Goal: Task Accomplishment & Management: Manage account settings

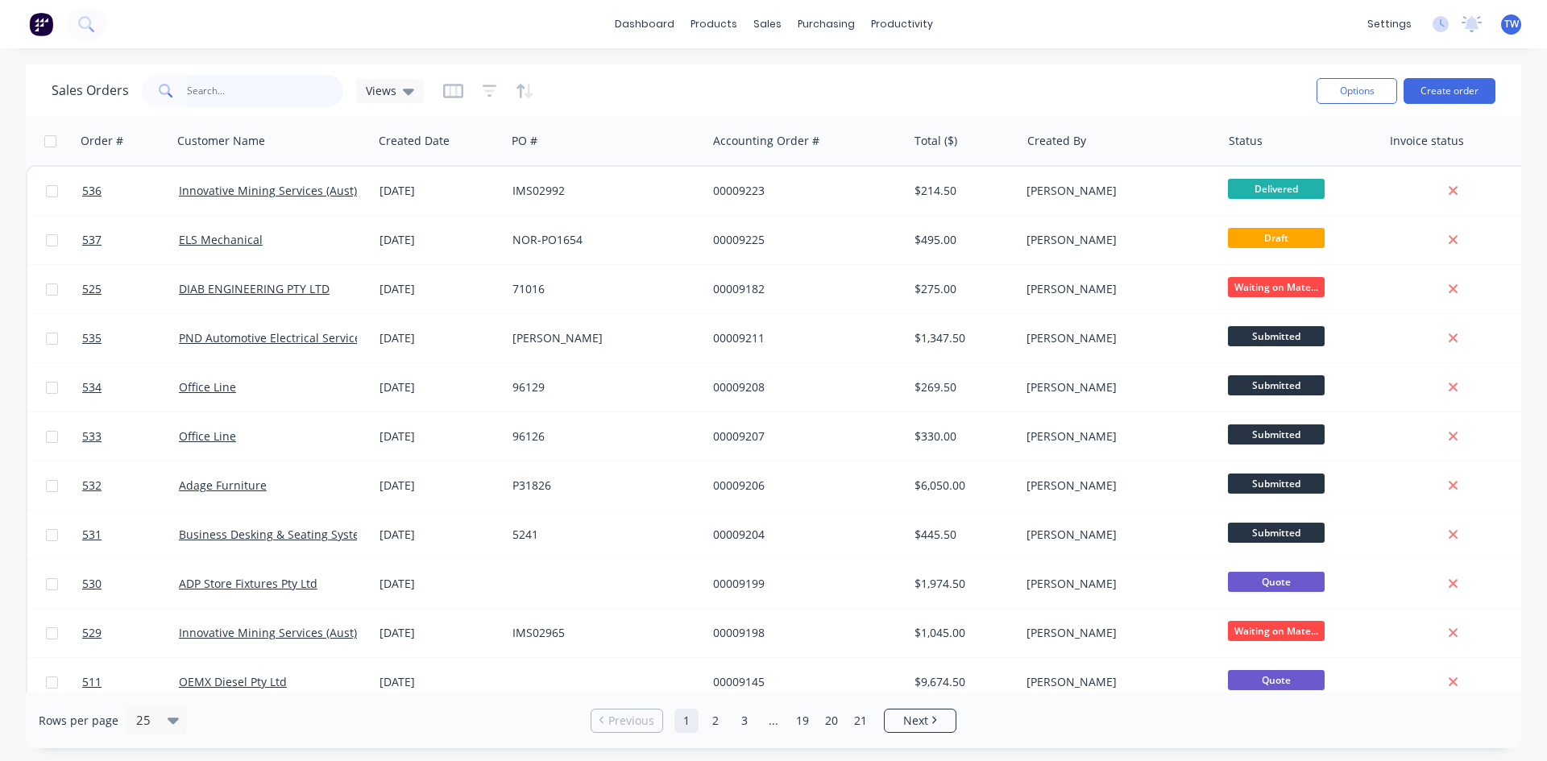
click at [252, 99] on input "text" at bounding box center [265, 91] width 157 height 32
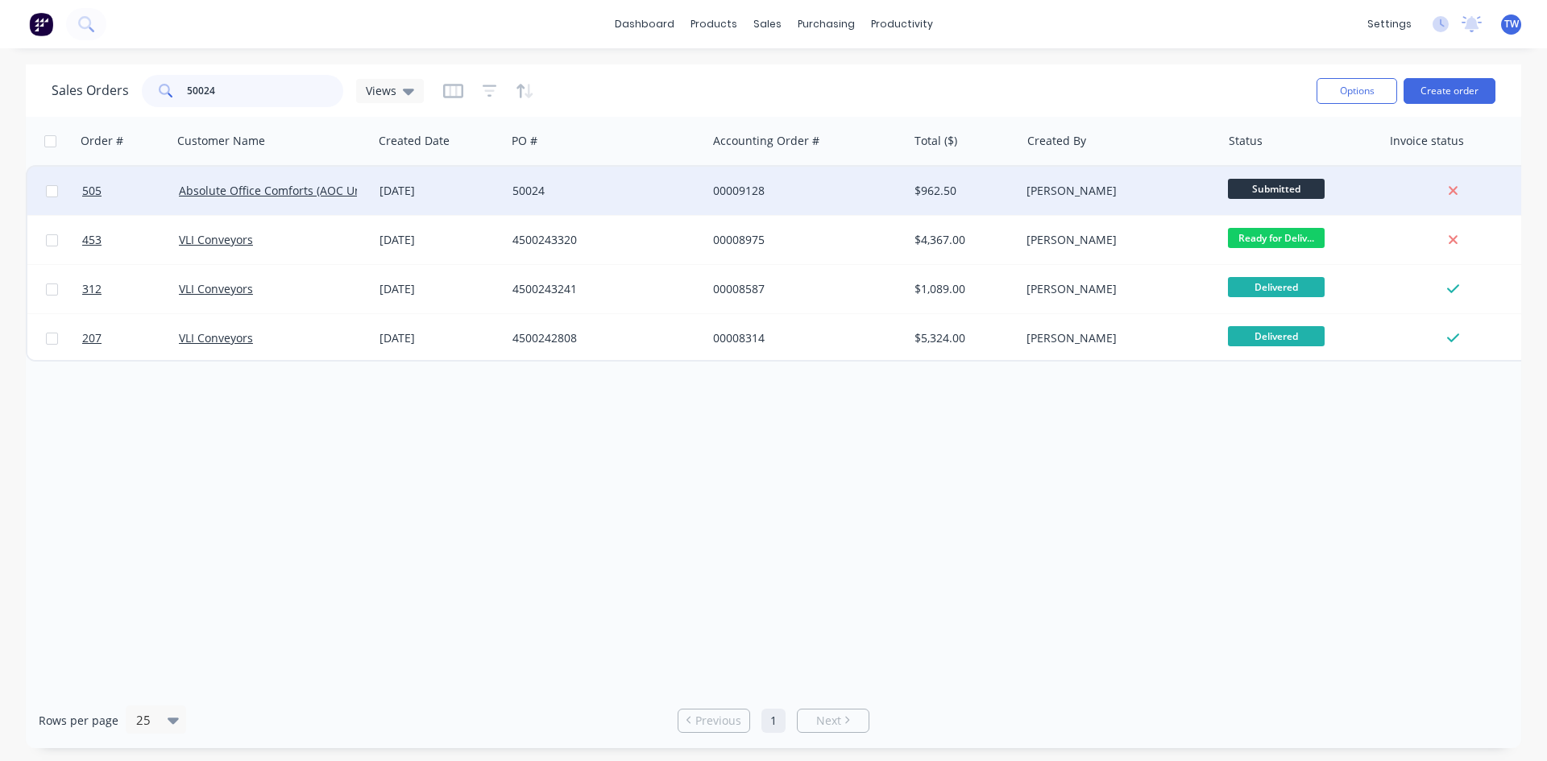
type input "50024"
click at [1253, 188] on span "Submitted" at bounding box center [1276, 189] width 97 height 20
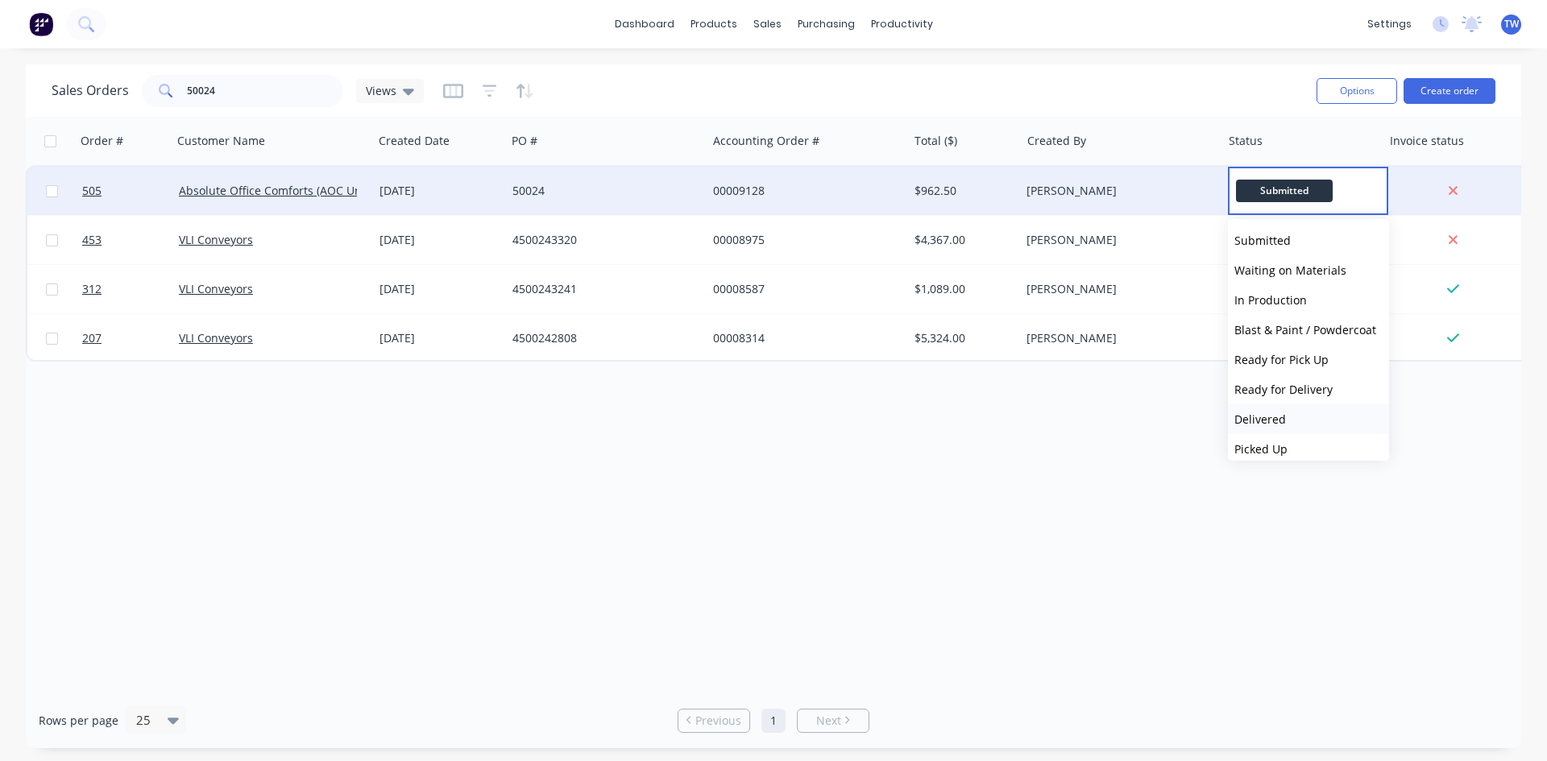
click at [1267, 421] on span "Delivered" at bounding box center [1260, 419] width 52 height 15
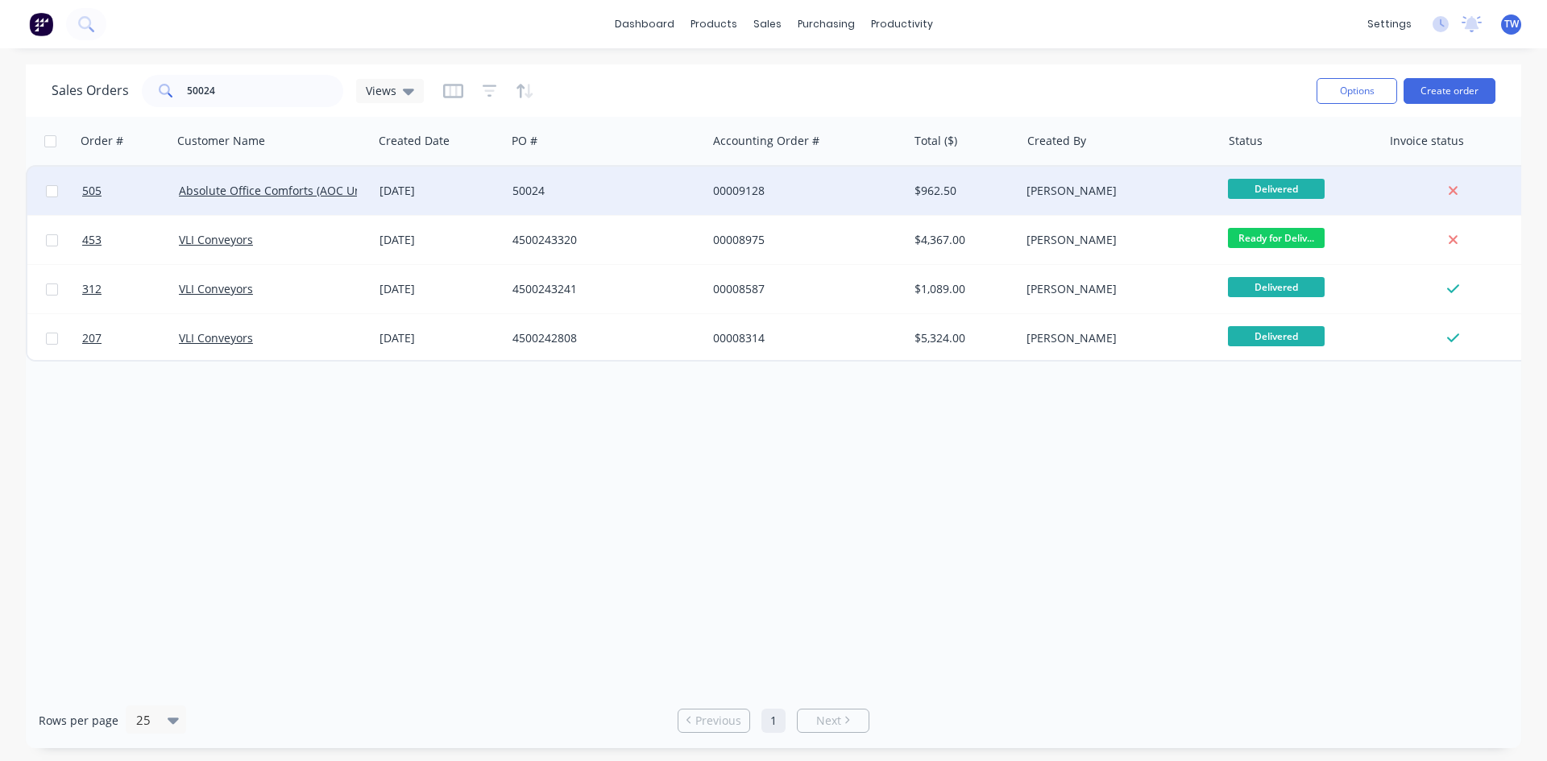
click at [1135, 189] on div "[PERSON_NAME]" at bounding box center [1116, 191] width 179 height 16
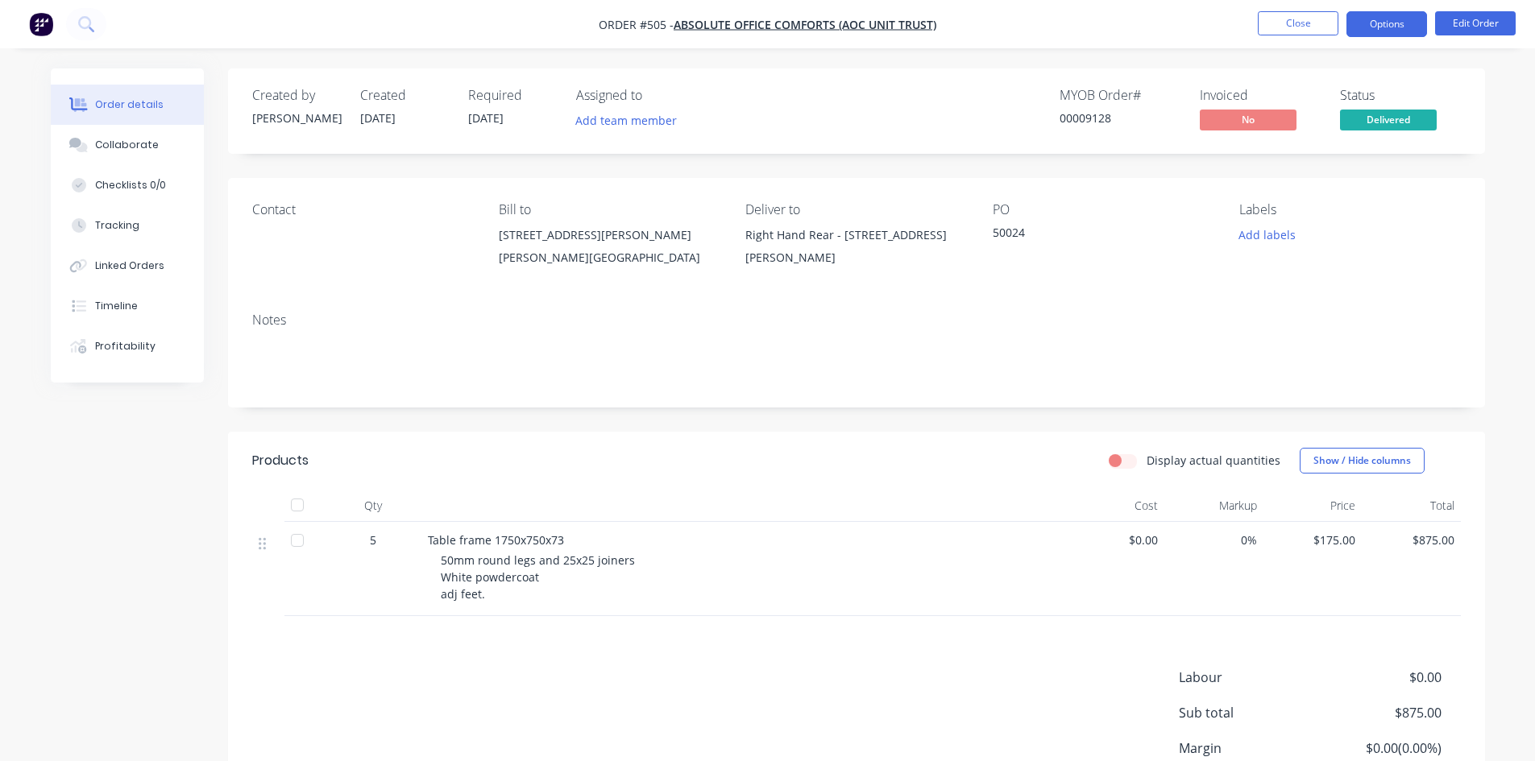
click at [1404, 27] on button "Options" at bounding box center [1386, 24] width 81 height 26
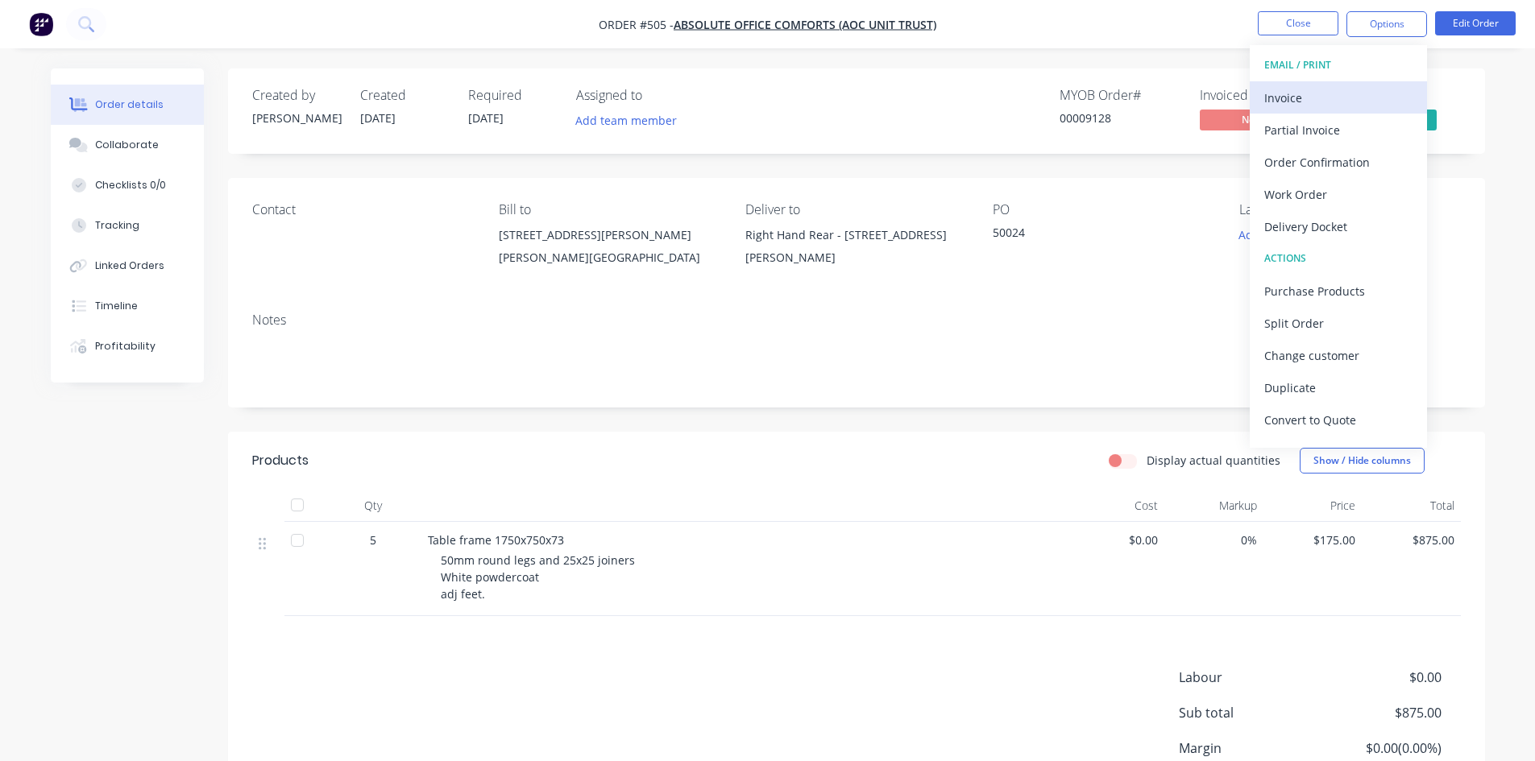
click at [1335, 101] on div "Invoice" at bounding box center [1338, 97] width 148 height 23
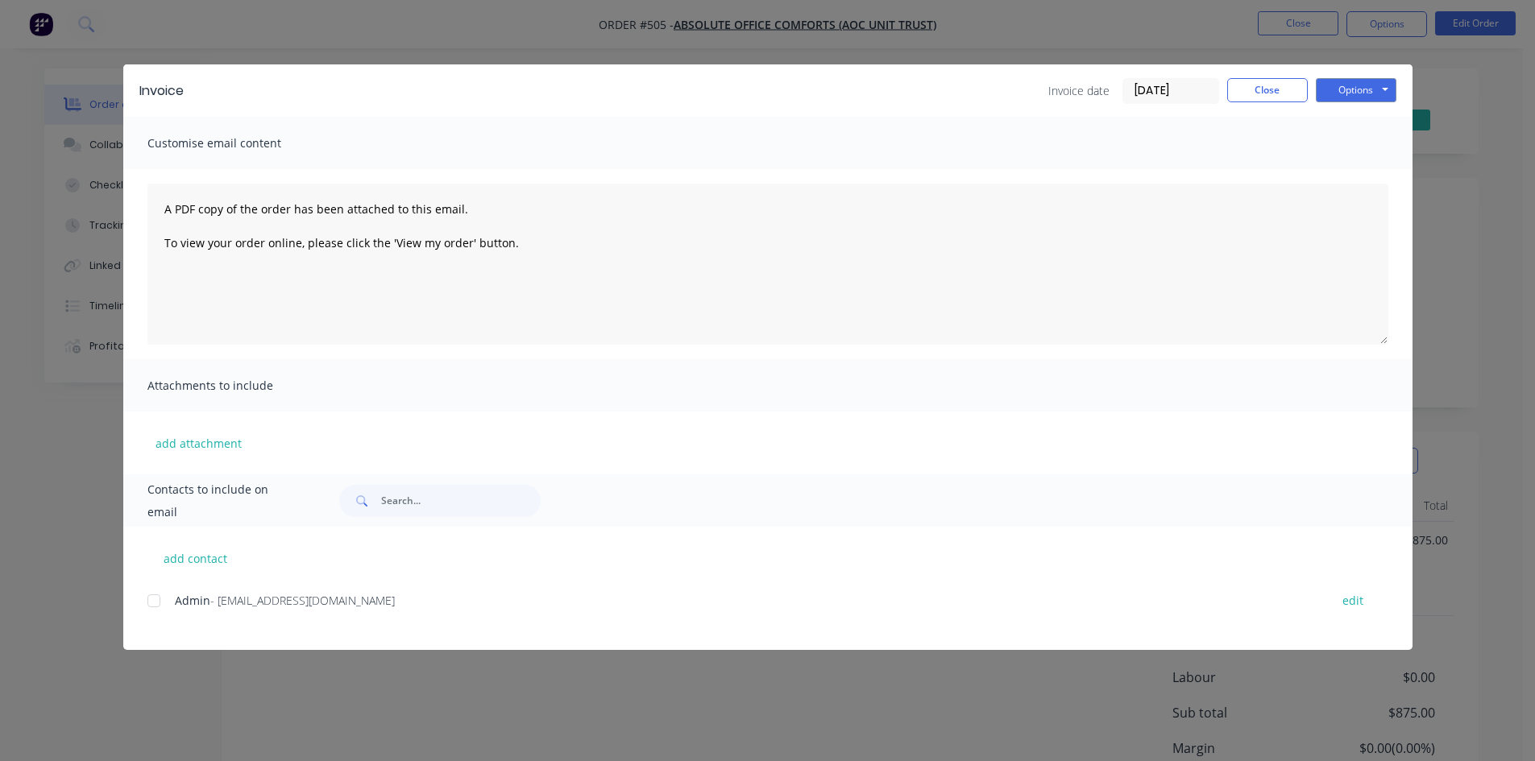
click at [154, 598] on div at bounding box center [154, 601] width 32 height 32
click at [1346, 93] on button "Options" at bounding box center [1356, 90] width 81 height 24
click at [1354, 168] on button "Email" at bounding box center [1367, 172] width 103 height 27
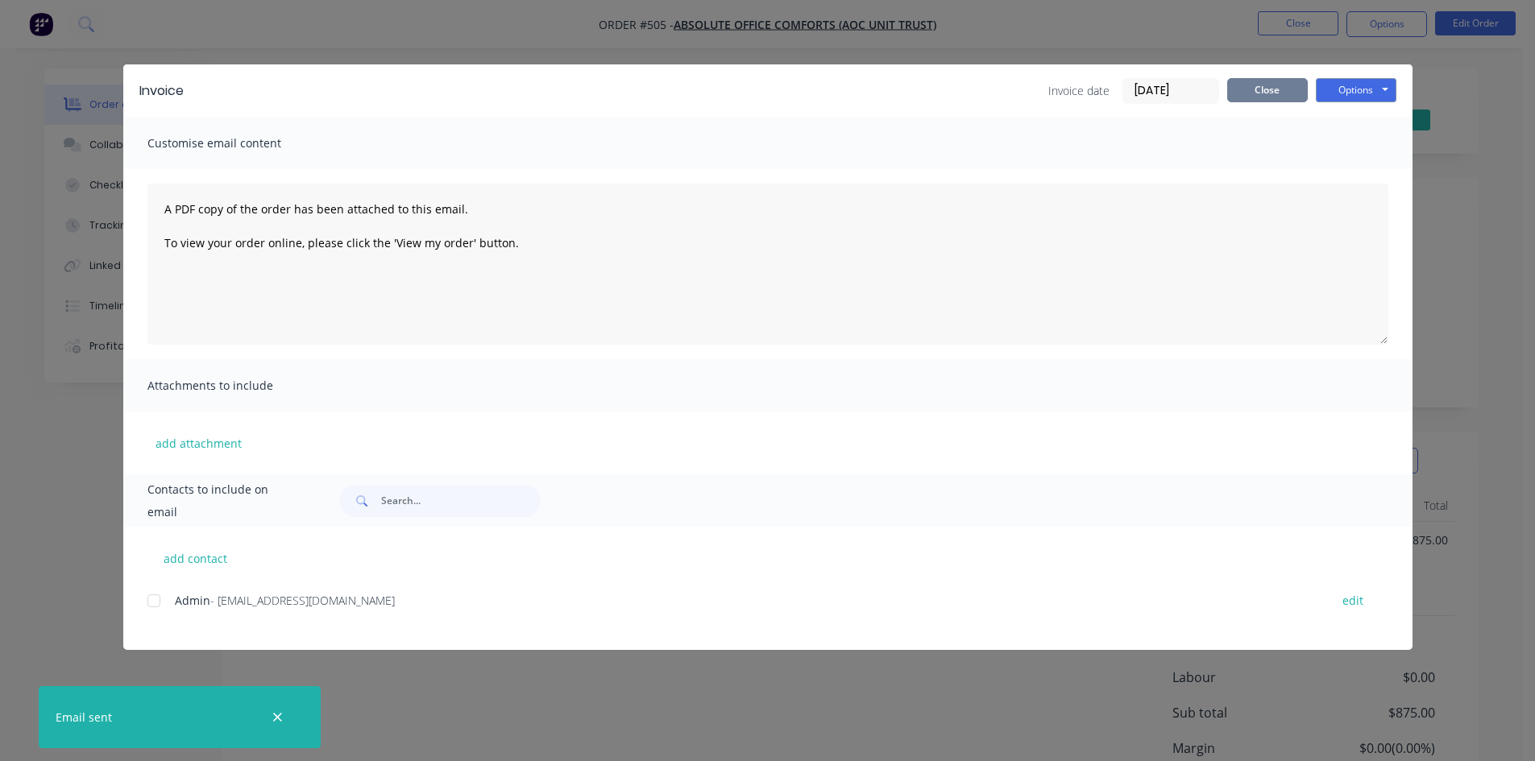
click at [1255, 97] on button "Close" at bounding box center [1267, 90] width 81 height 24
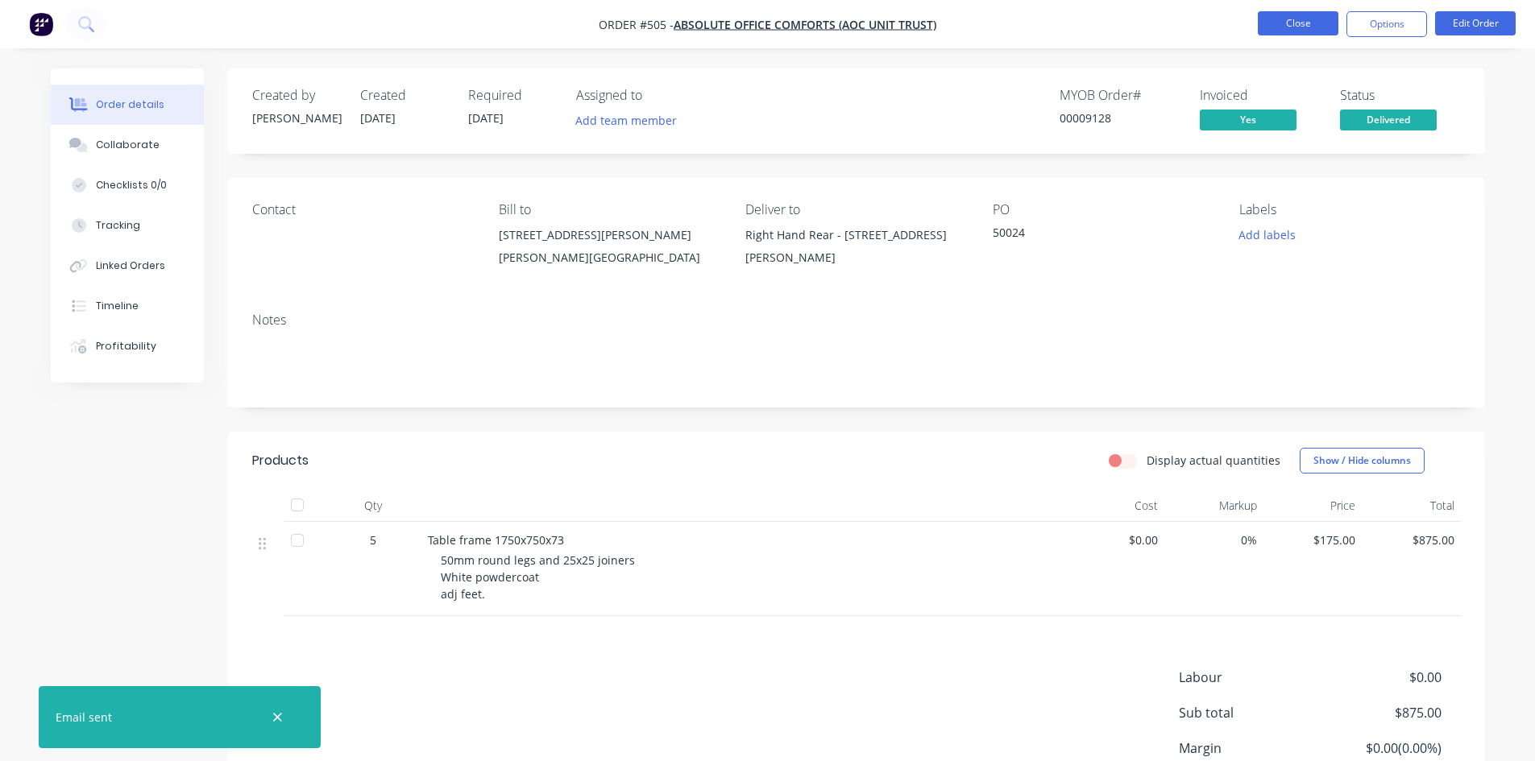
click at [1300, 19] on button "Close" at bounding box center [1298, 23] width 81 height 24
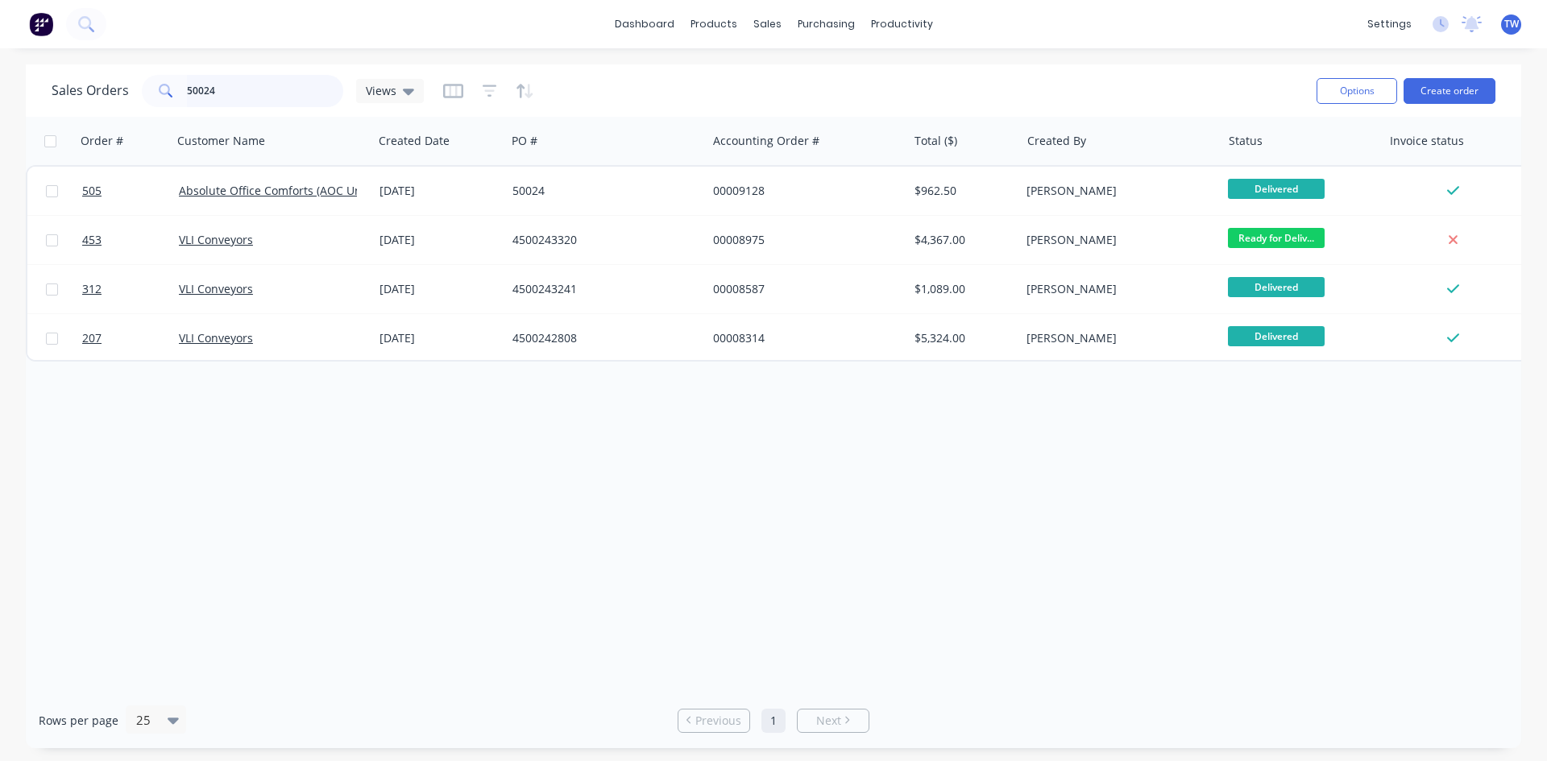
click at [225, 80] on input "50024" at bounding box center [265, 91] width 157 height 32
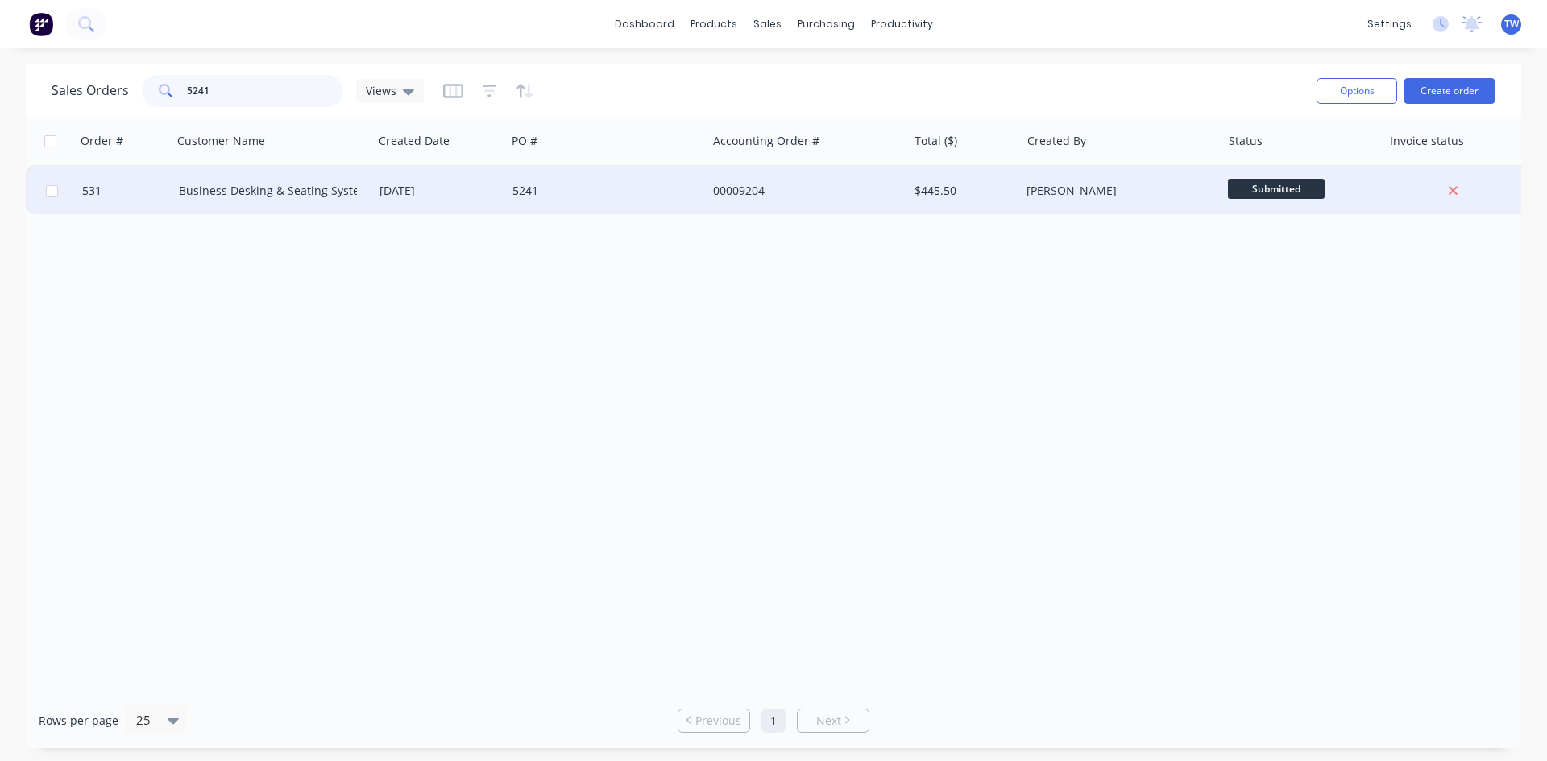
type input "5241"
click at [1279, 189] on span "Submitted" at bounding box center [1276, 189] width 97 height 20
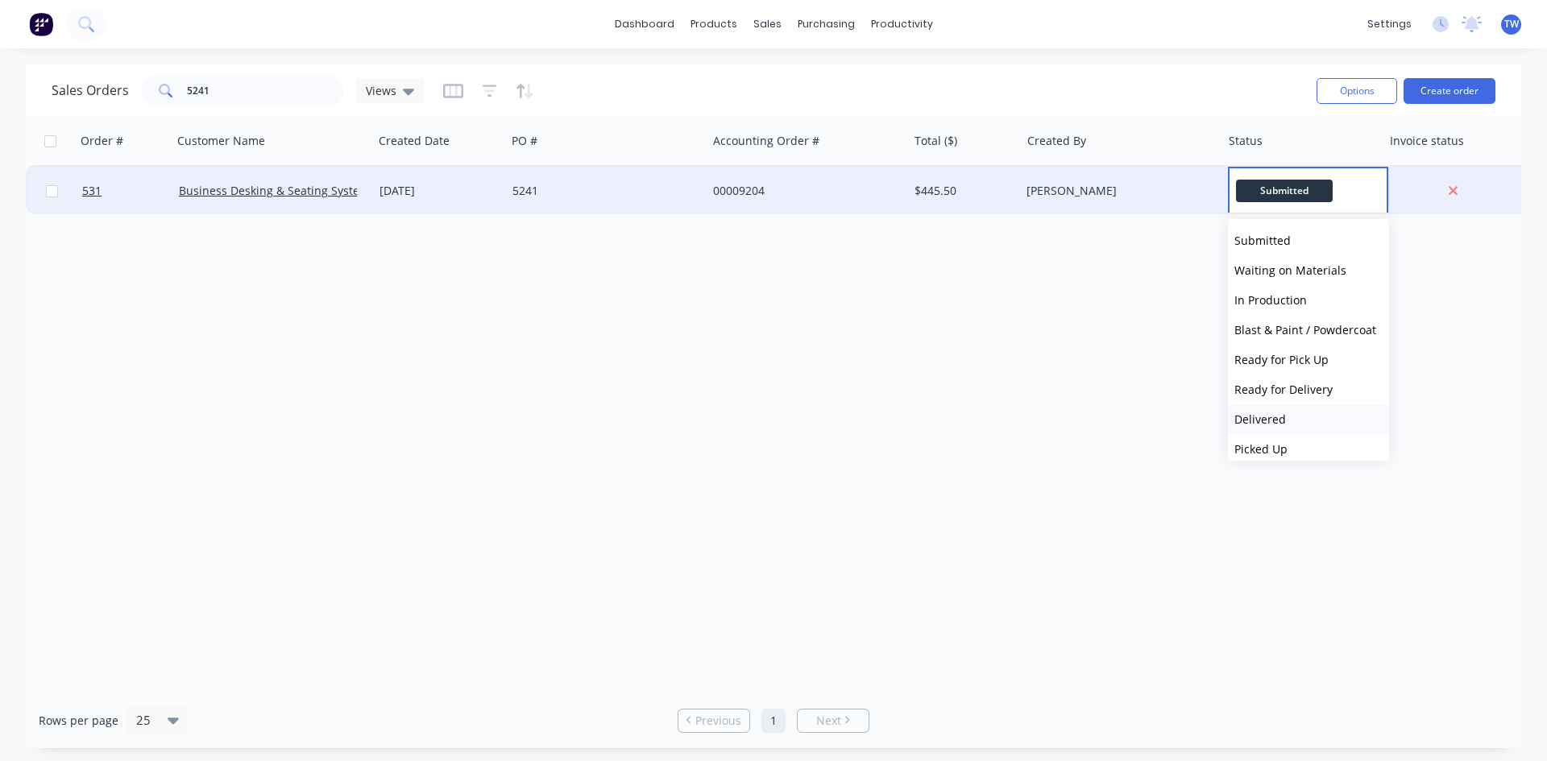
click at [1292, 418] on button "Delivered" at bounding box center [1308, 419] width 161 height 30
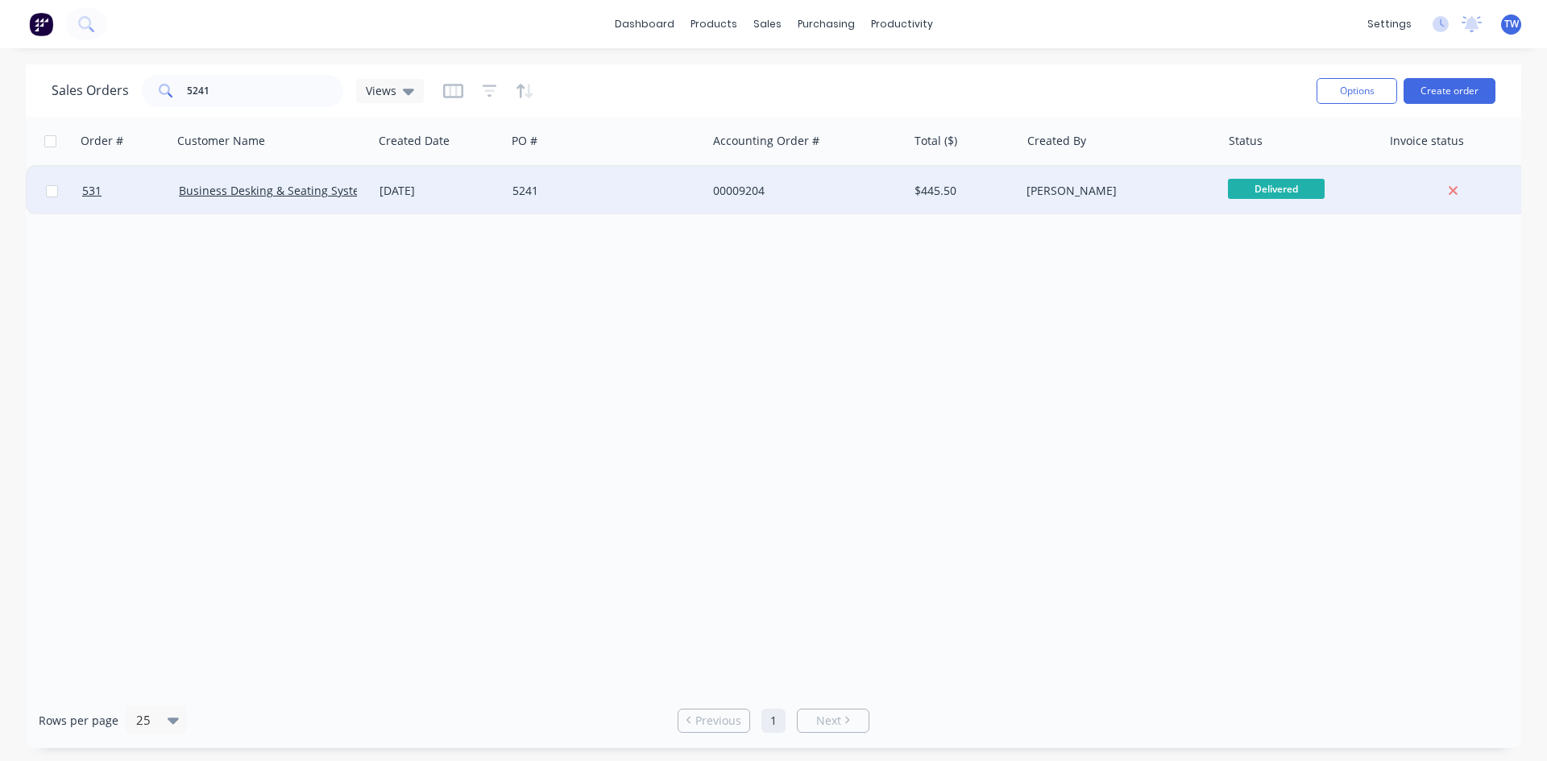
click at [1173, 199] on div "[PERSON_NAME]" at bounding box center [1120, 191] width 201 height 48
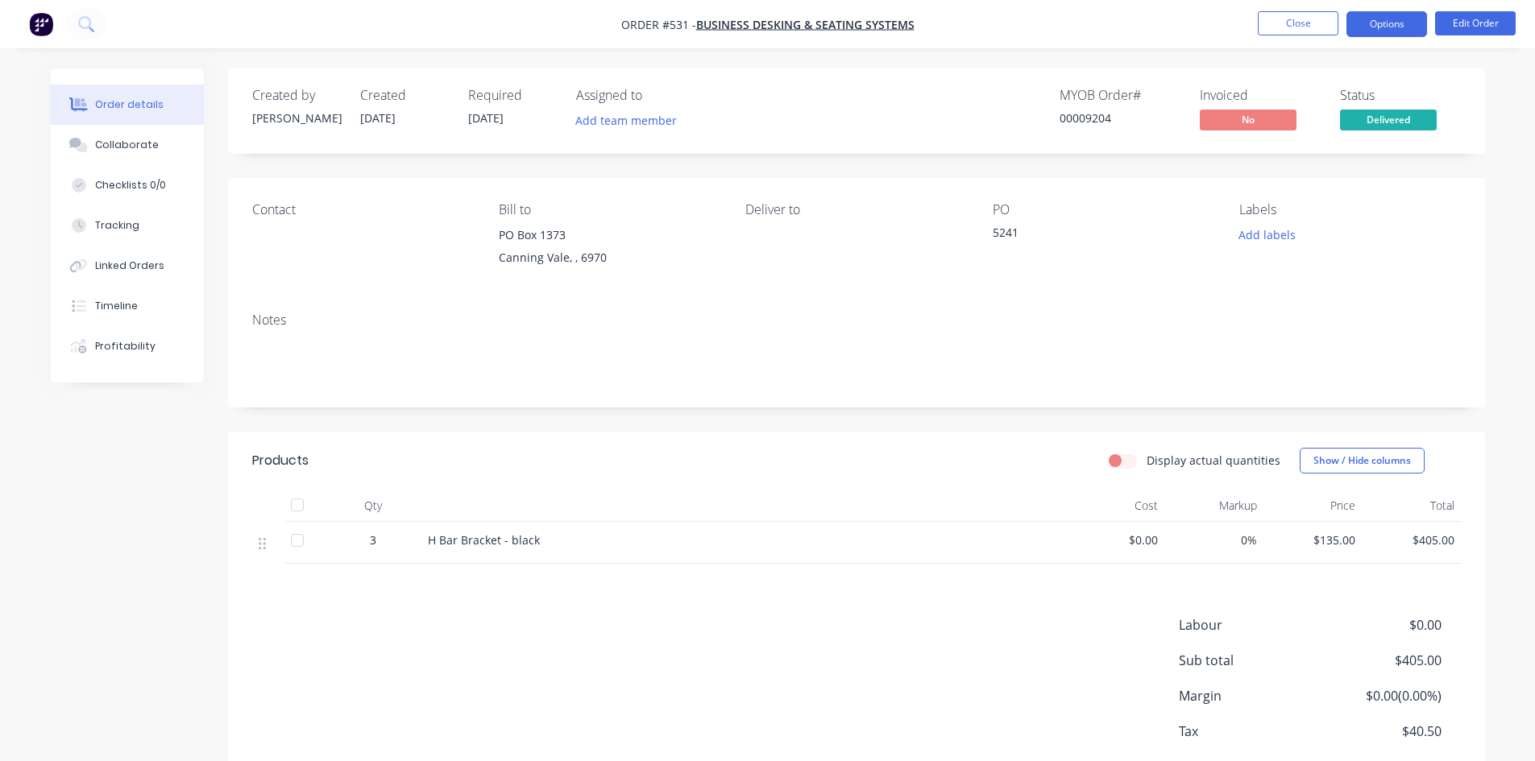
click at [1372, 26] on button "Options" at bounding box center [1386, 24] width 81 height 26
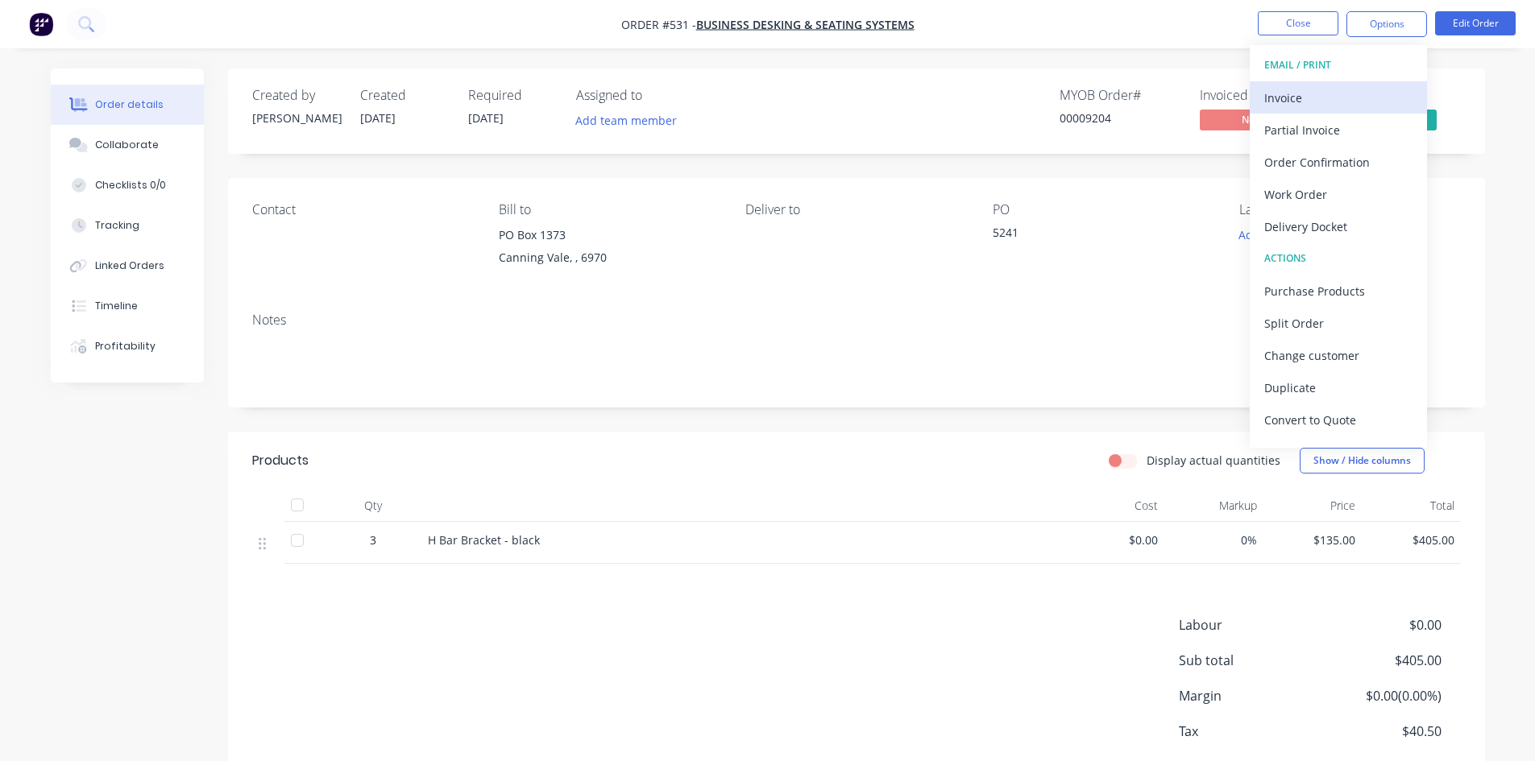
click at [1321, 101] on div "Invoice" at bounding box center [1338, 97] width 148 height 23
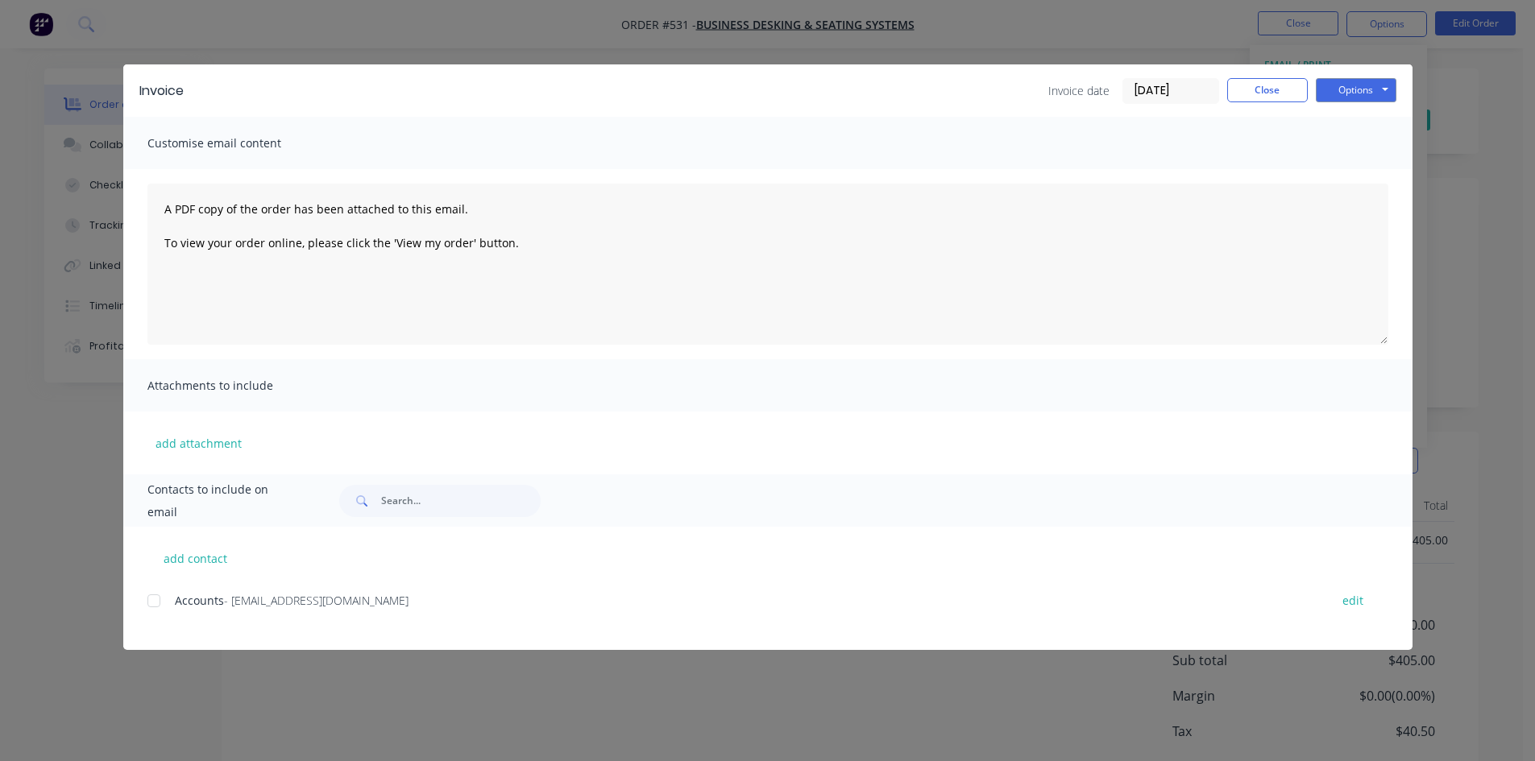
click at [160, 600] on div at bounding box center [154, 601] width 32 height 32
click at [1375, 82] on button "Options" at bounding box center [1356, 90] width 81 height 24
click at [1359, 170] on button "Email" at bounding box center [1367, 172] width 103 height 27
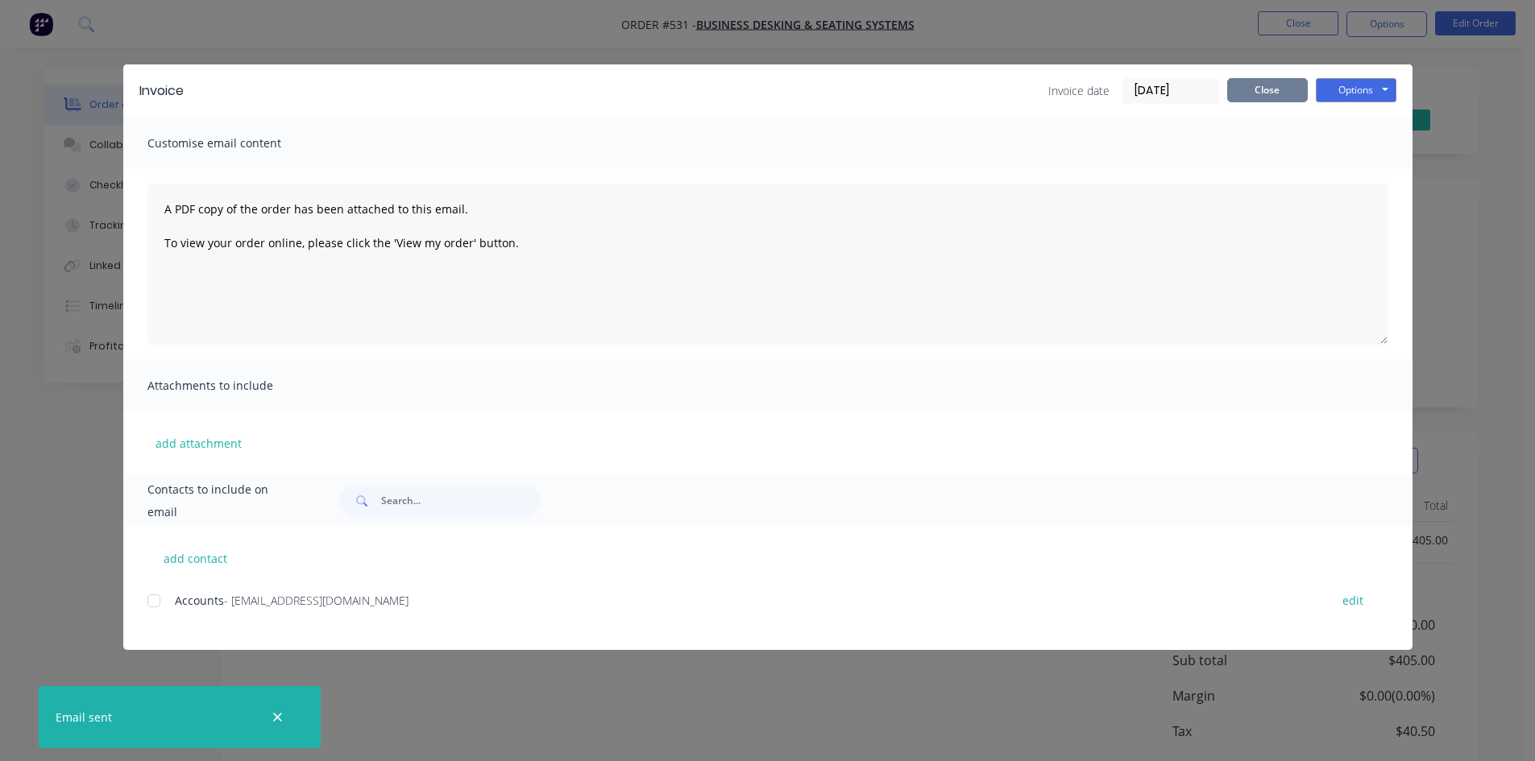
click at [1280, 97] on button "Close" at bounding box center [1267, 90] width 81 height 24
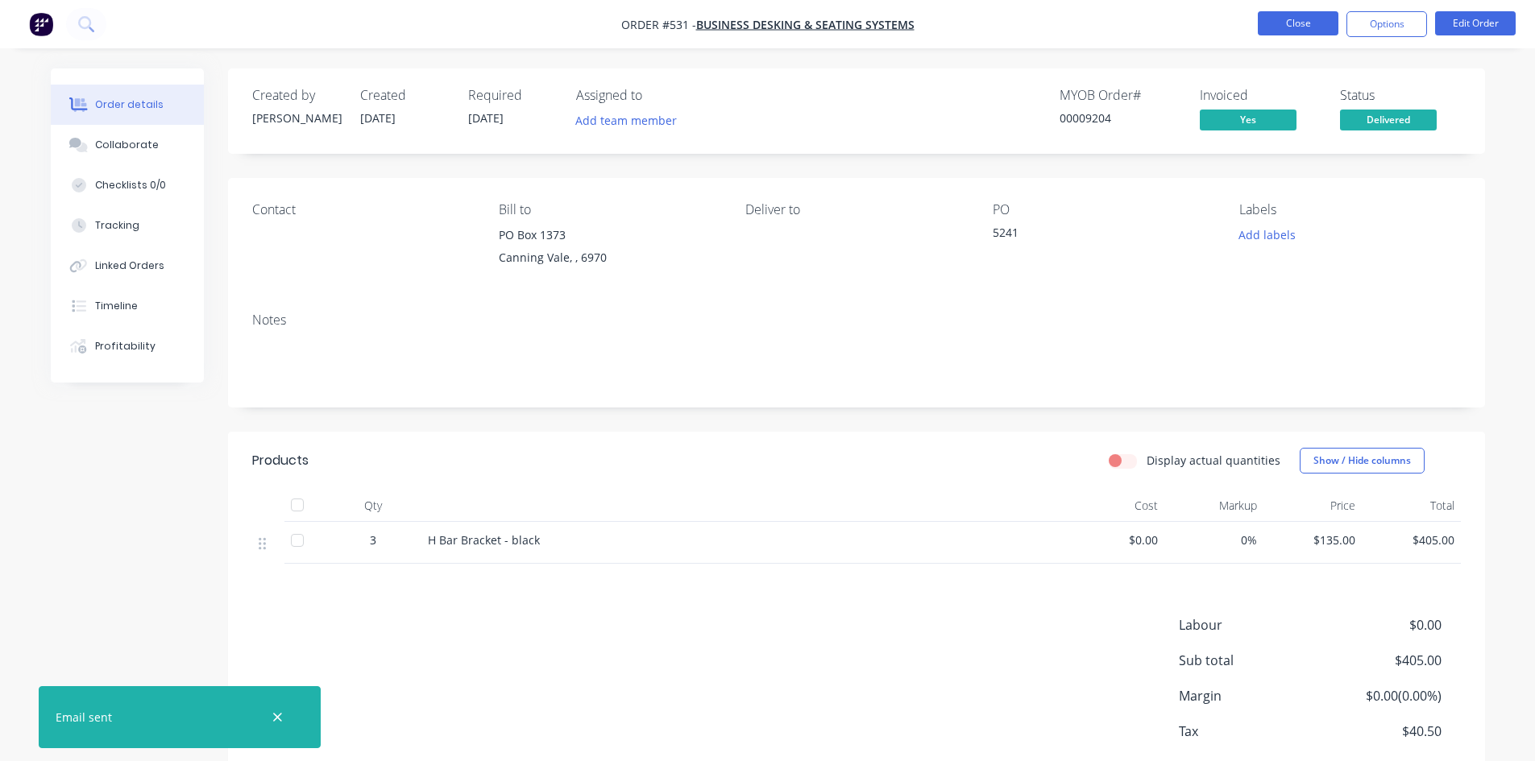
click at [1258, 26] on button "Close" at bounding box center [1298, 23] width 81 height 24
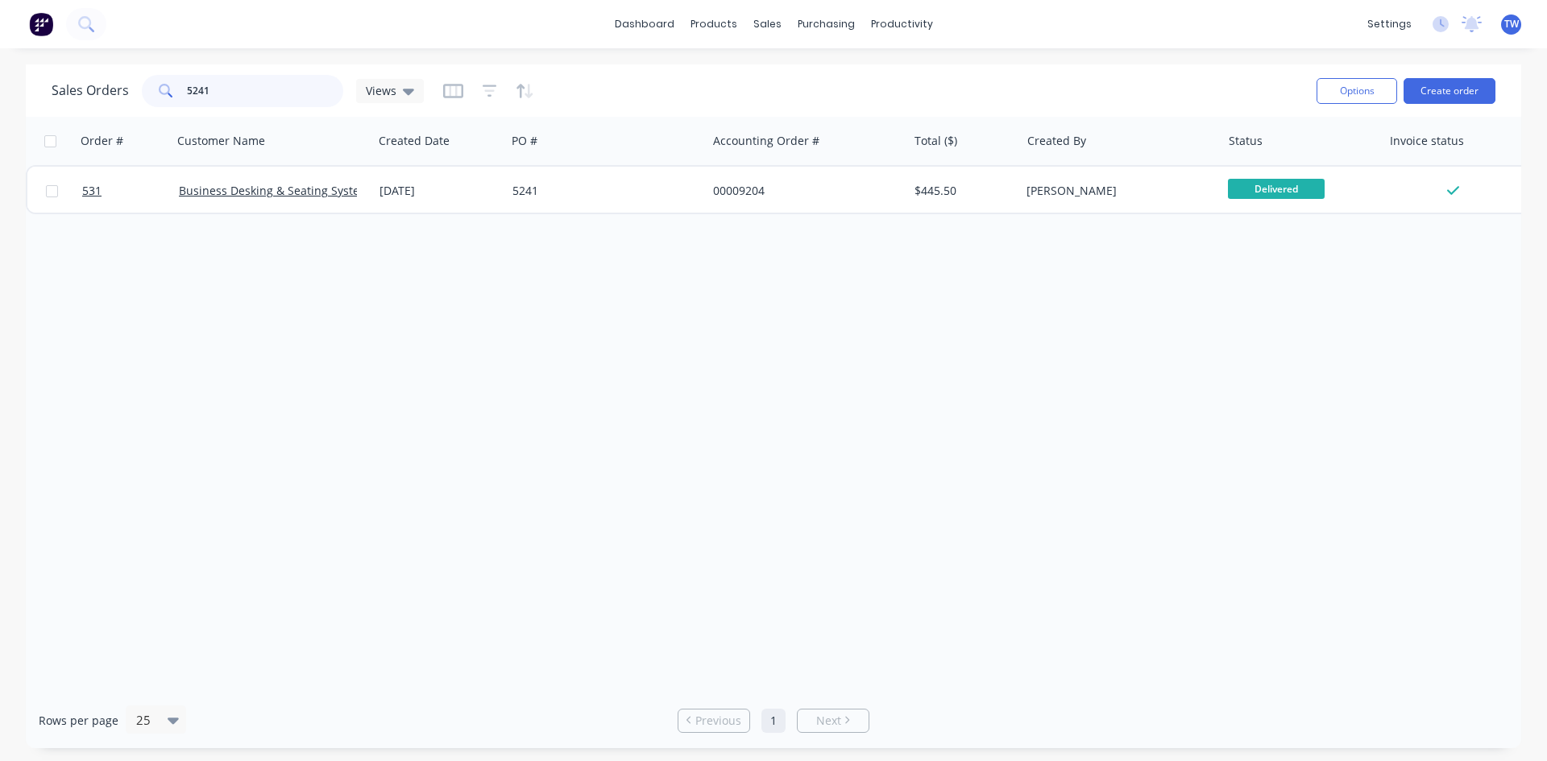
click at [251, 93] on input "5241" at bounding box center [265, 91] width 157 height 32
type input "5"
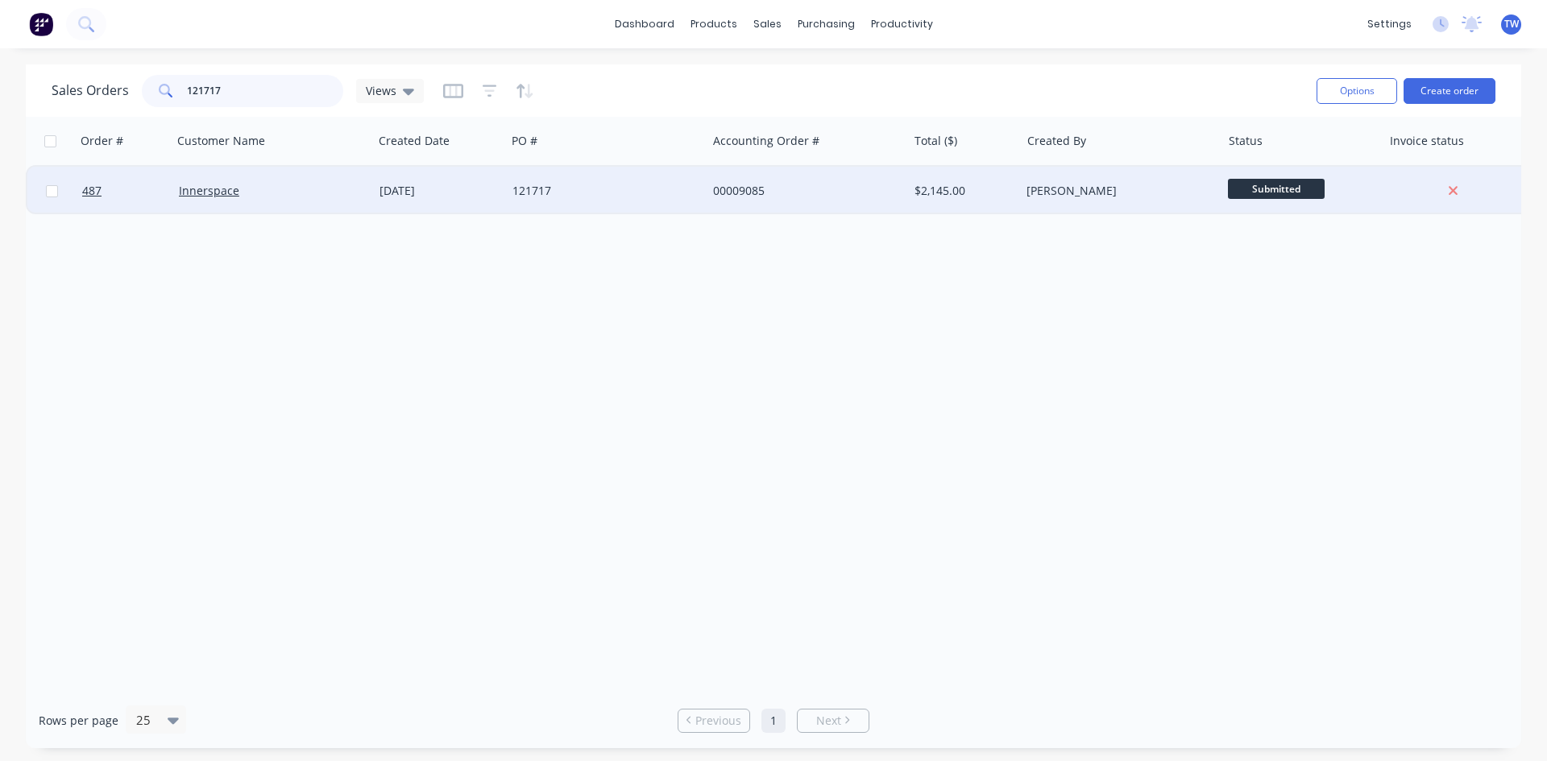
type input "121717"
click at [1252, 192] on span "Submitted" at bounding box center [1276, 189] width 97 height 20
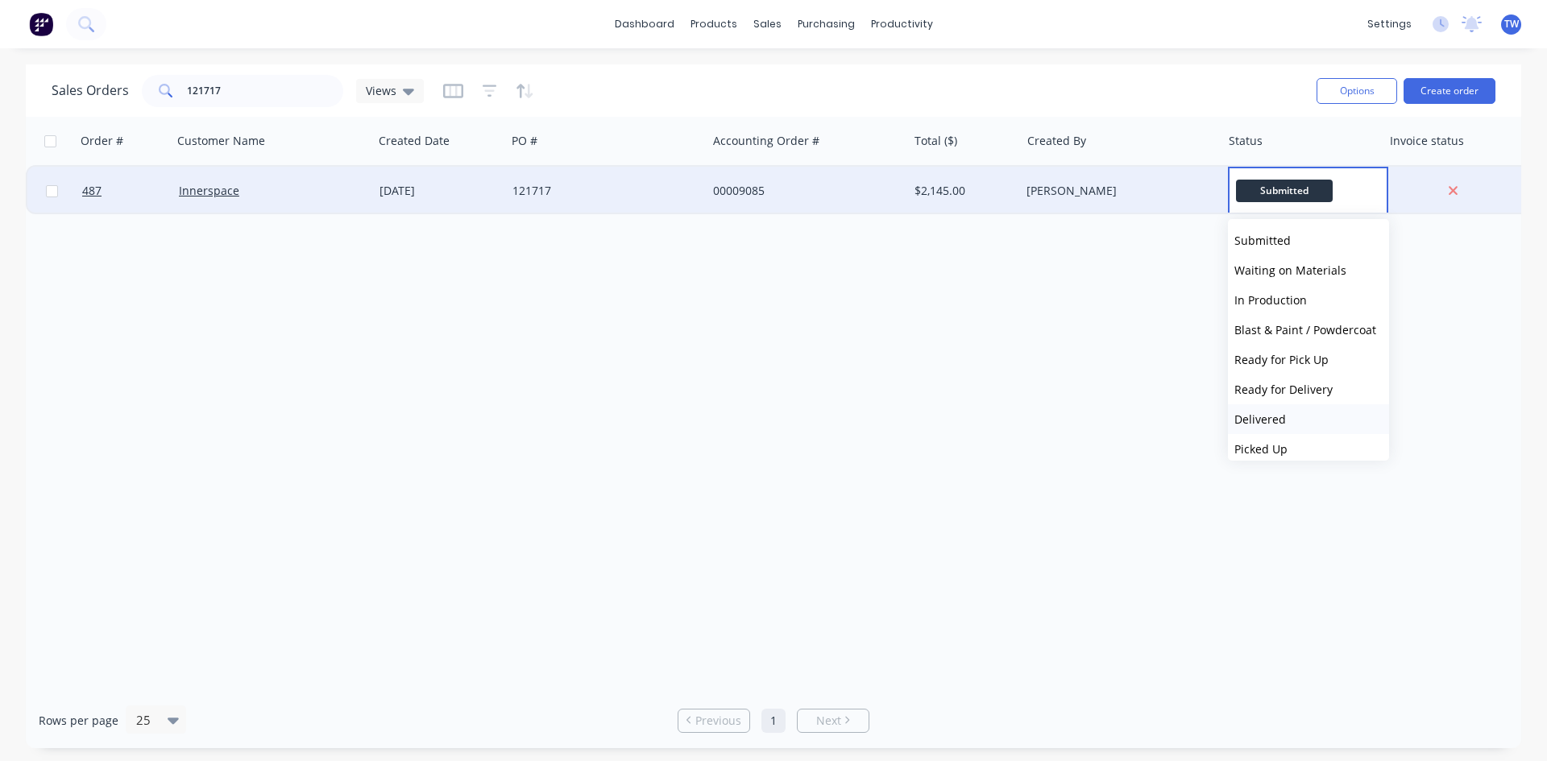
click at [1242, 418] on span "Delivered" at bounding box center [1260, 419] width 52 height 15
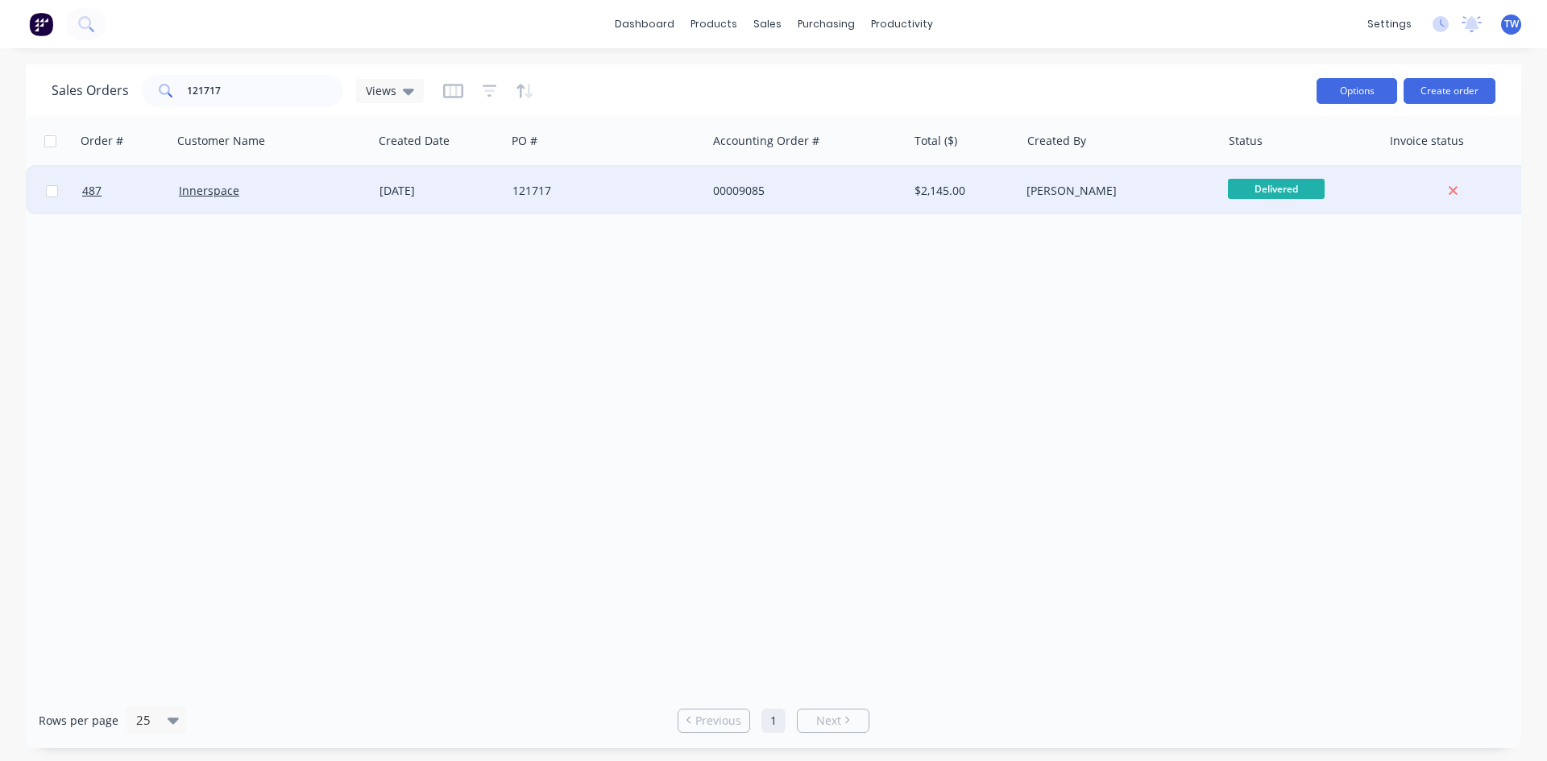
click at [1320, 86] on button "Options" at bounding box center [1357, 91] width 81 height 26
click at [1167, 180] on div "[PERSON_NAME]" at bounding box center [1120, 191] width 201 height 48
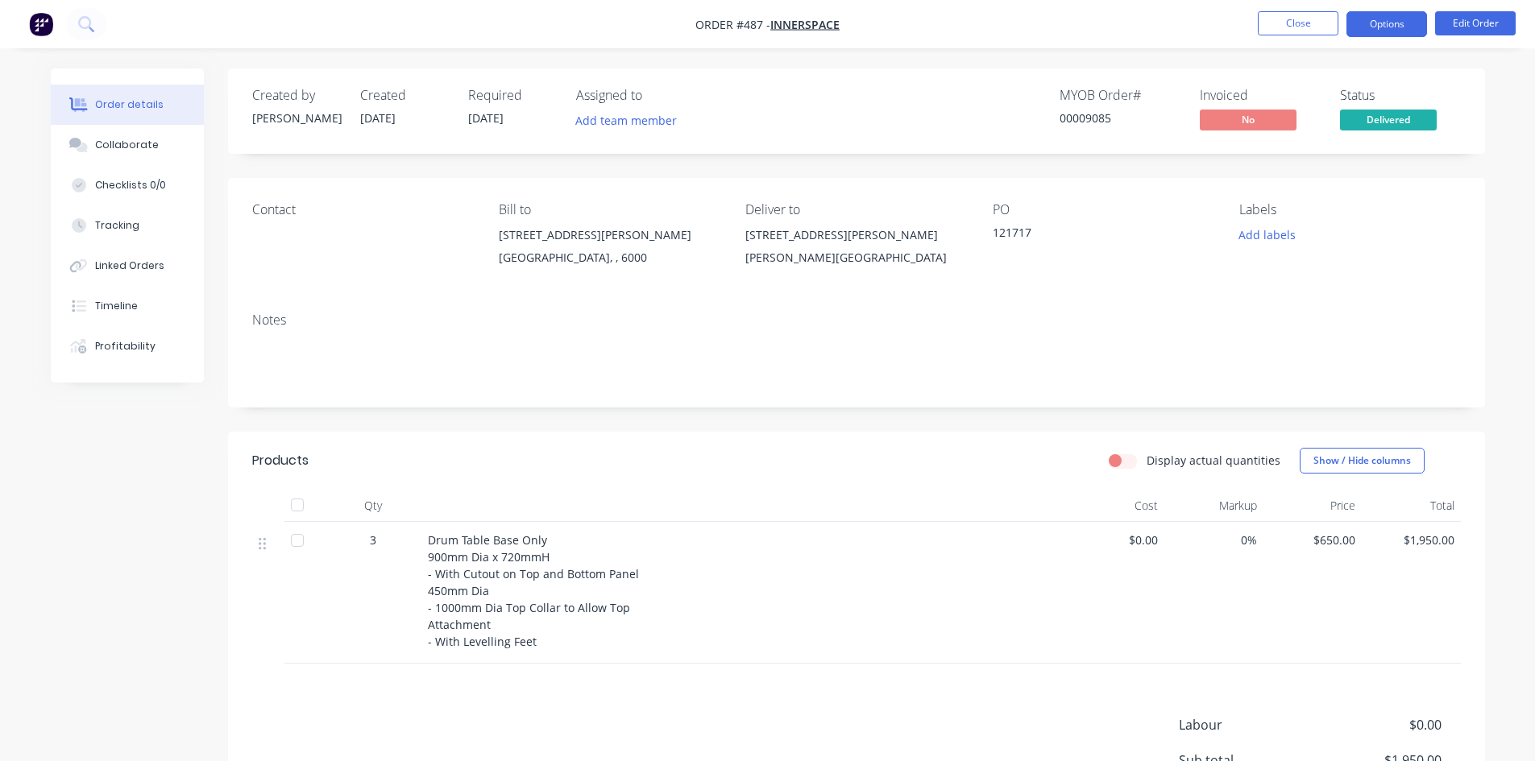
click at [1383, 27] on button "Options" at bounding box center [1386, 24] width 81 height 26
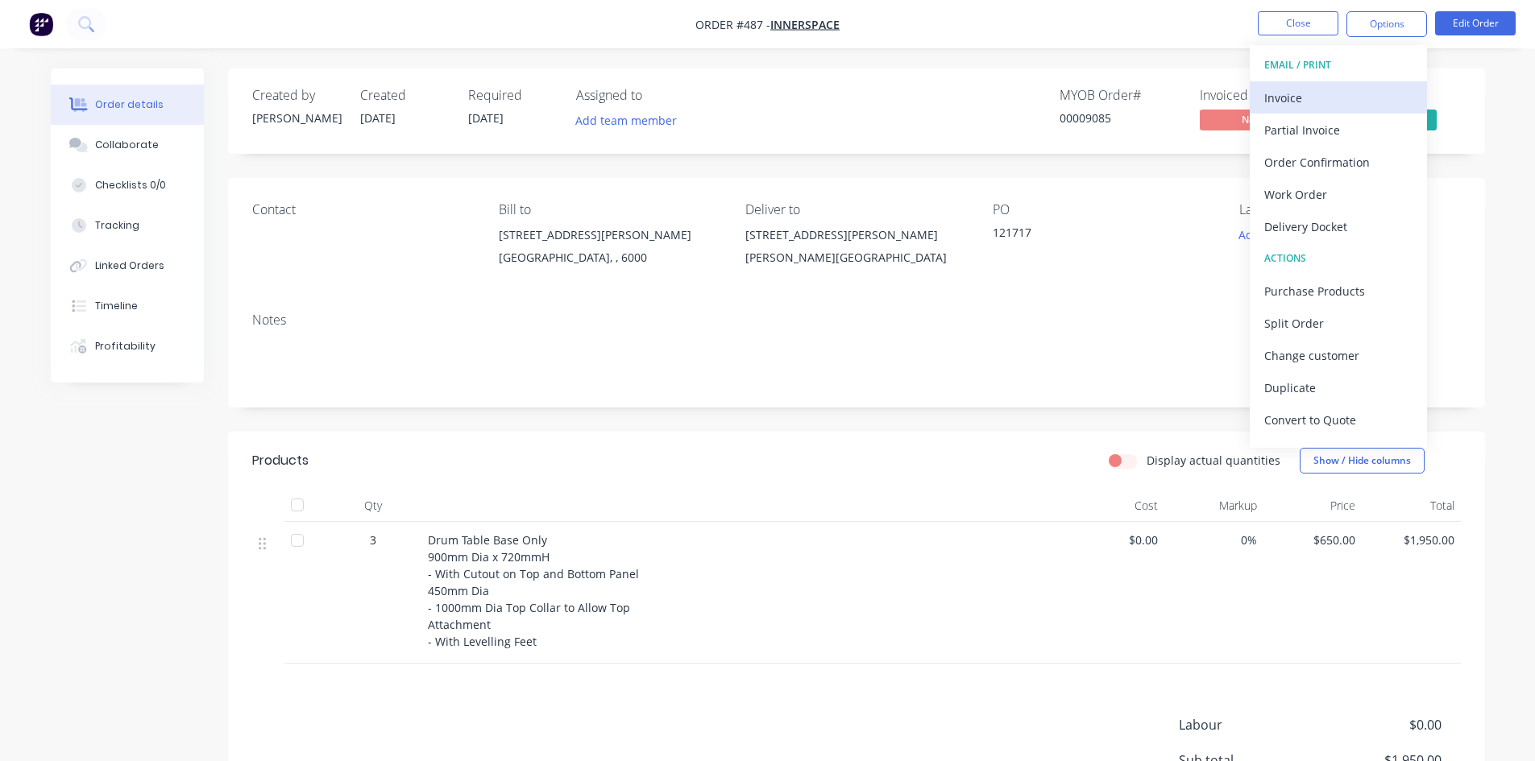
click at [1347, 93] on div "Invoice" at bounding box center [1338, 97] width 148 height 23
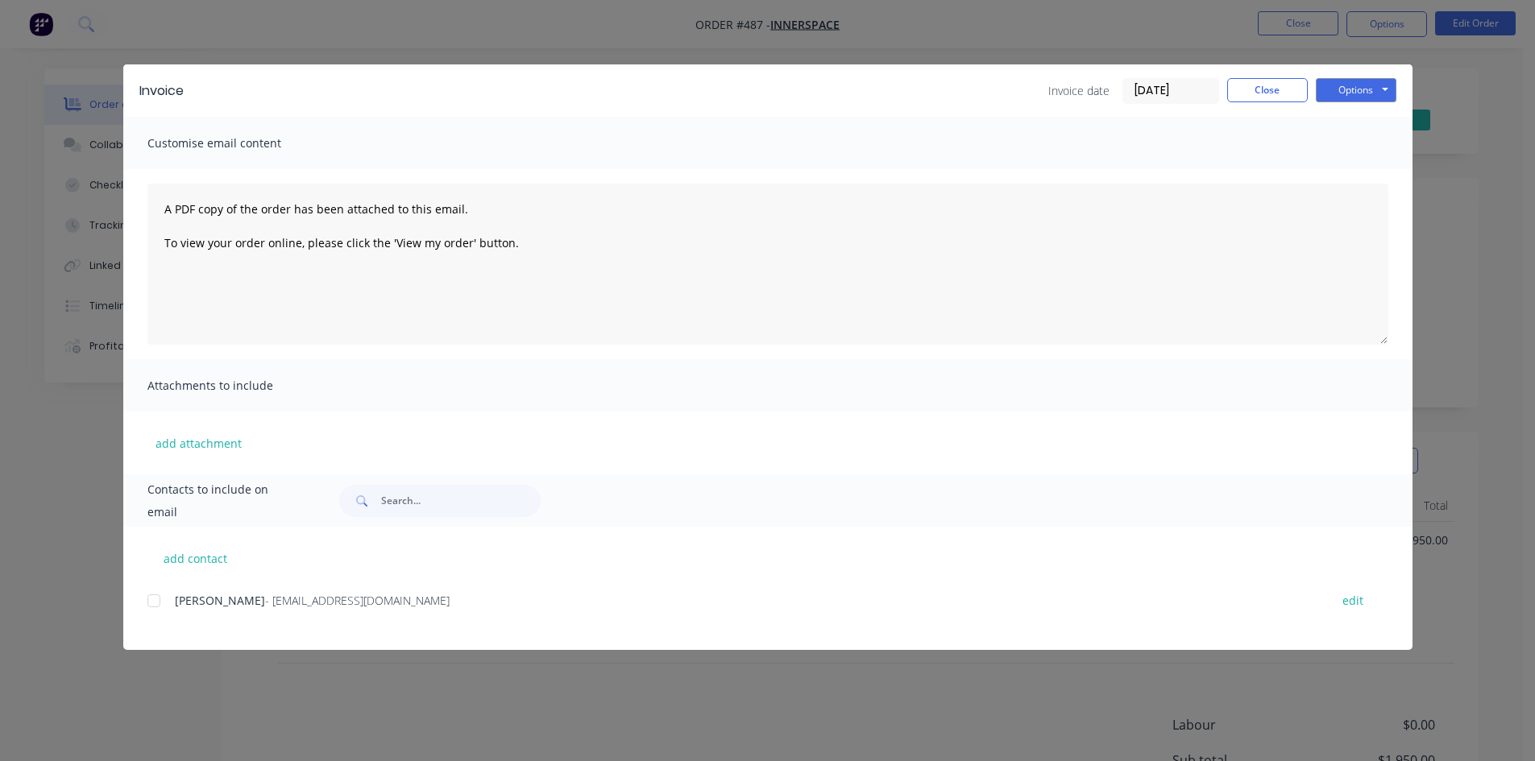
click at [158, 601] on div at bounding box center [154, 601] width 32 height 32
click at [1363, 93] on button "Options" at bounding box center [1356, 90] width 81 height 24
click at [1367, 165] on button "Email" at bounding box center [1367, 172] width 103 height 27
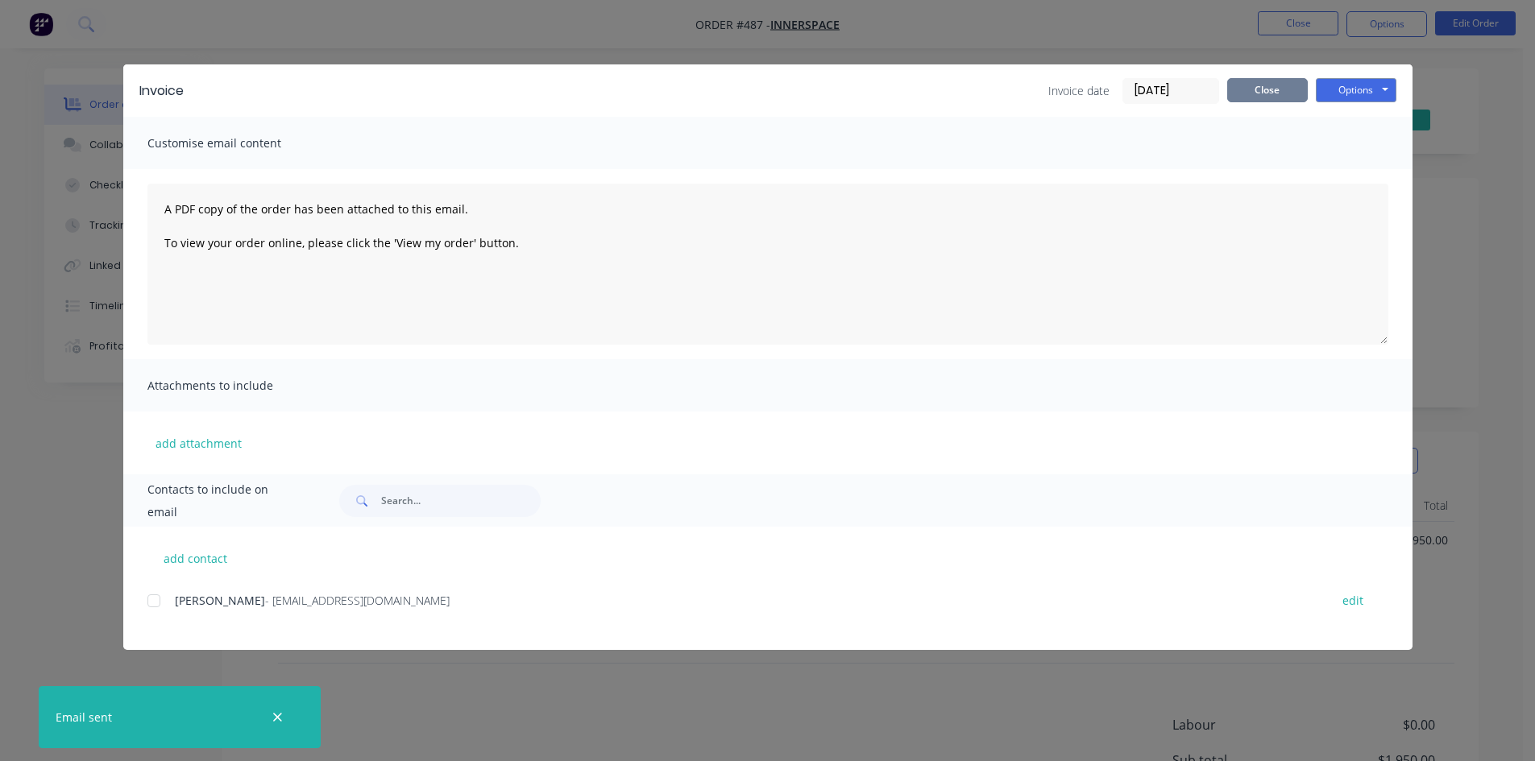
click at [1267, 93] on button "Close" at bounding box center [1267, 90] width 81 height 24
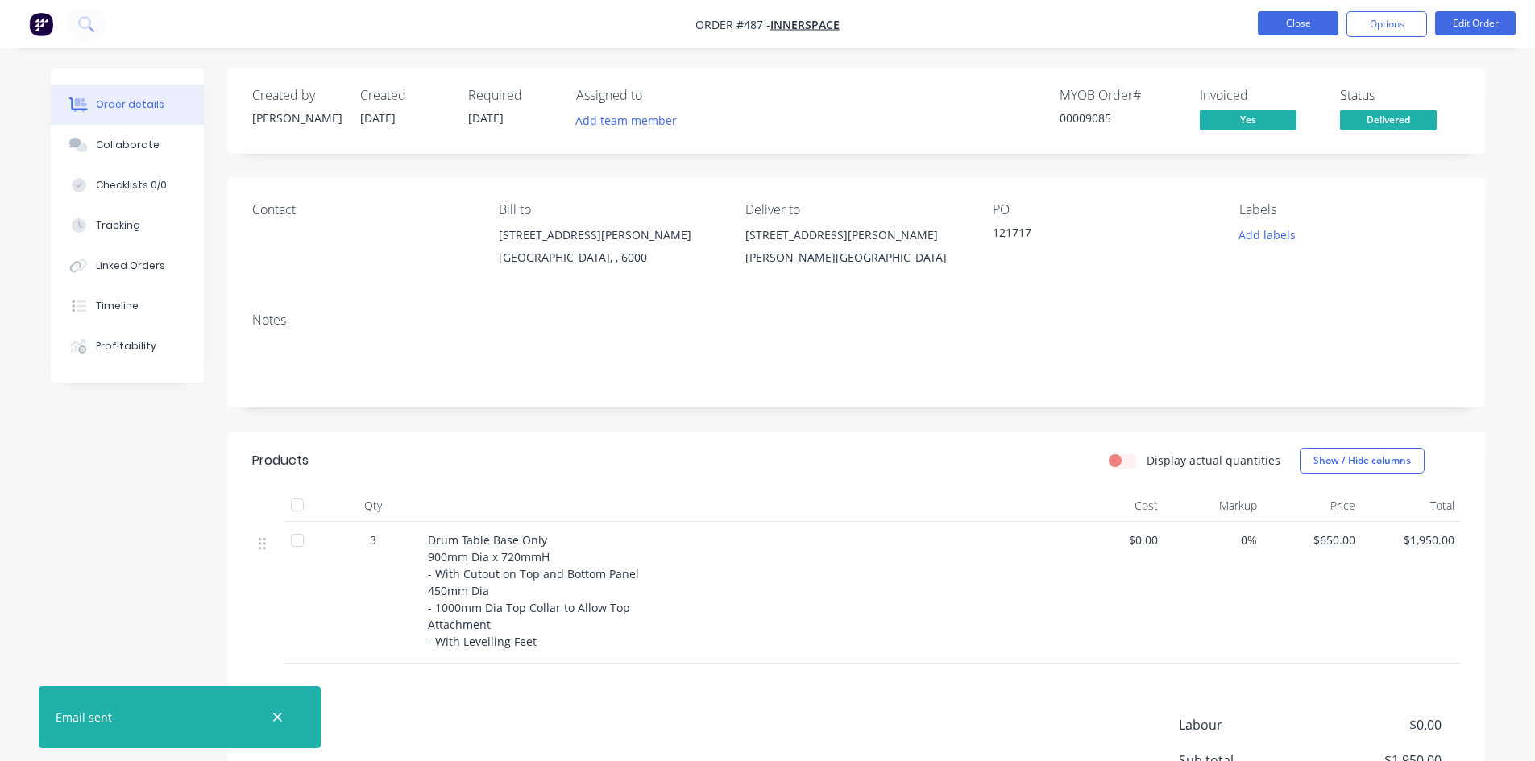
click at [1282, 26] on button "Close" at bounding box center [1298, 23] width 81 height 24
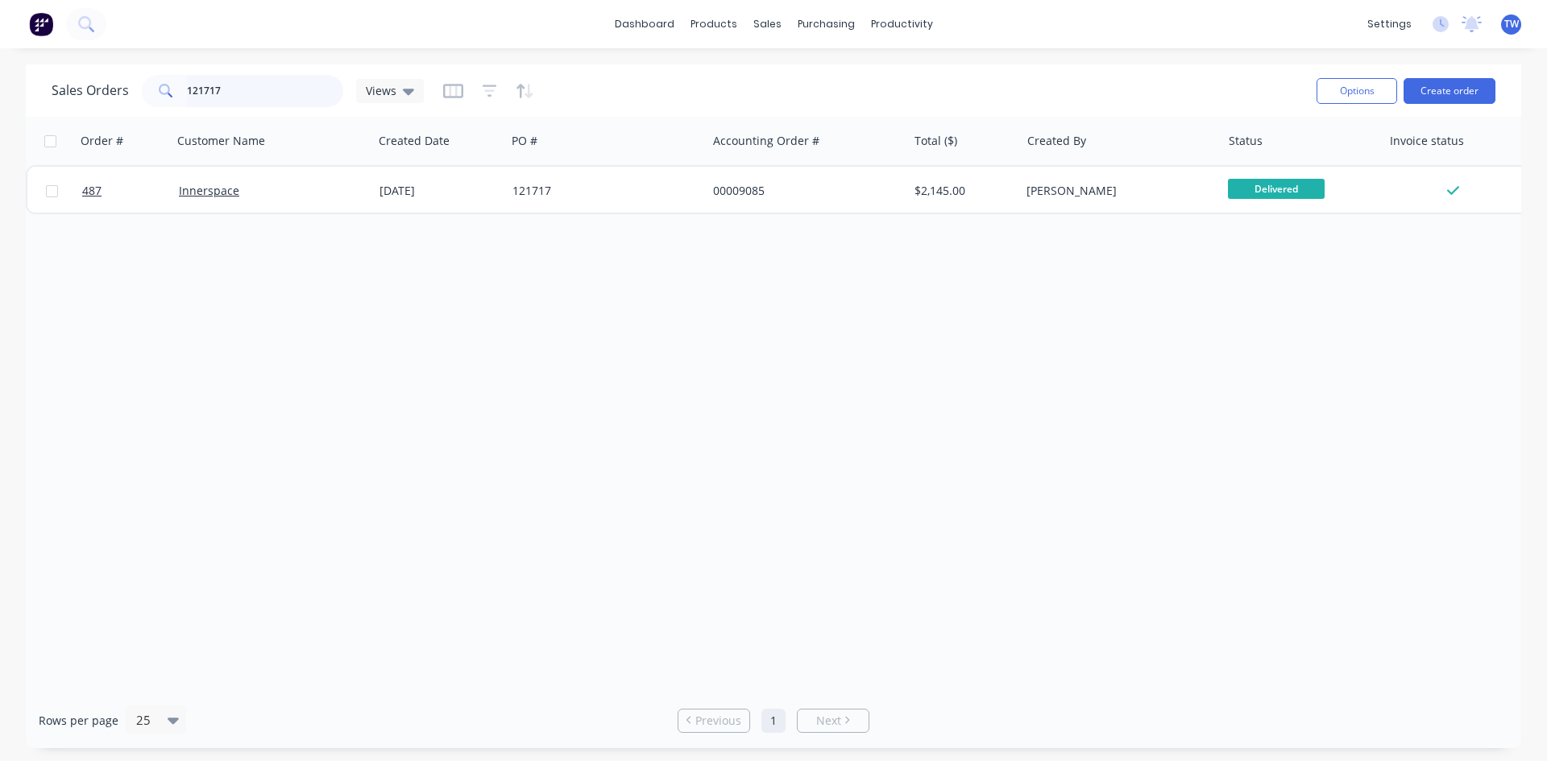
click at [269, 97] on input "121717" at bounding box center [265, 91] width 157 height 32
type input "1"
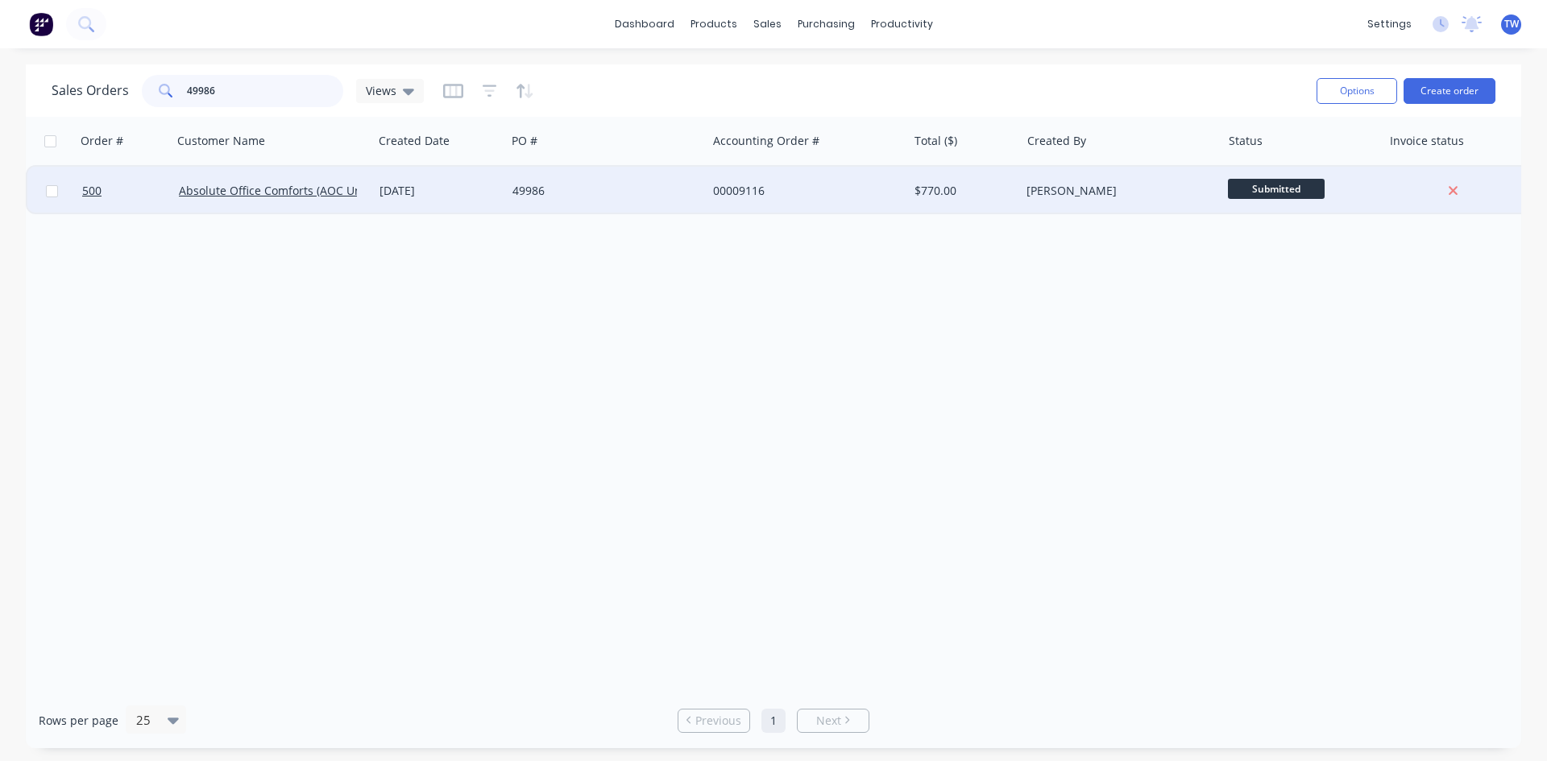
type input "49986"
click at [1296, 193] on span "Submitted" at bounding box center [1276, 189] width 97 height 20
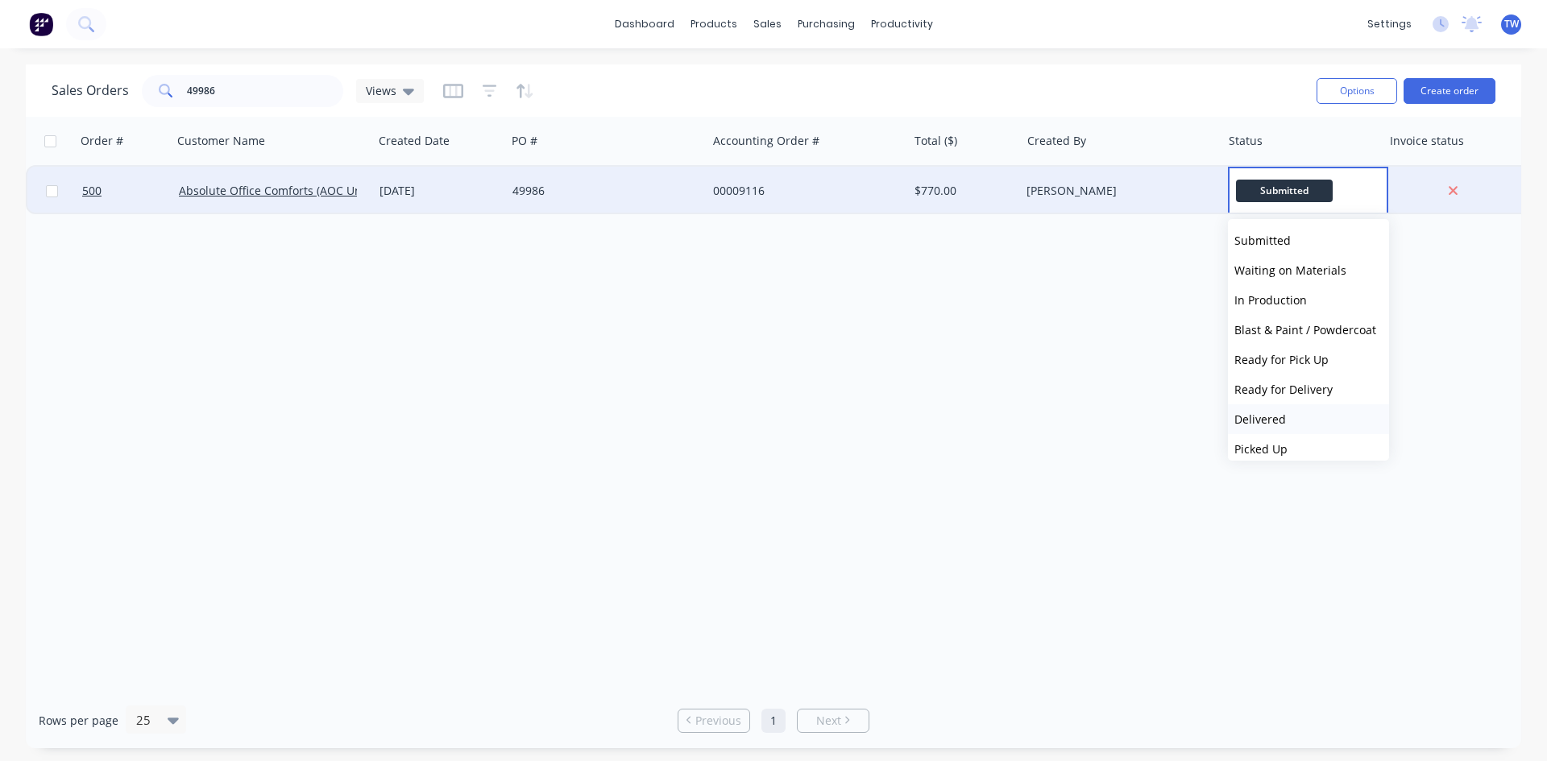
click at [1280, 424] on span "Delivered" at bounding box center [1260, 419] width 52 height 15
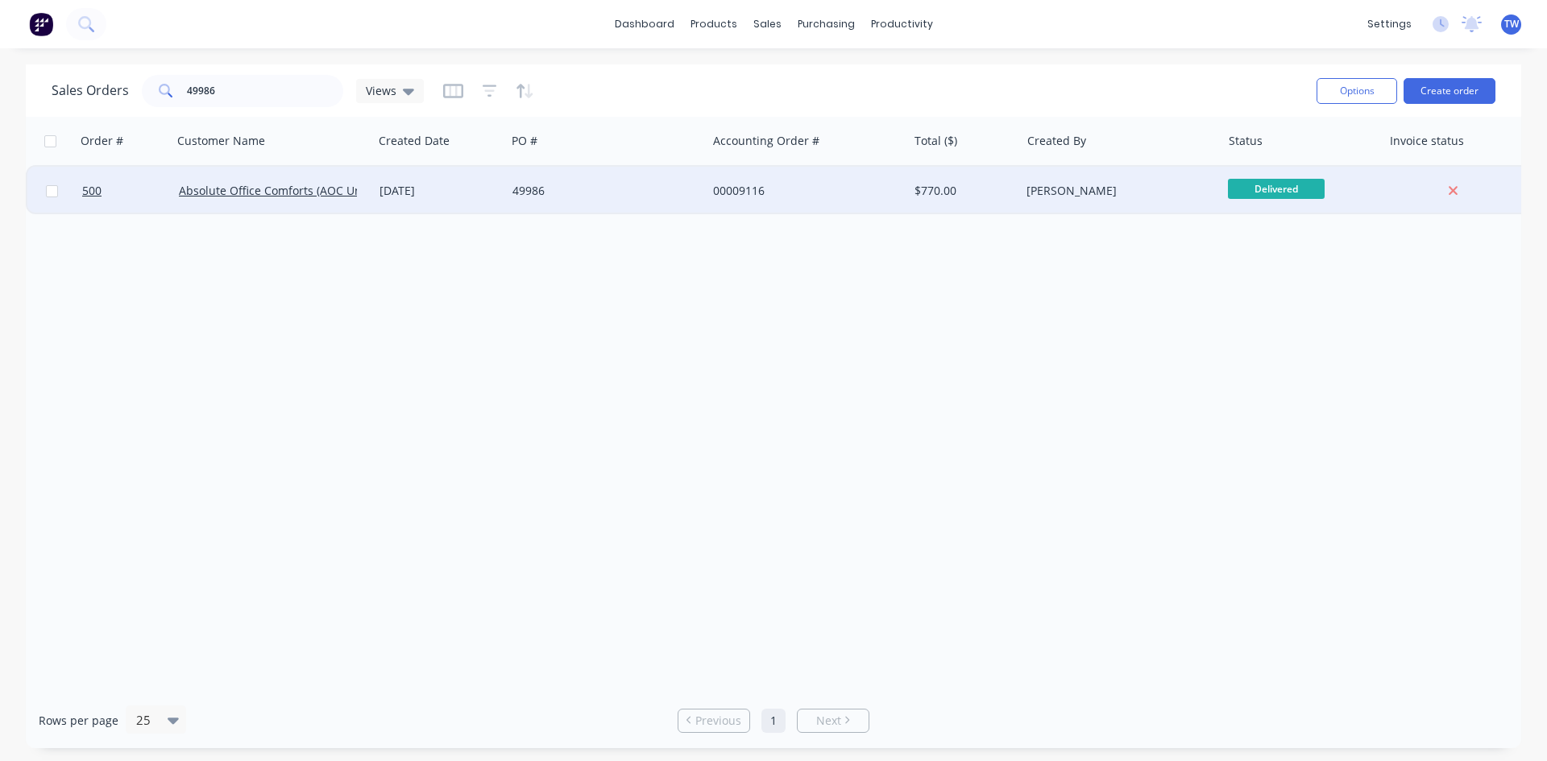
click at [1195, 196] on div "[PERSON_NAME]" at bounding box center [1116, 191] width 179 height 16
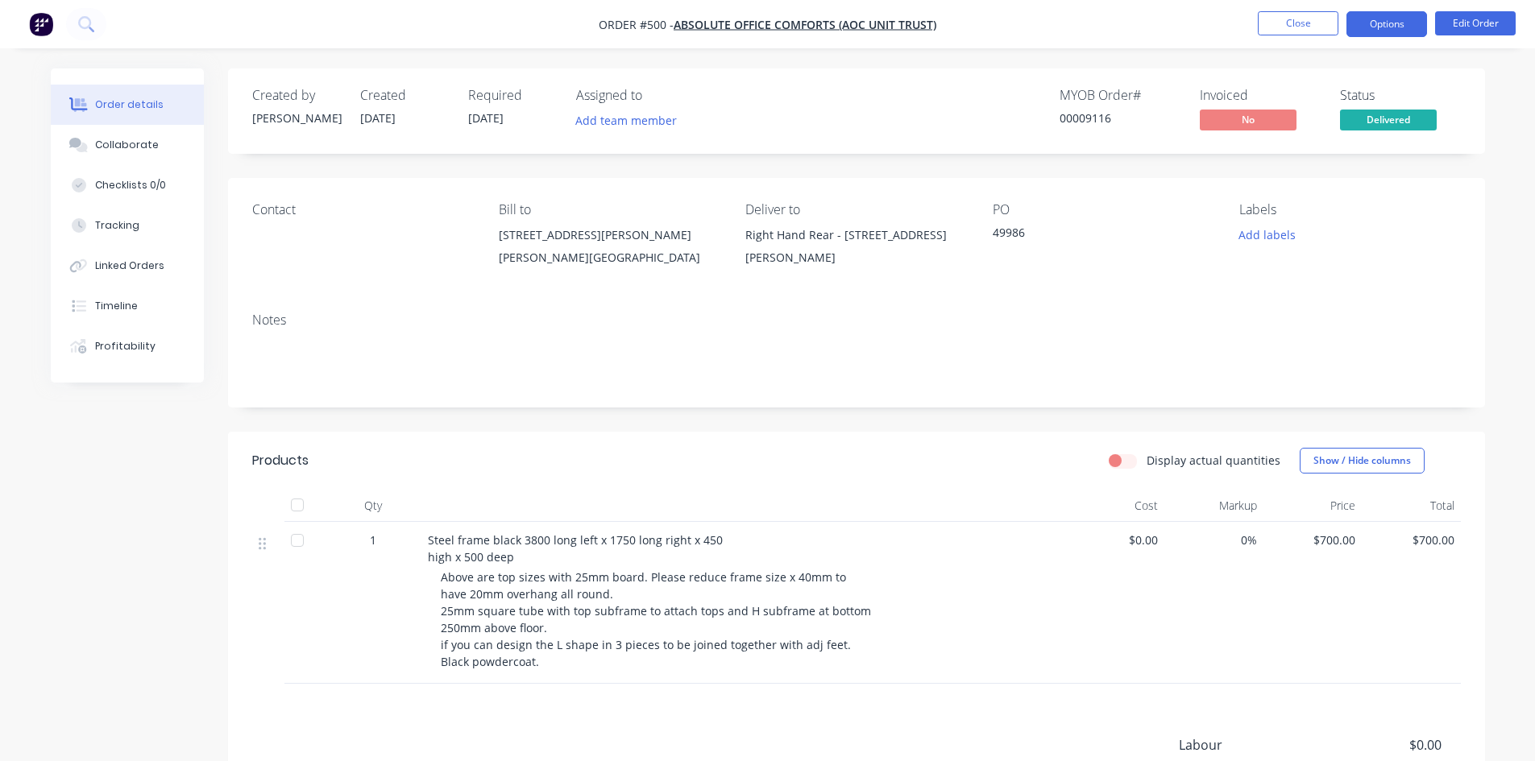
click at [1391, 19] on button "Options" at bounding box center [1386, 24] width 81 height 26
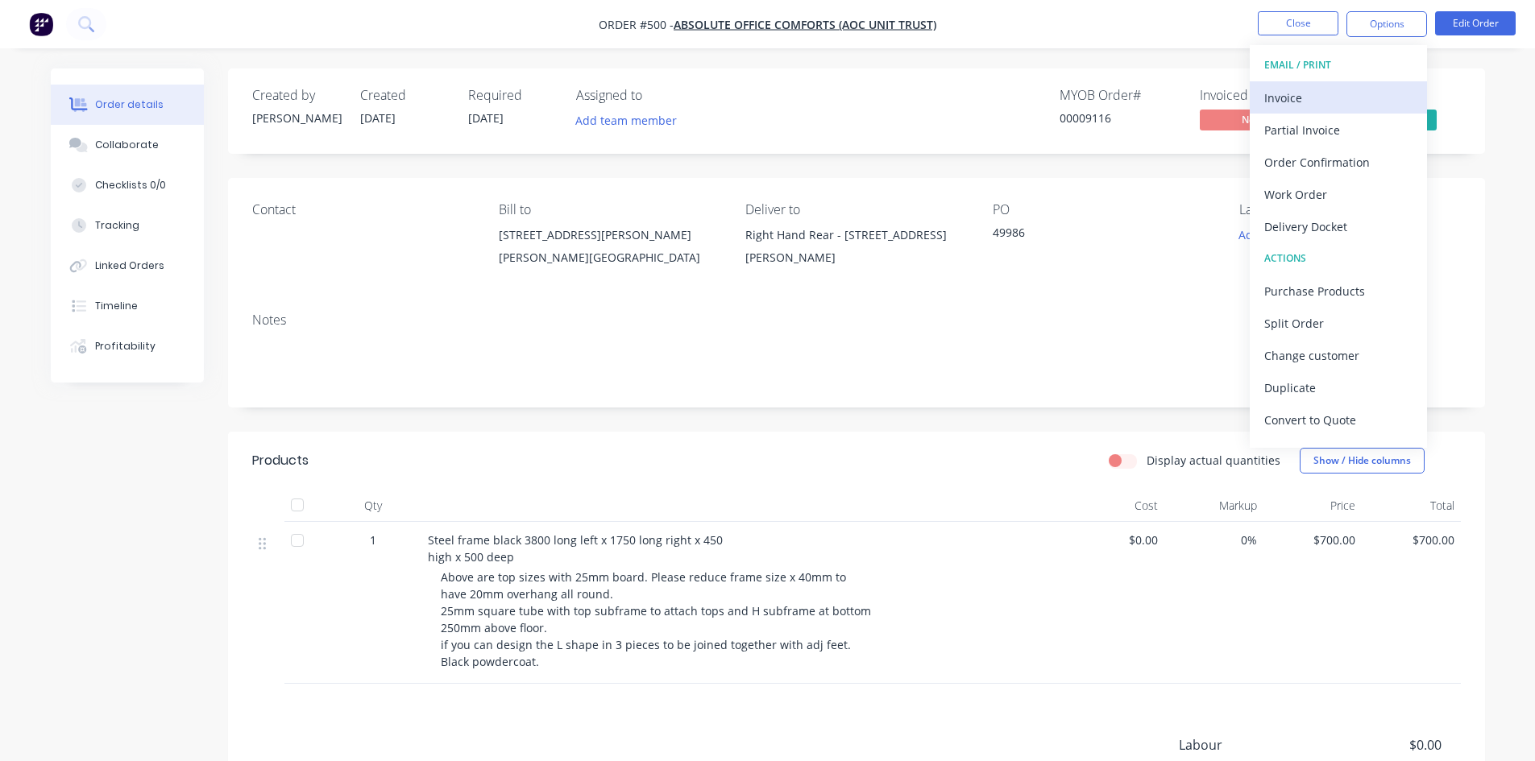
click at [1333, 93] on div "Invoice" at bounding box center [1338, 97] width 148 height 23
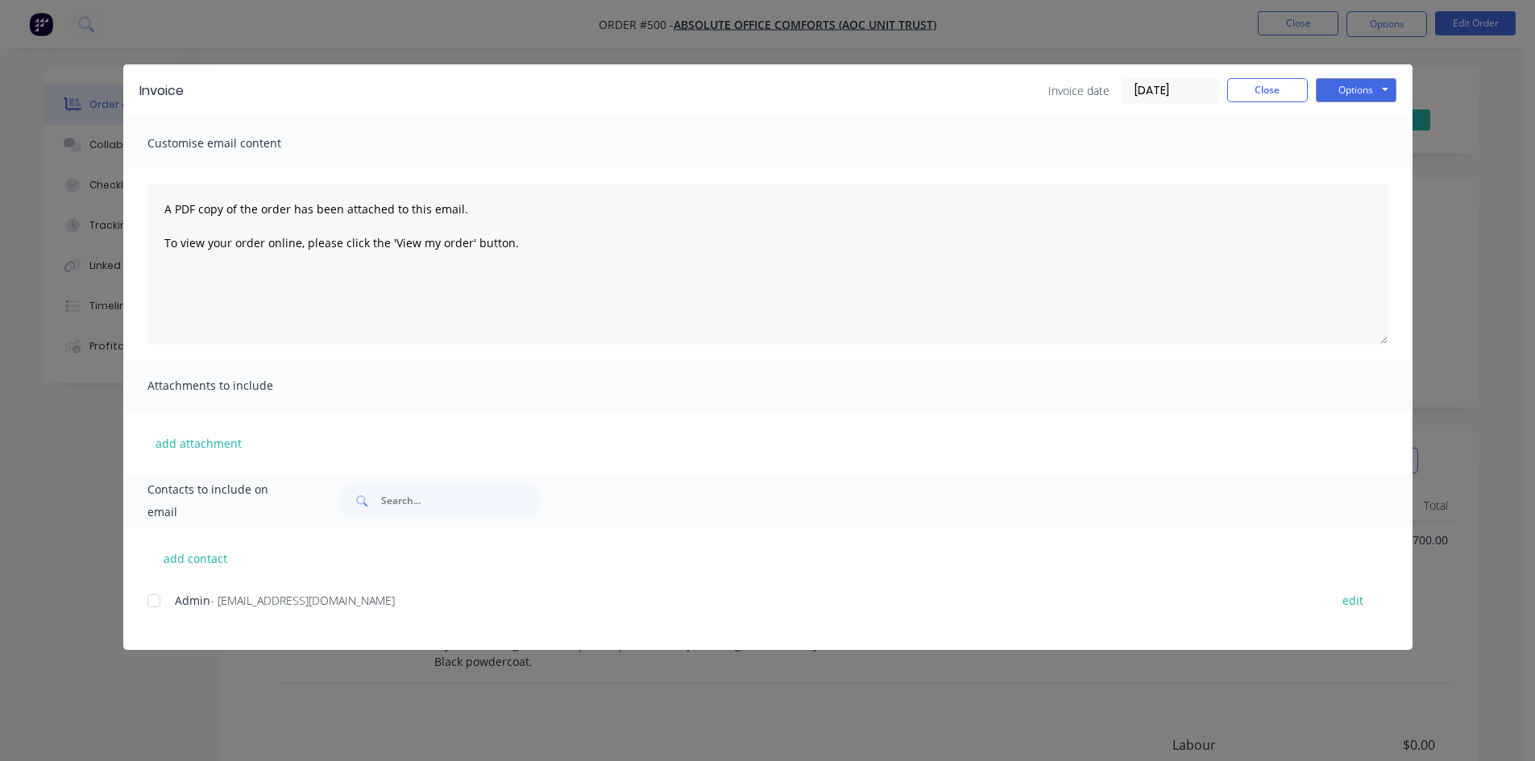
click at [151, 603] on div at bounding box center [154, 601] width 32 height 32
click at [1334, 92] on button "Options" at bounding box center [1356, 90] width 81 height 24
click at [1358, 177] on button "Email" at bounding box center [1367, 172] width 103 height 27
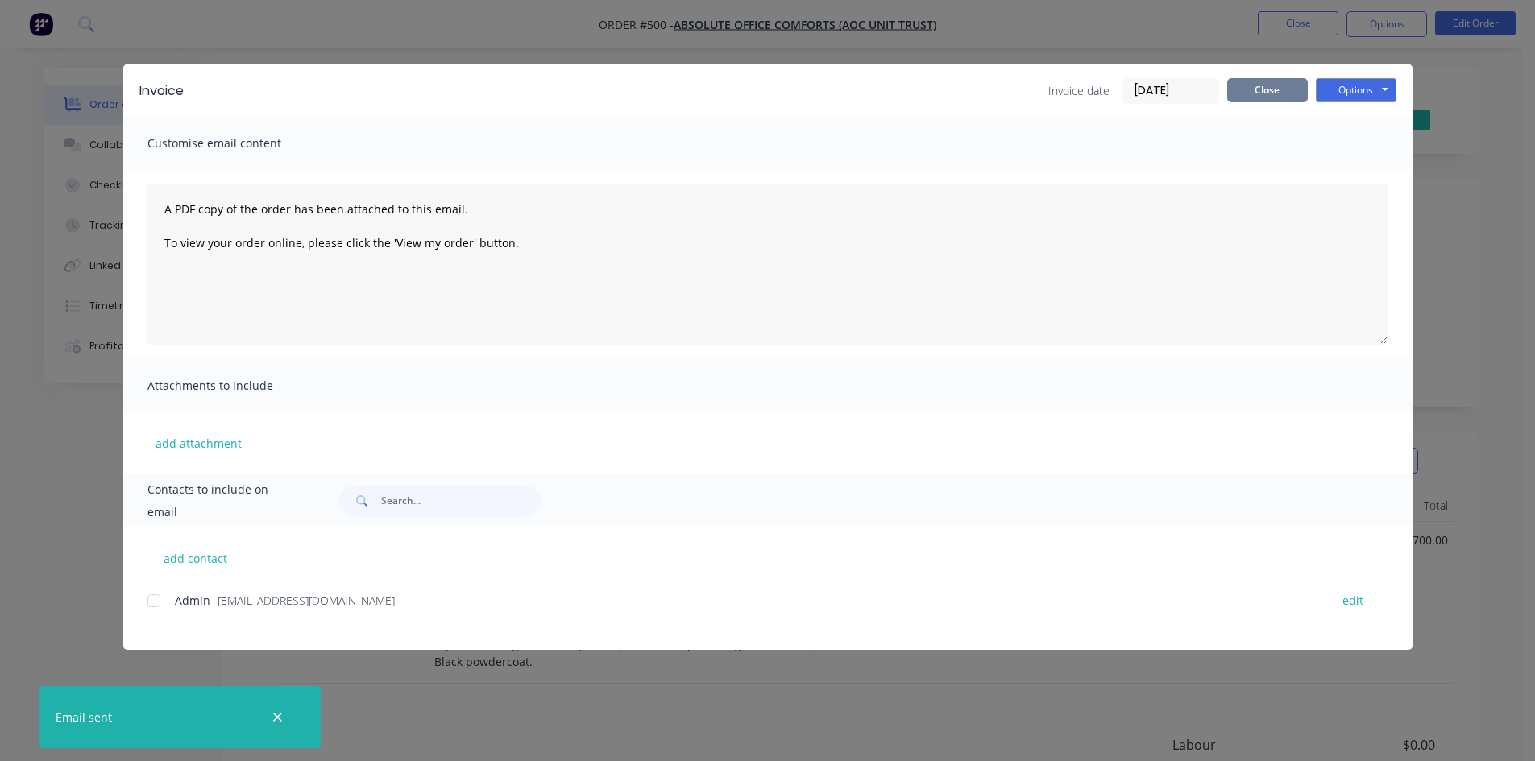
click at [1246, 82] on button "Close" at bounding box center [1267, 90] width 81 height 24
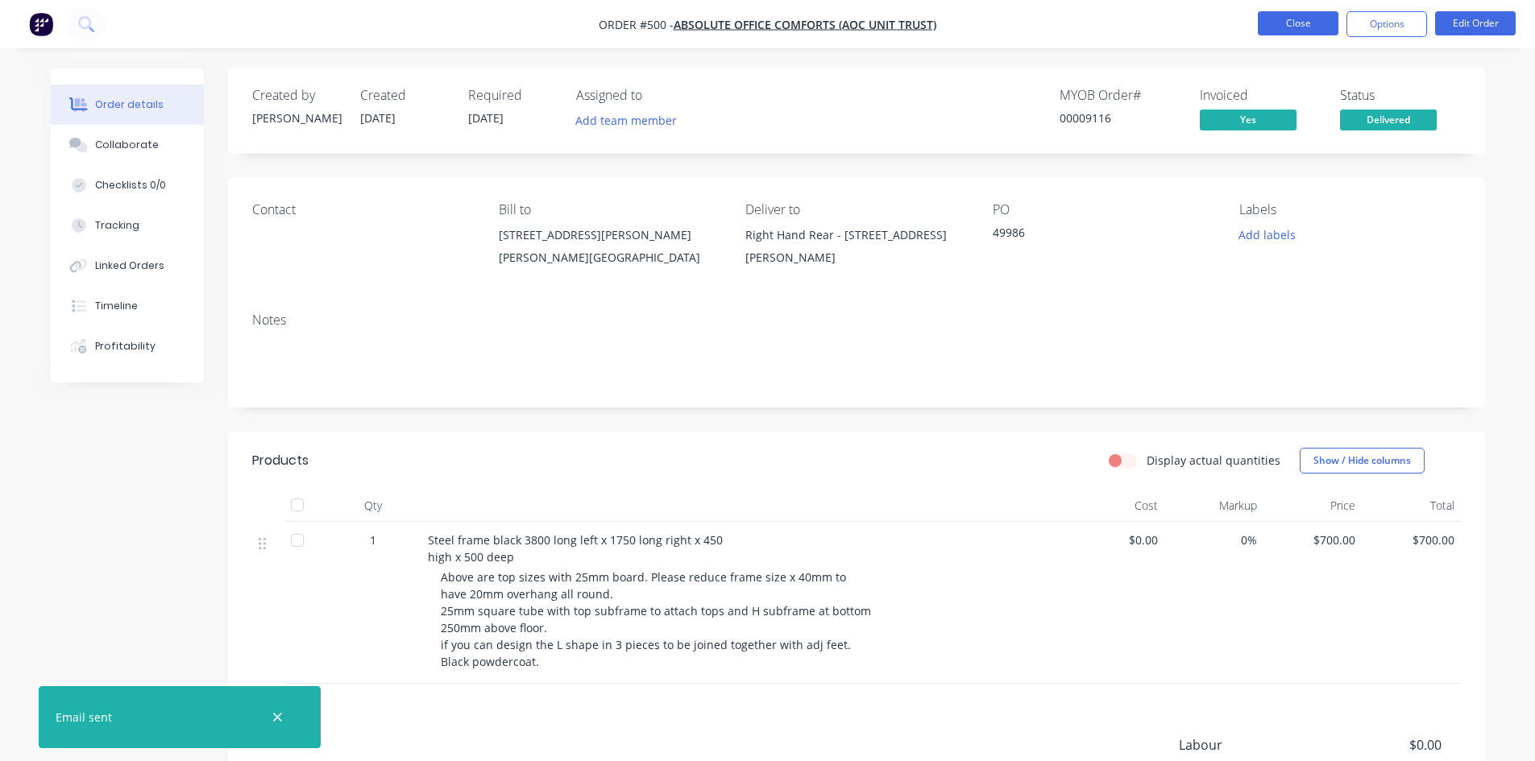
click at [1277, 15] on button "Close" at bounding box center [1298, 23] width 81 height 24
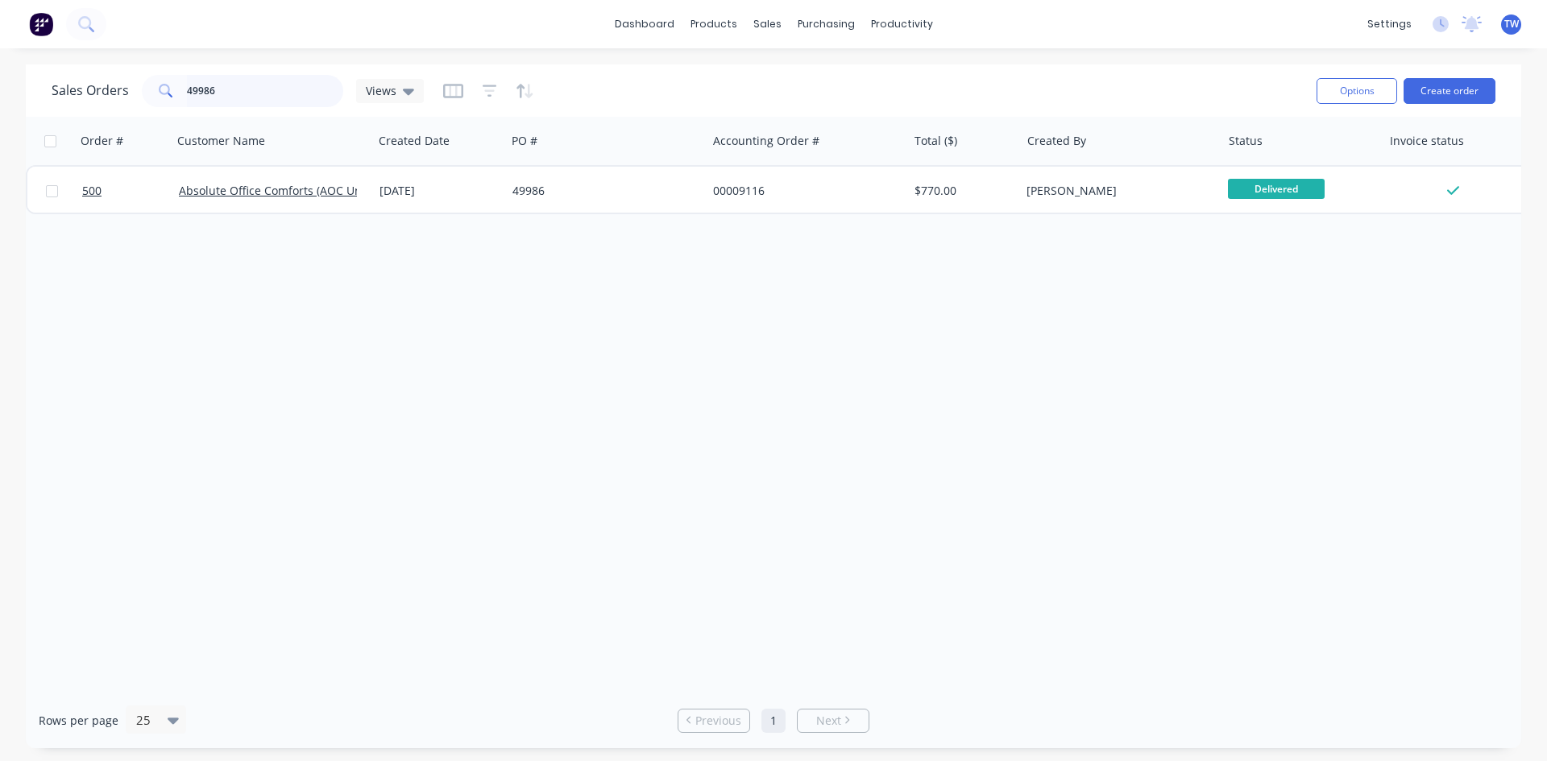
click at [295, 89] on input "49986" at bounding box center [265, 91] width 157 height 32
type input "4"
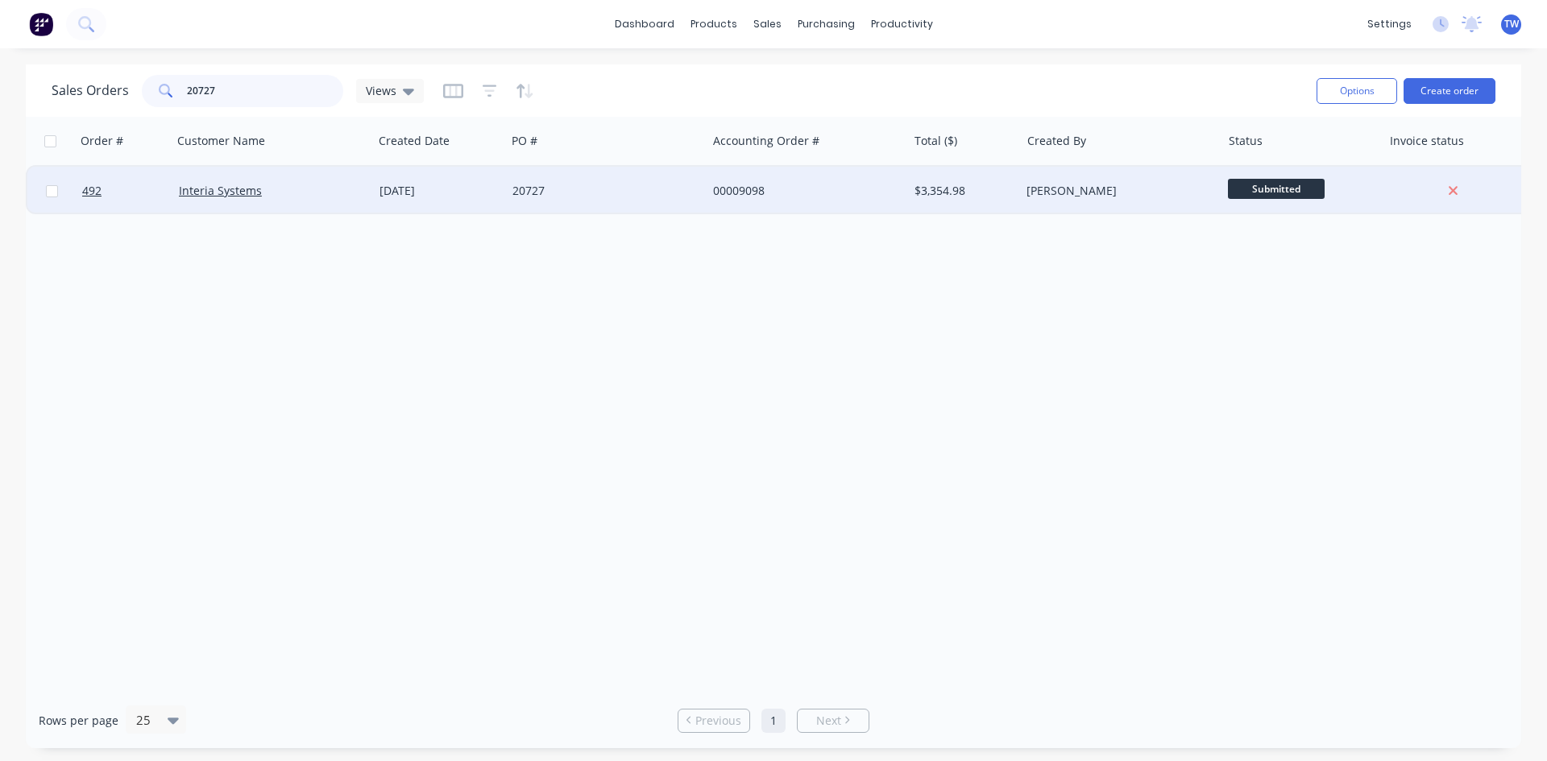
type input "20727"
click at [1252, 180] on span "Submitted" at bounding box center [1276, 189] width 97 height 20
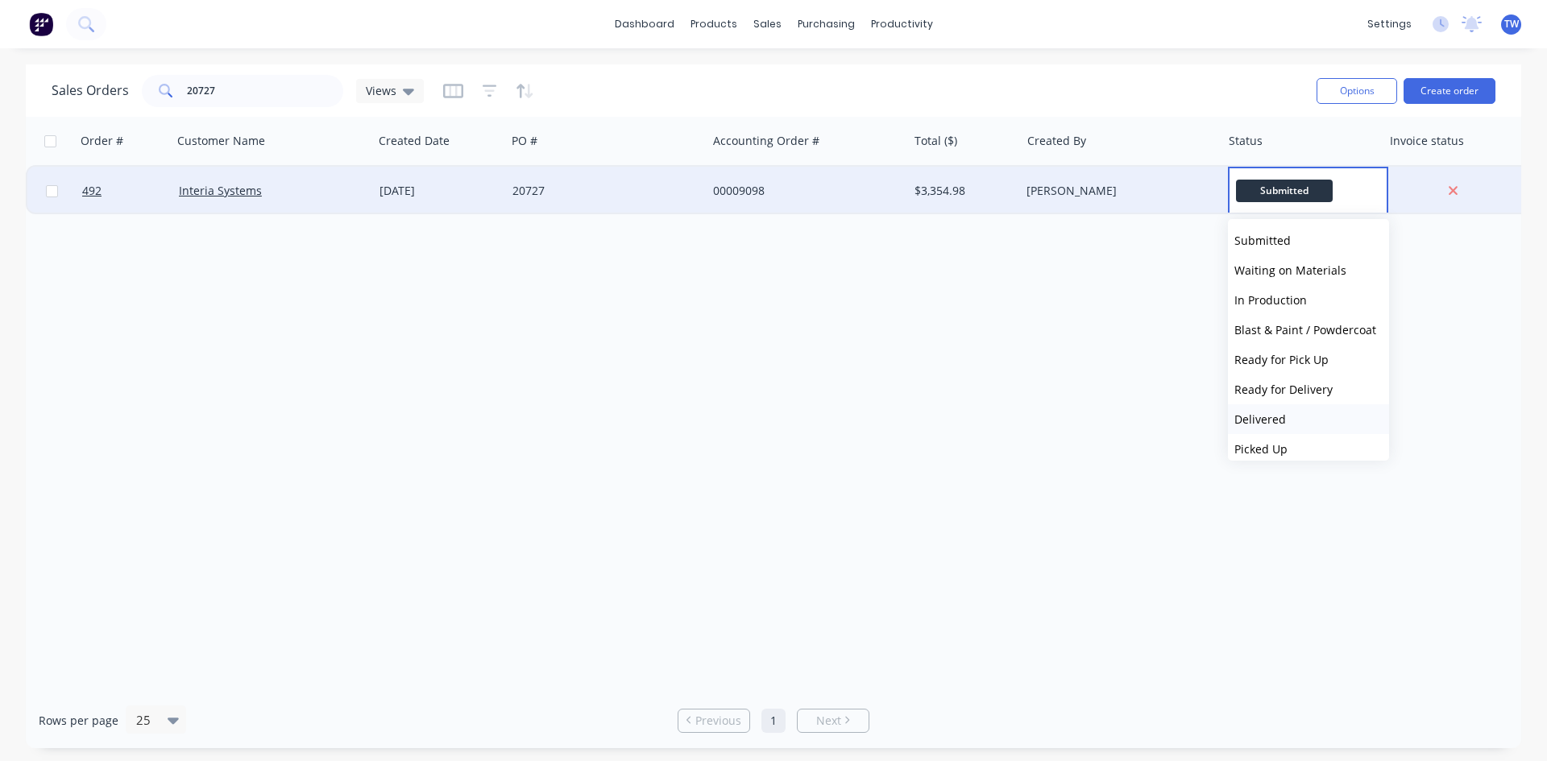
click at [1294, 422] on button "Delivered" at bounding box center [1308, 419] width 161 height 30
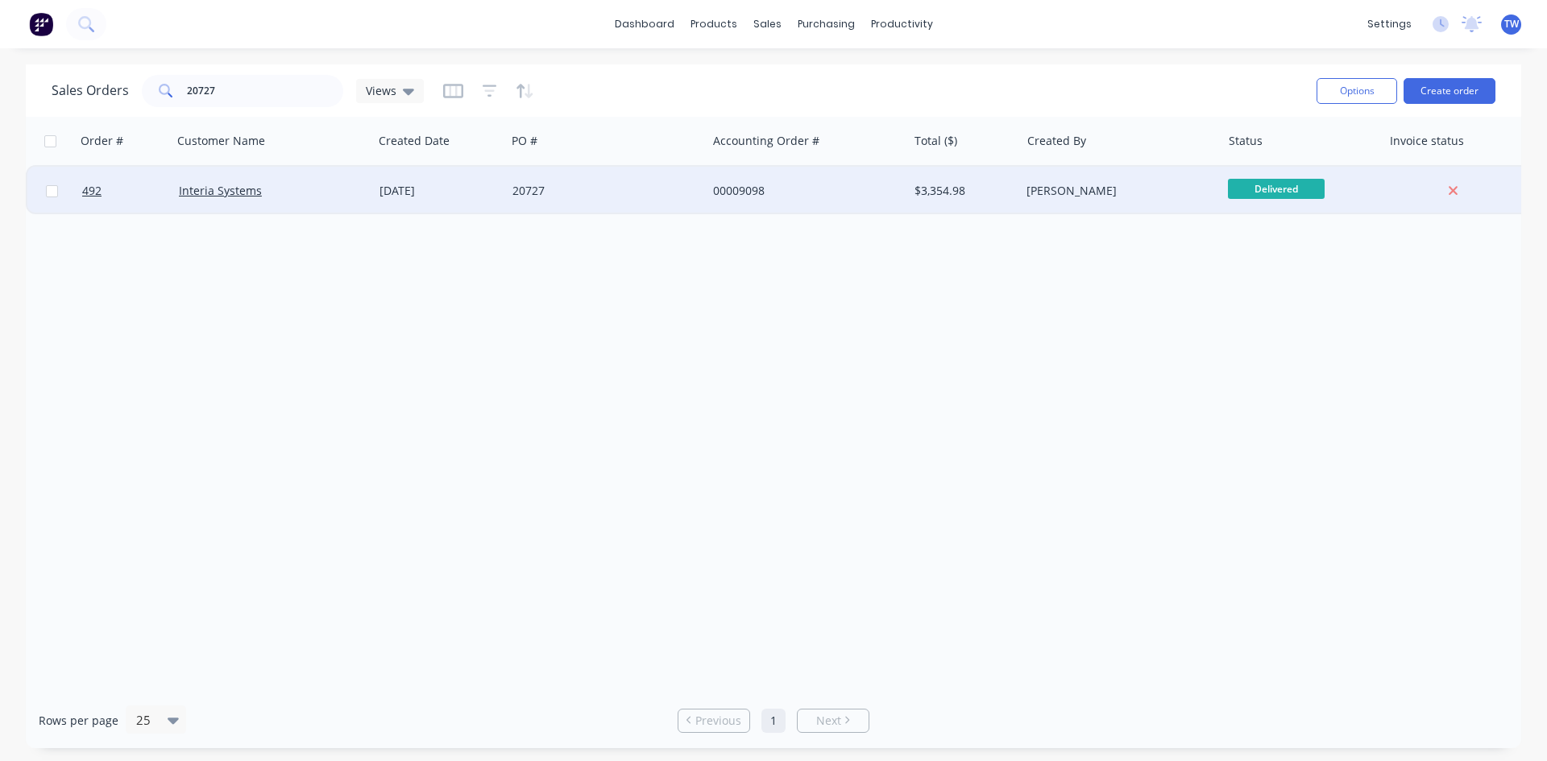
click at [1044, 172] on div "[PERSON_NAME]" at bounding box center [1120, 191] width 201 height 48
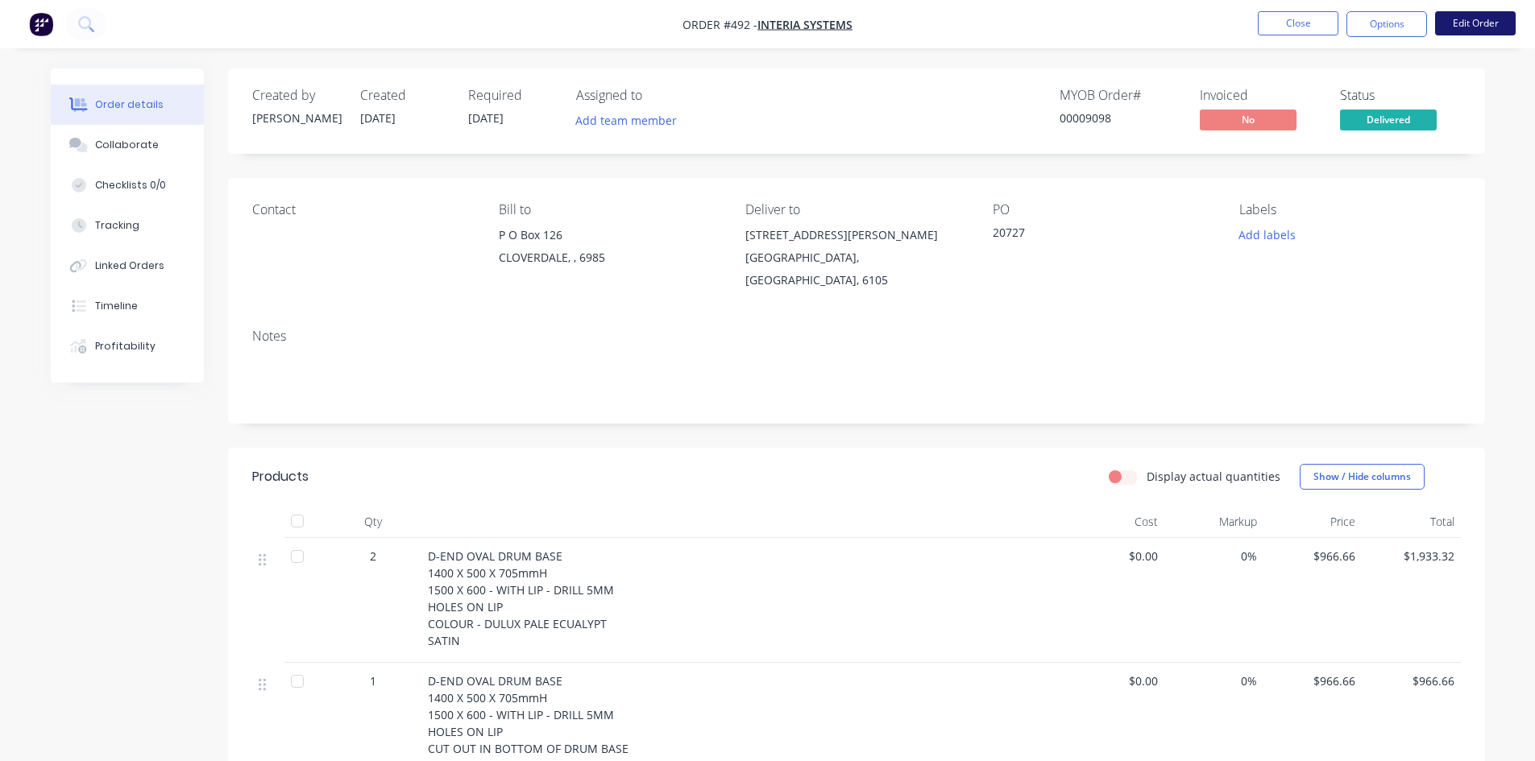
click at [1461, 13] on button "Edit Order" at bounding box center [1475, 23] width 81 height 24
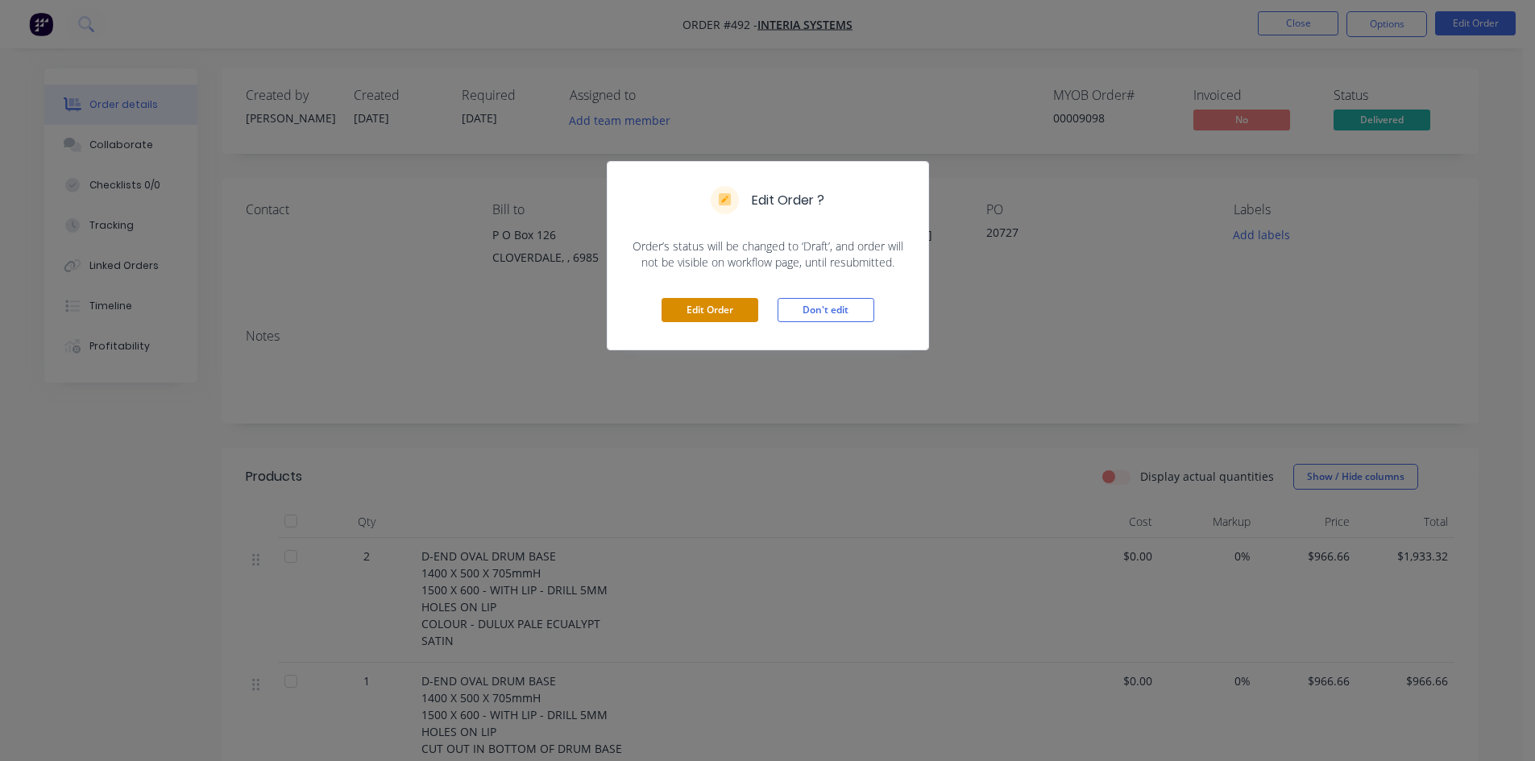
click at [736, 314] on button "Edit Order" at bounding box center [710, 310] width 97 height 24
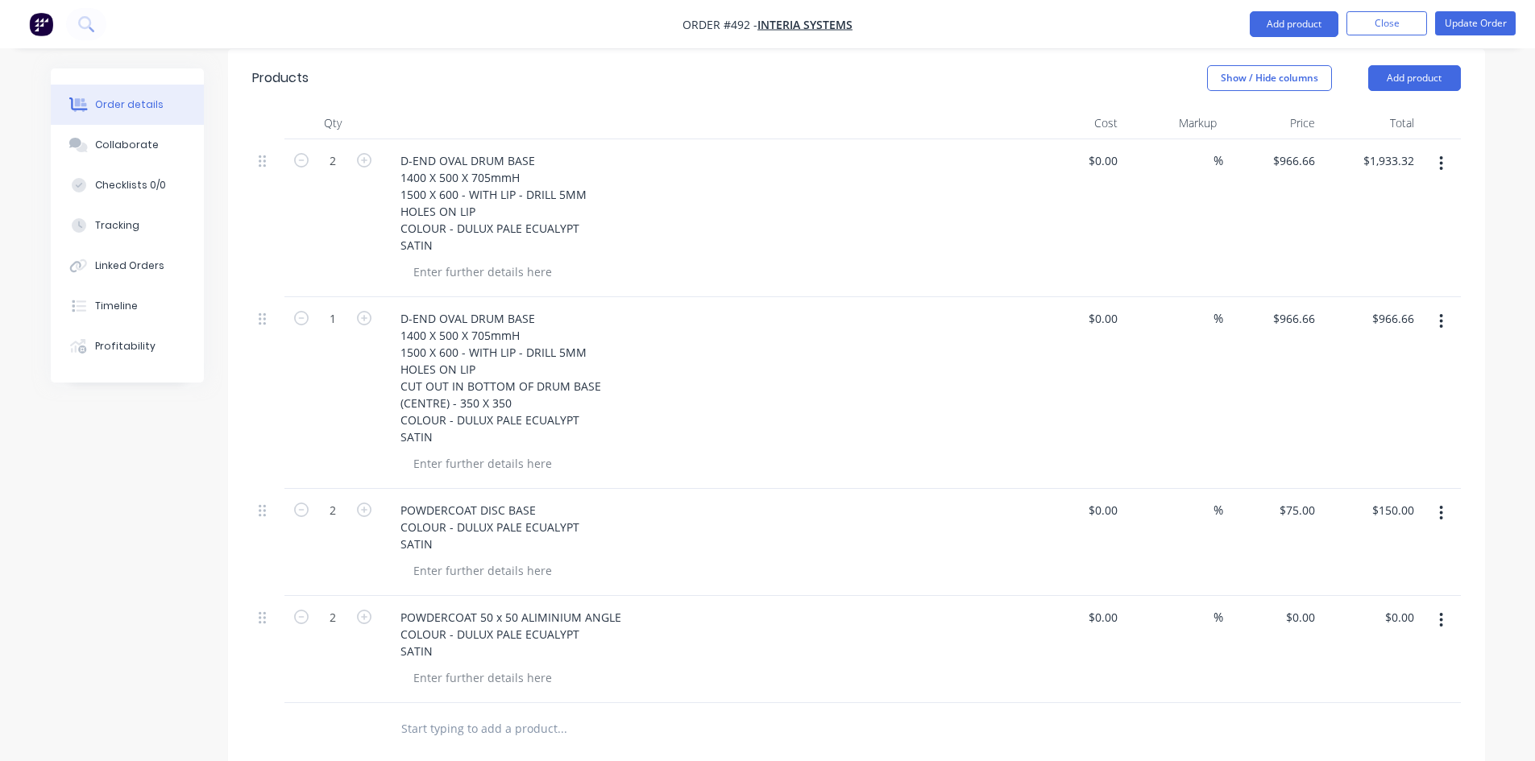
scroll to position [483, 0]
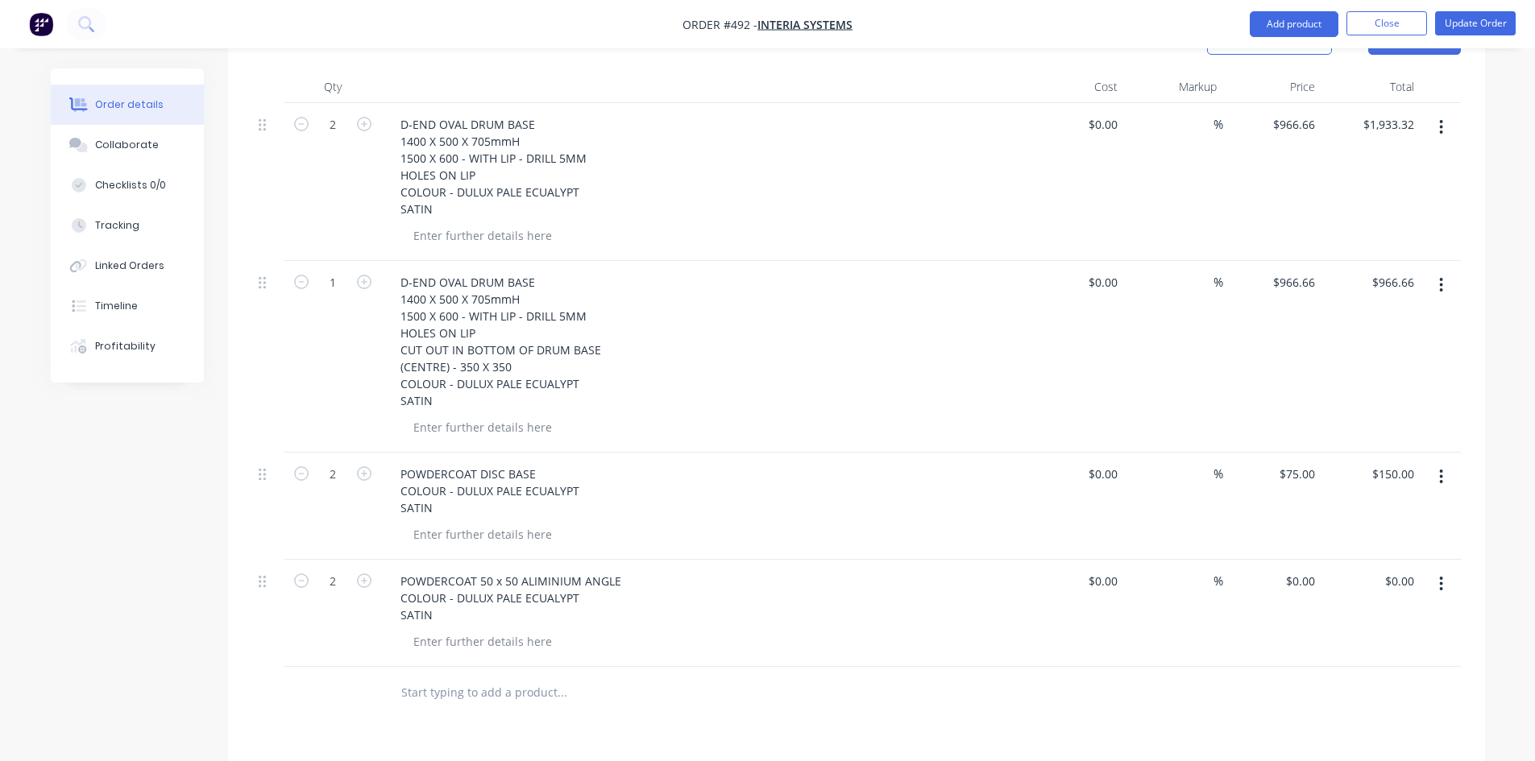
click at [1439, 575] on icon "button" at bounding box center [1441, 584] width 4 height 18
click at [1354, 711] on div "Delete" at bounding box center [1384, 722] width 124 height 23
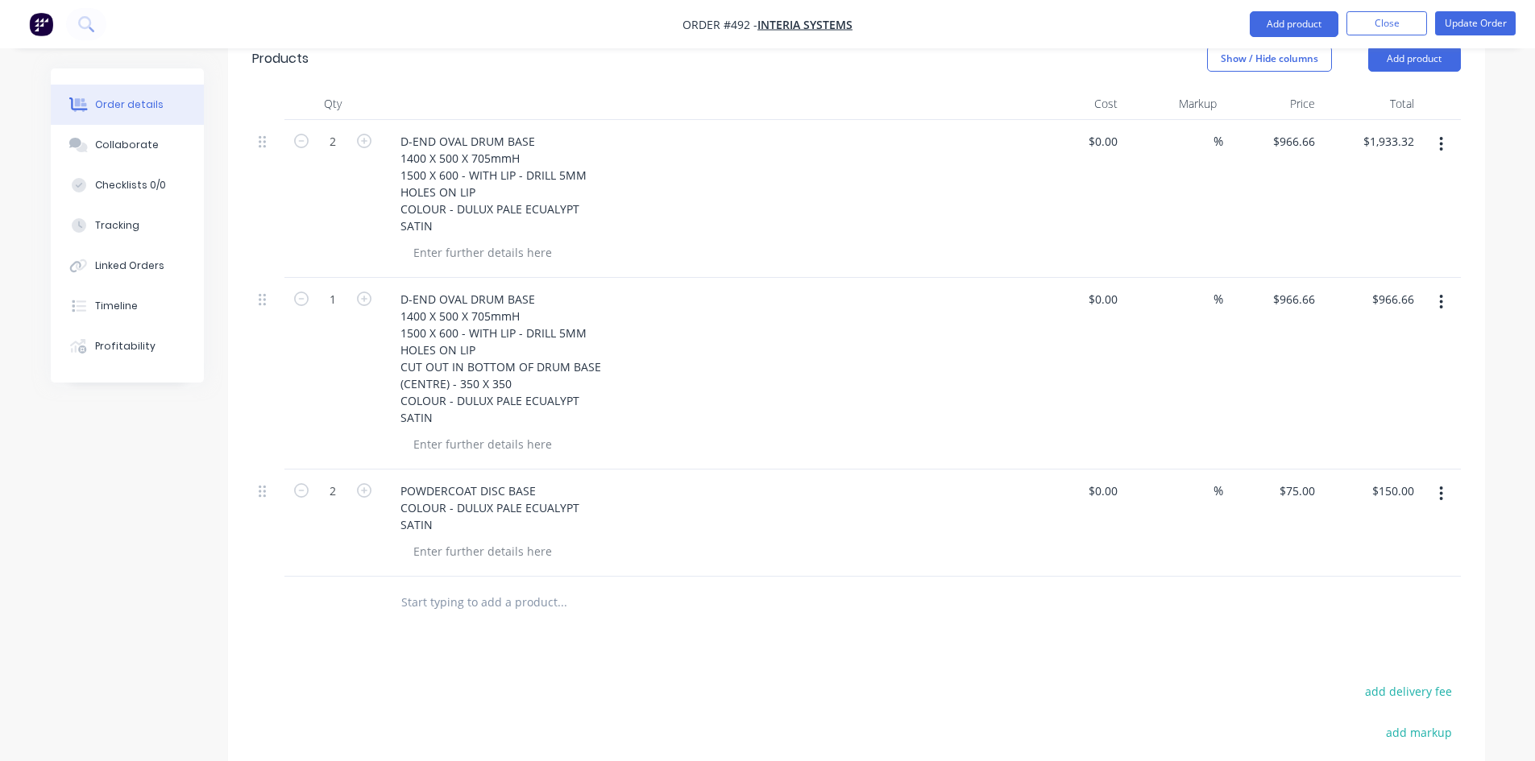
scroll to position [458, 0]
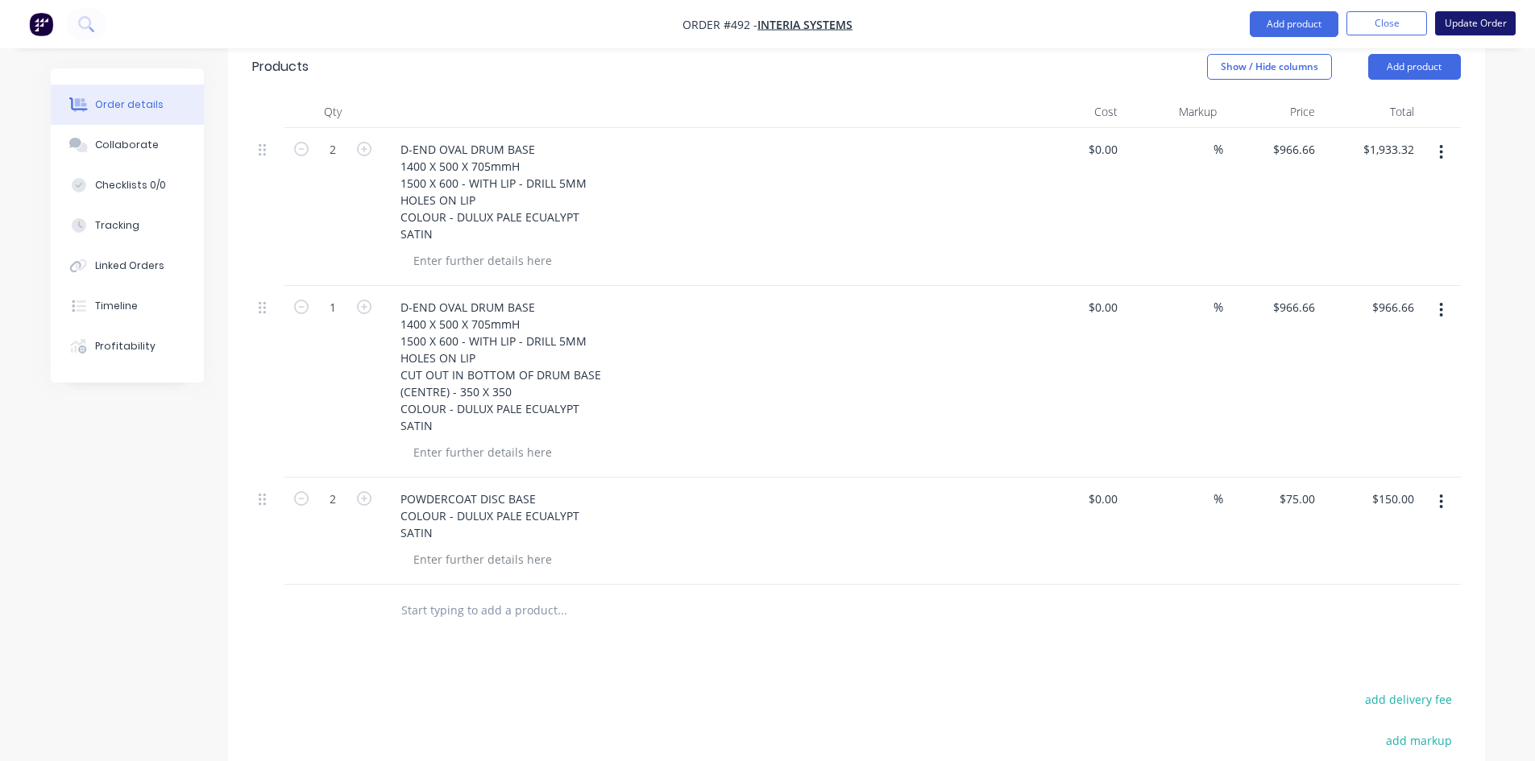
click at [1472, 21] on button "Update Order" at bounding box center [1475, 23] width 81 height 24
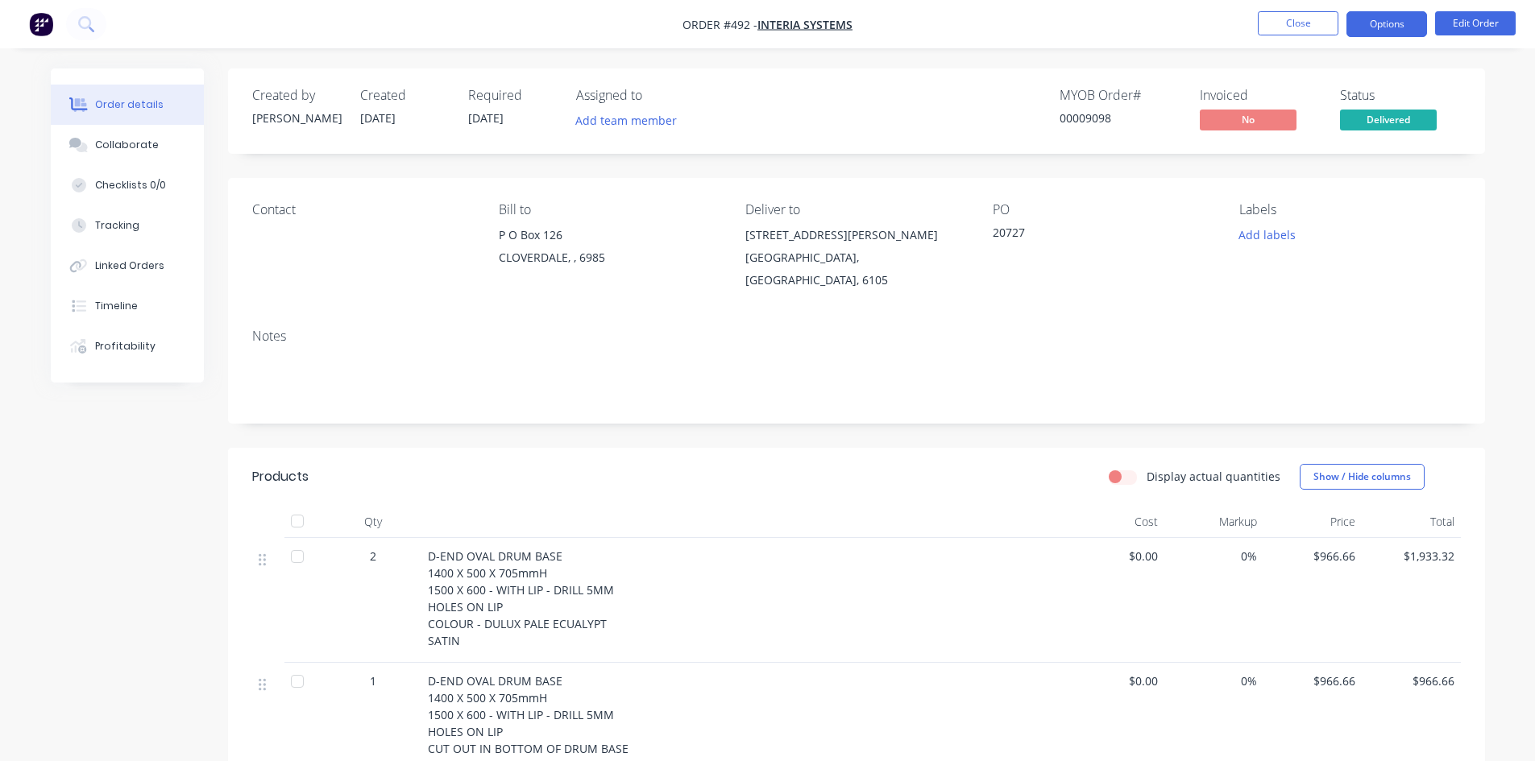
click at [1373, 28] on button "Options" at bounding box center [1386, 24] width 81 height 26
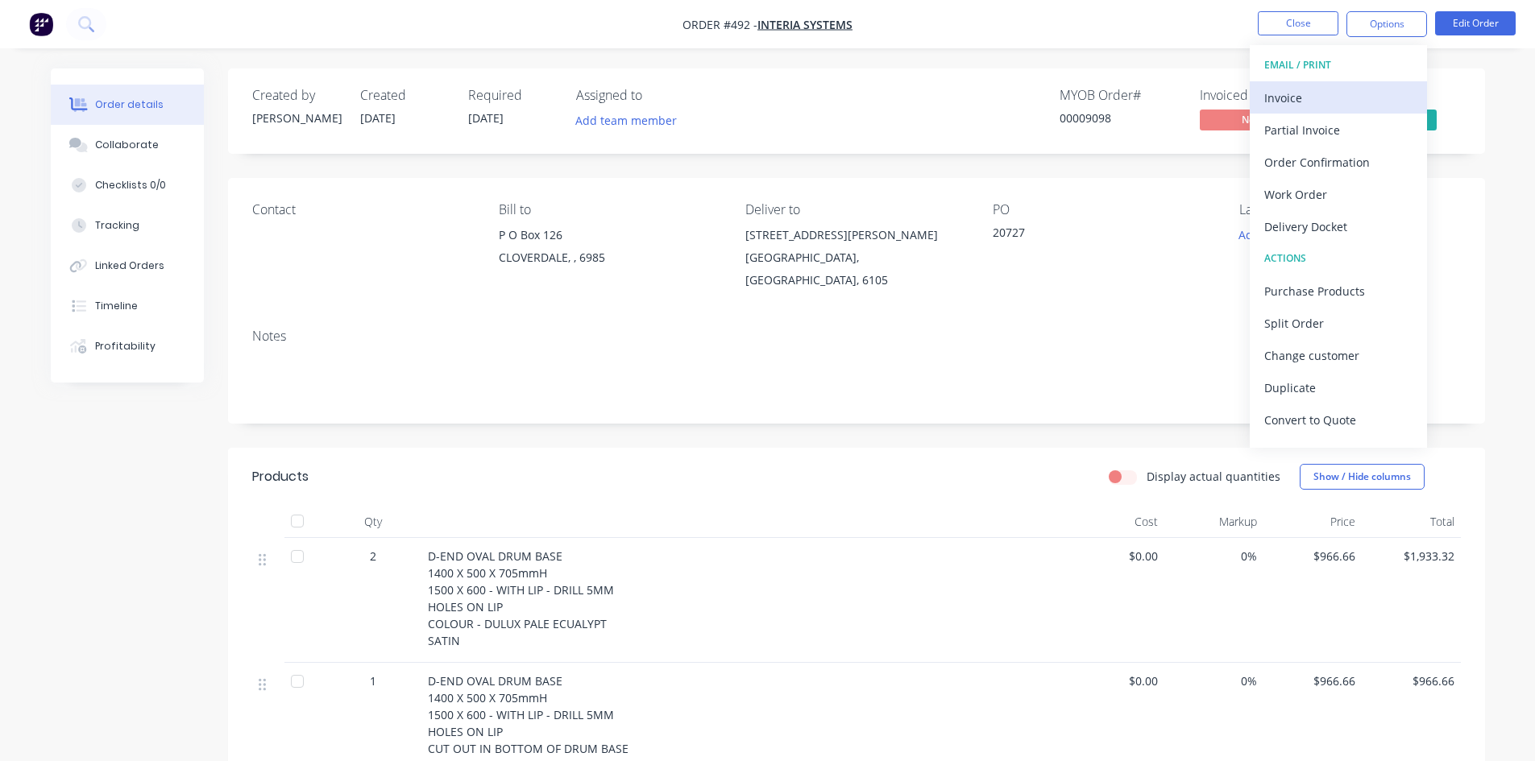
click at [1325, 97] on div "Invoice" at bounding box center [1338, 97] width 148 height 23
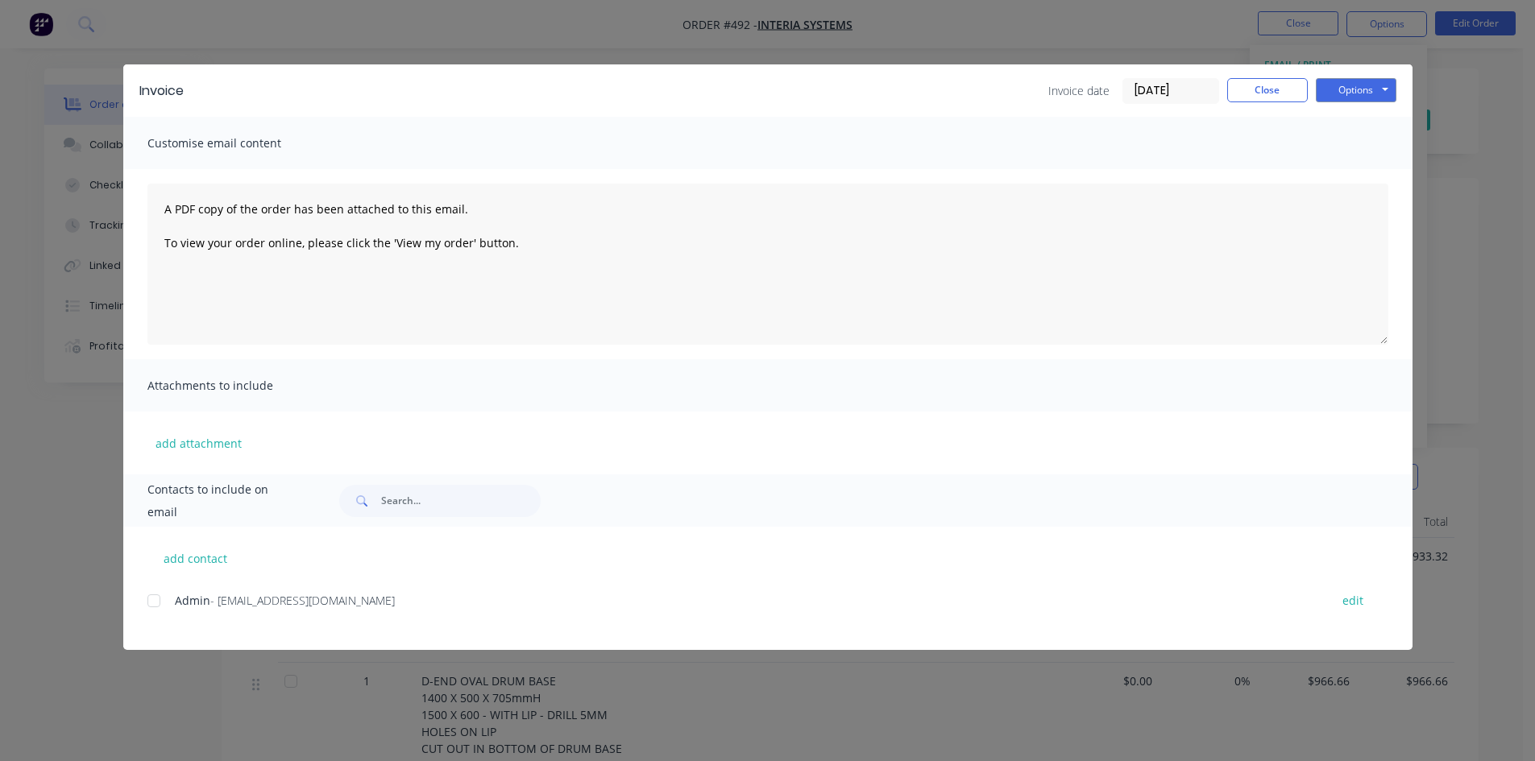
click at [156, 603] on div at bounding box center [154, 601] width 32 height 32
click at [1350, 84] on button "Options" at bounding box center [1356, 90] width 81 height 24
click at [1350, 180] on button "Email" at bounding box center [1367, 172] width 103 height 27
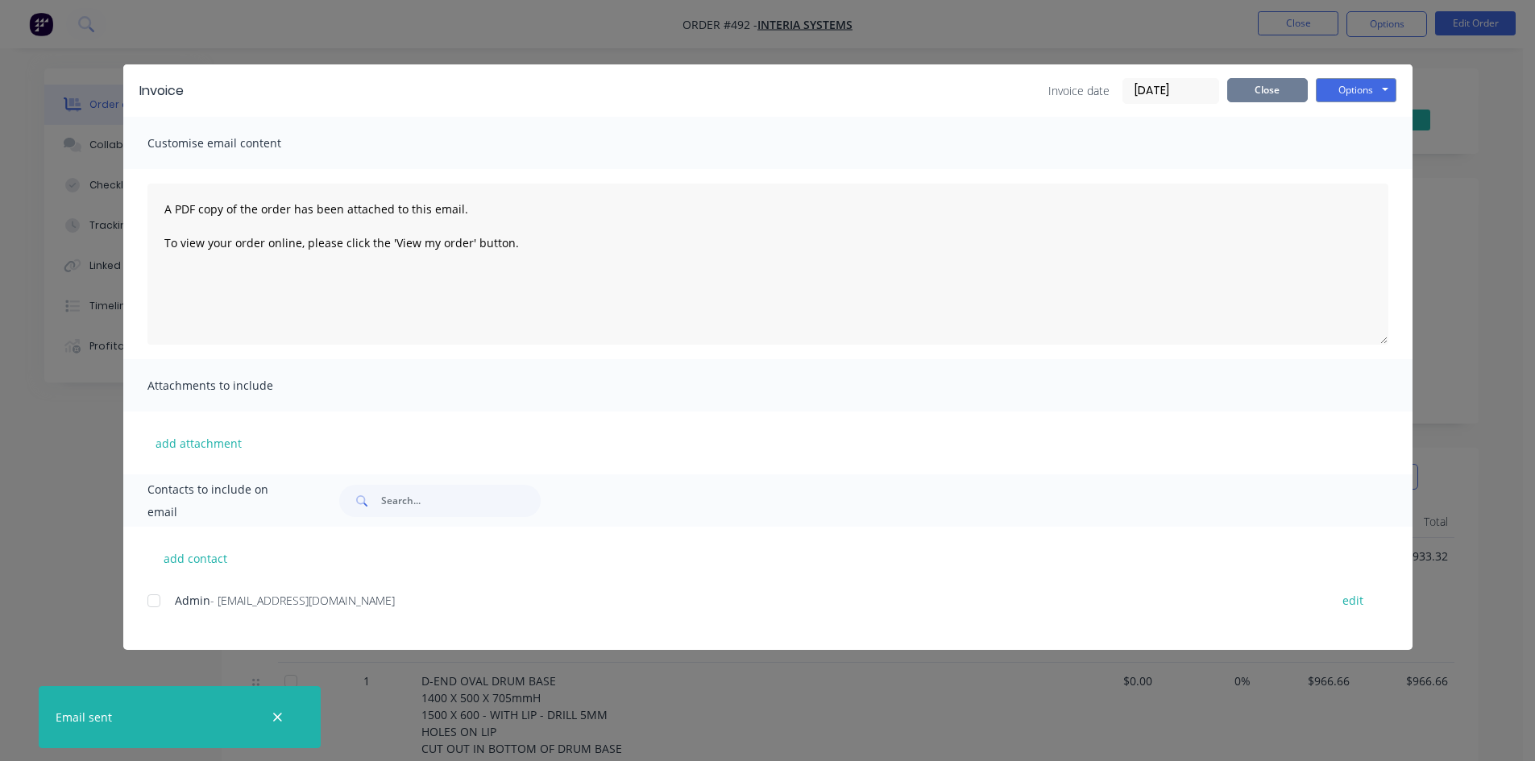
click at [1246, 88] on button "Close" at bounding box center [1267, 90] width 81 height 24
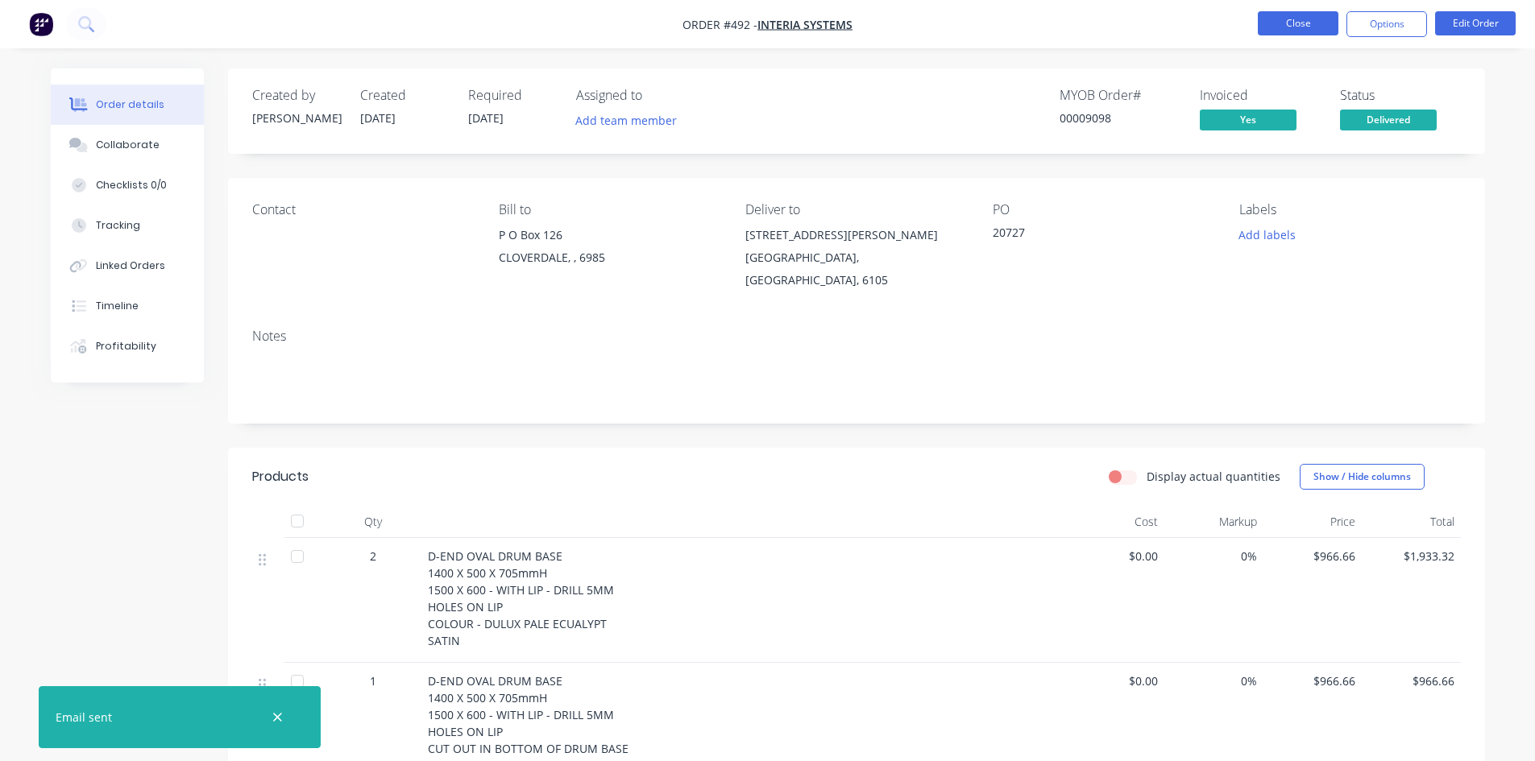
click at [1292, 25] on button "Close" at bounding box center [1298, 23] width 81 height 24
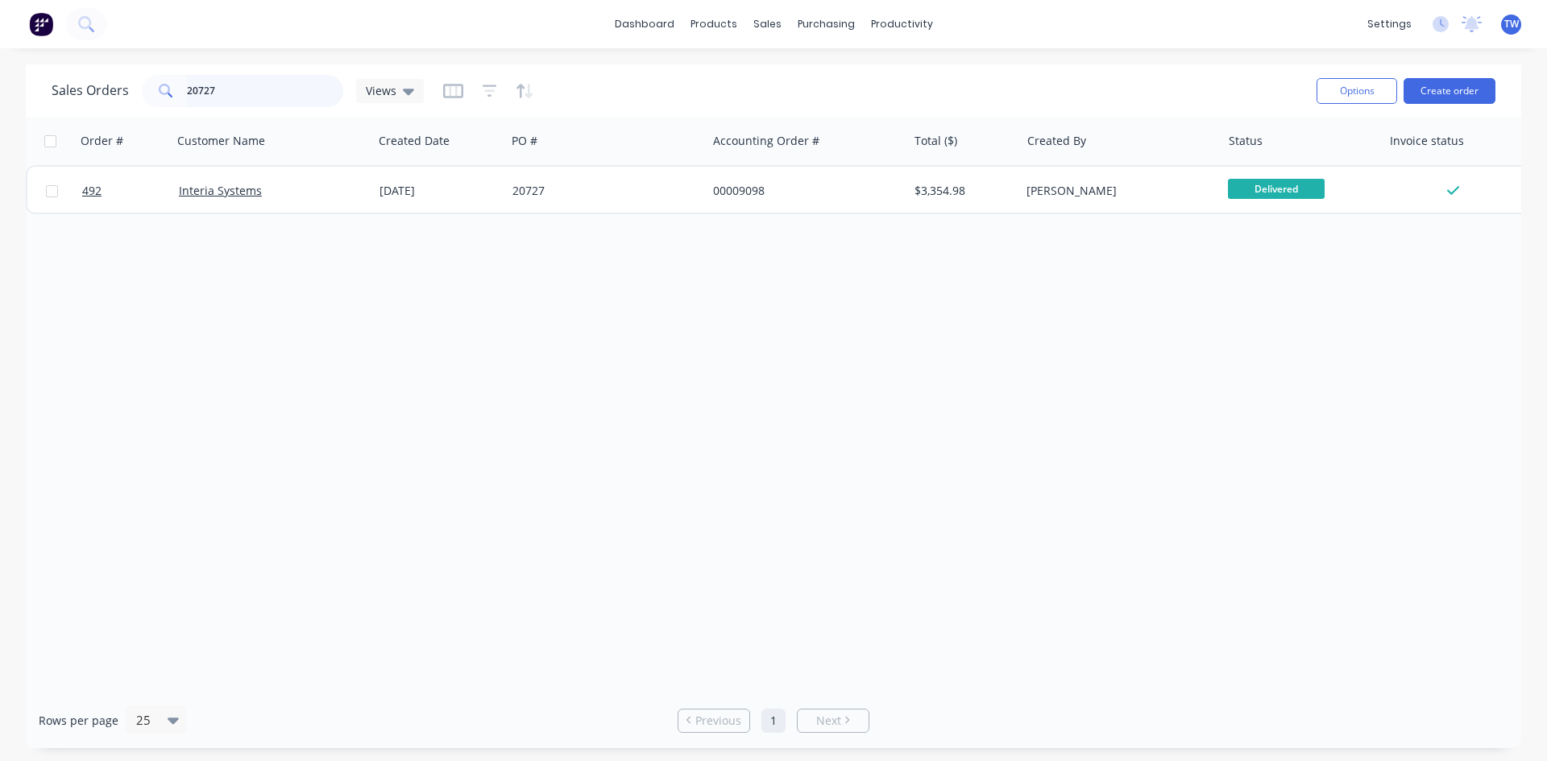
click at [240, 89] on input "20727" at bounding box center [265, 91] width 157 height 32
type input "2"
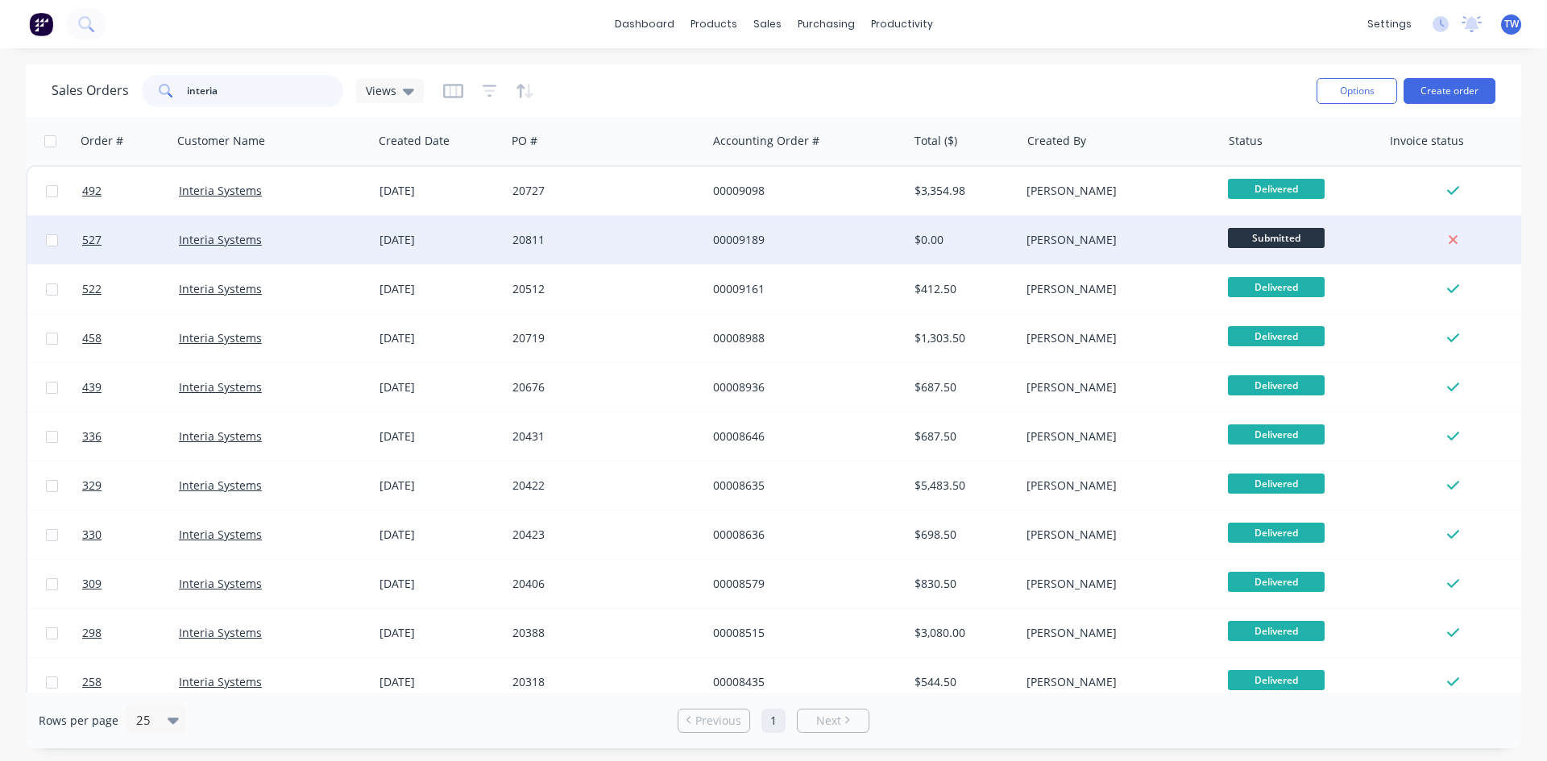
type input "interia"
click at [1022, 226] on div "[PERSON_NAME]" at bounding box center [1120, 240] width 201 height 48
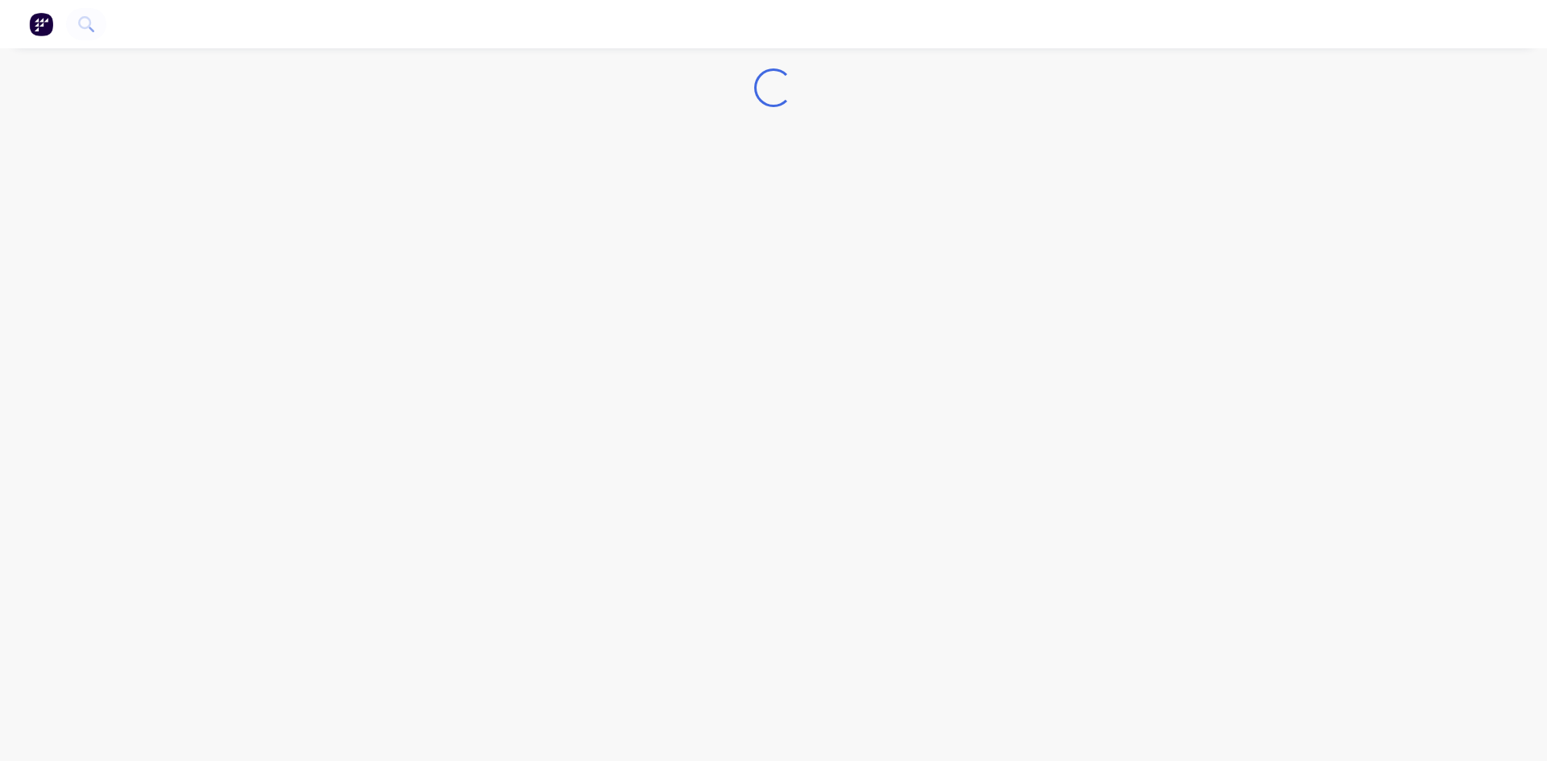
click at [1022, 226] on div "Loading..." at bounding box center [773, 380] width 1547 height 761
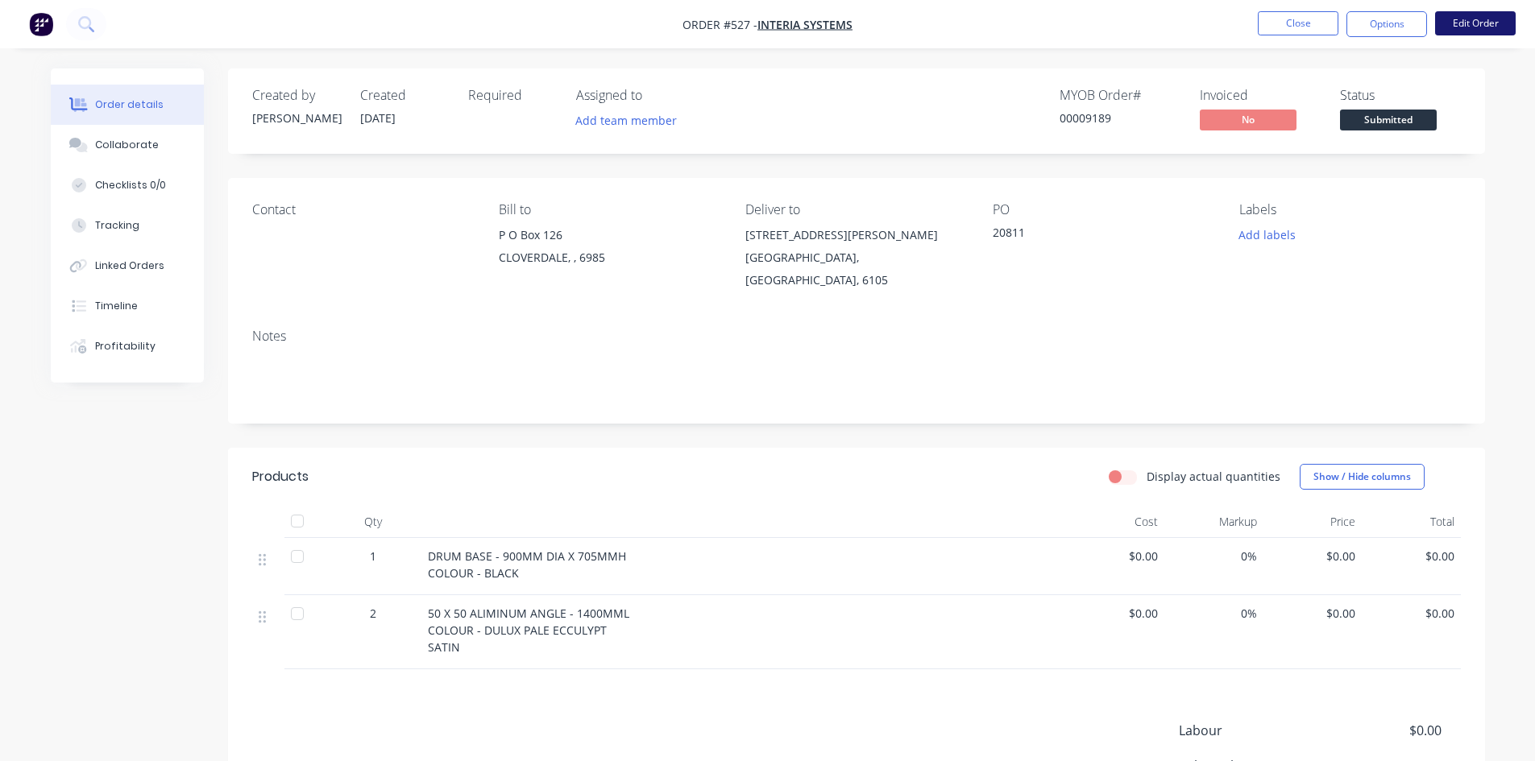
click at [1483, 25] on button "Edit Order" at bounding box center [1475, 23] width 81 height 24
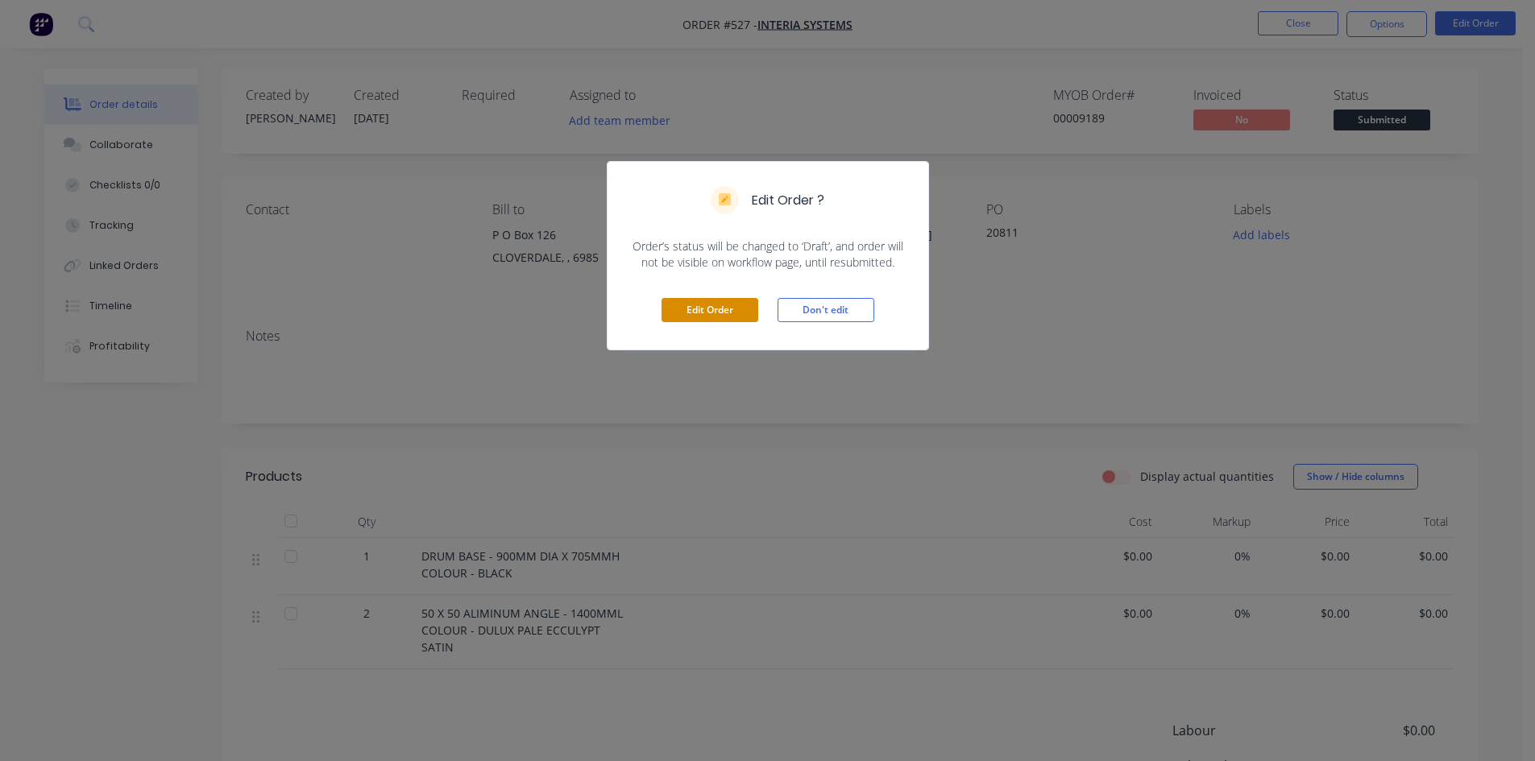
click at [717, 317] on button "Edit Order" at bounding box center [710, 310] width 97 height 24
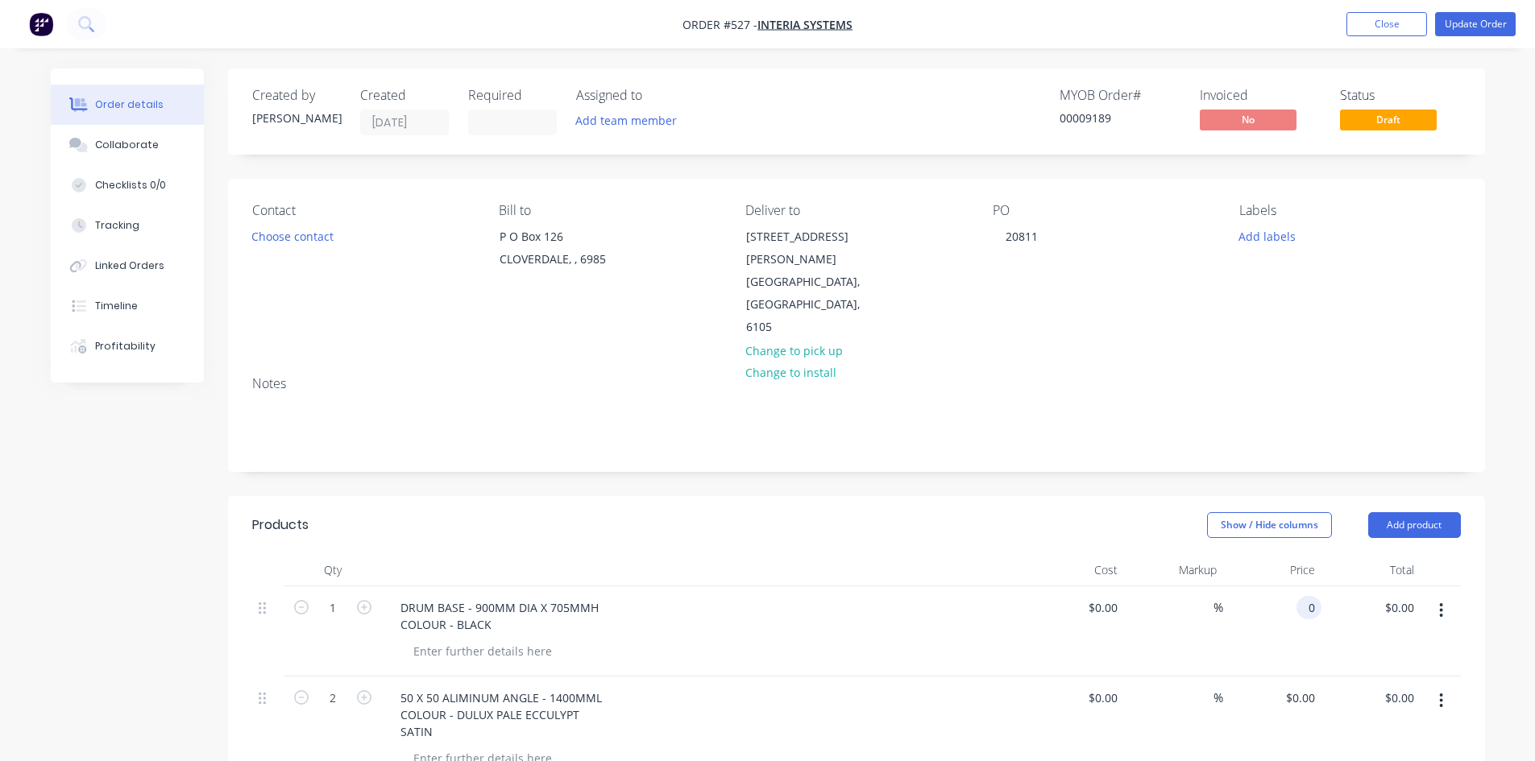
click at [1289, 587] on div "0 0" at bounding box center [1272, 632] width 99 height 90
type input "$850.00"
click at [1312, 687] on input "0" at bounding box center [1312, 698] width 19 height 23
type input "$40.00"
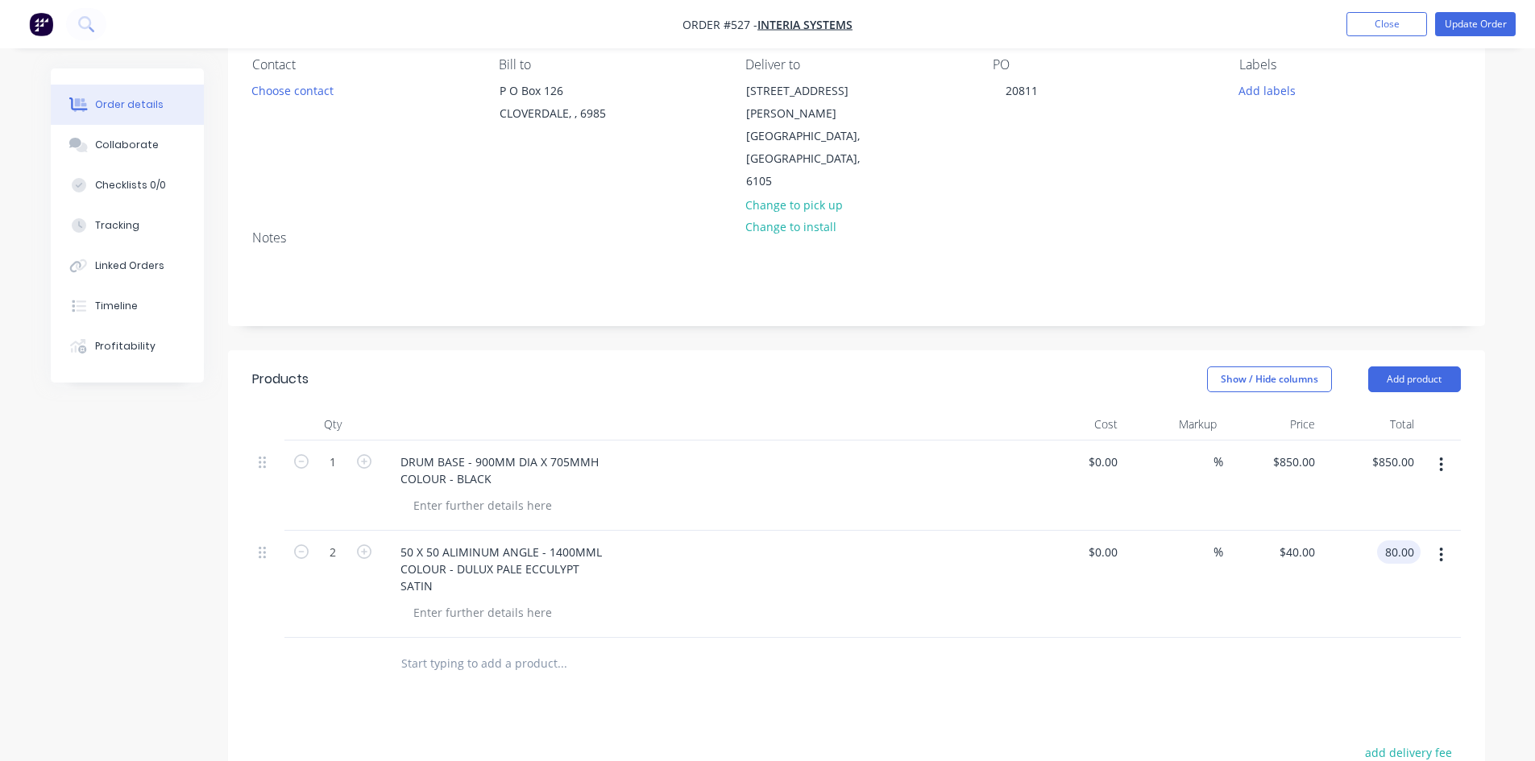
scroll to position [161, 0]
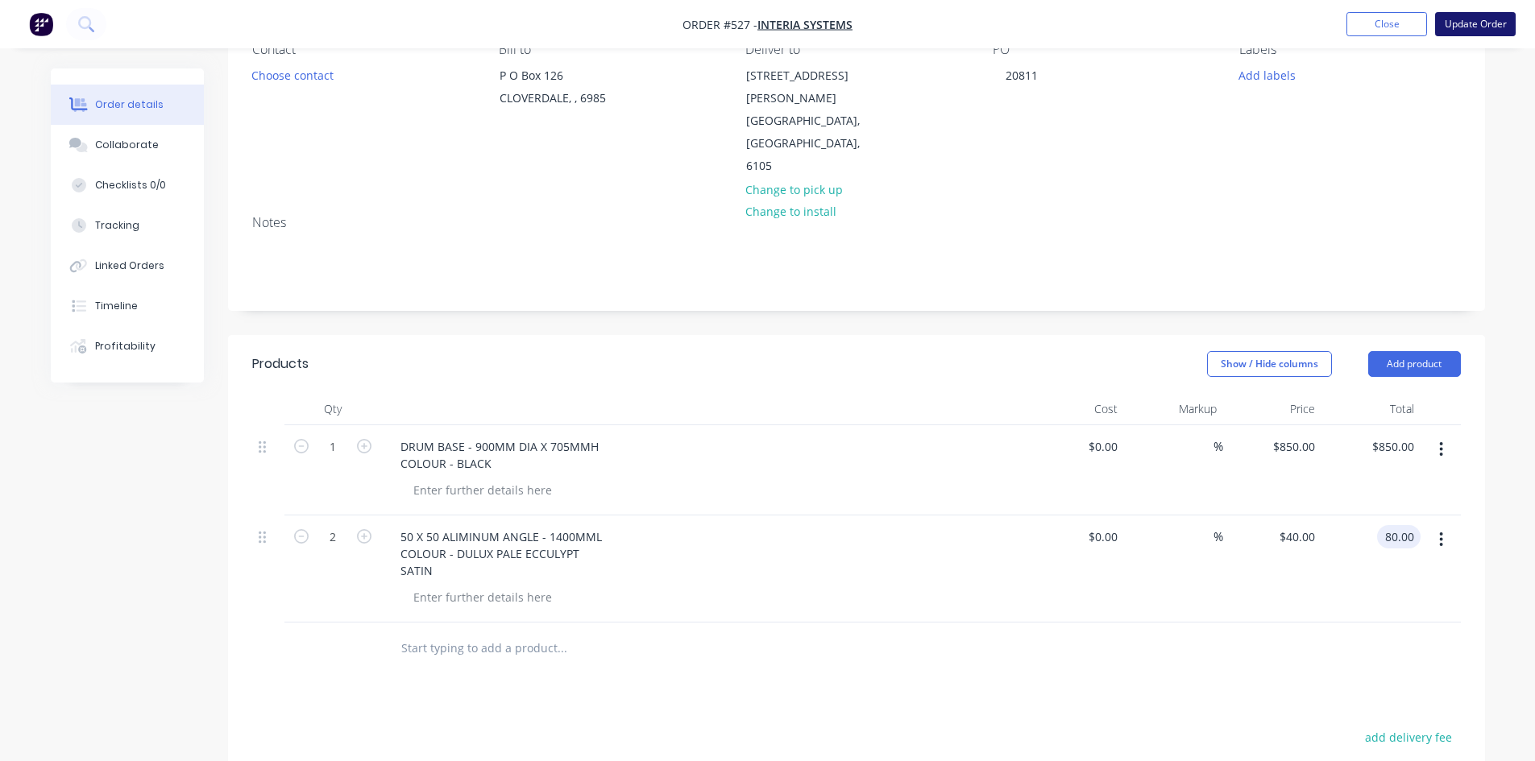
type input "$80.00"
click at [1473, 28] on button "Update Order" at bounding box center [1475, 24] width 81 height 24
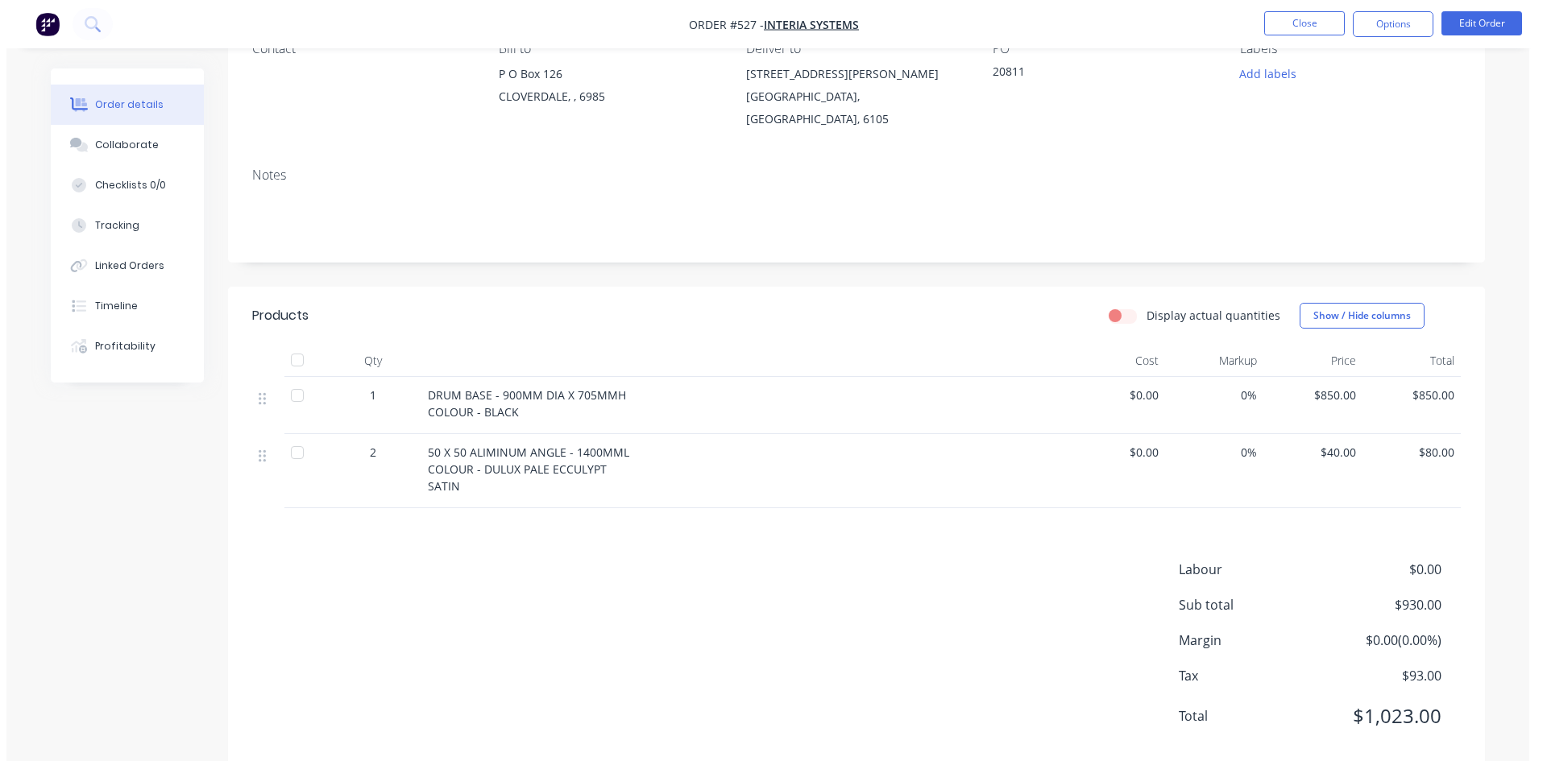
scroll to position [0, 0]
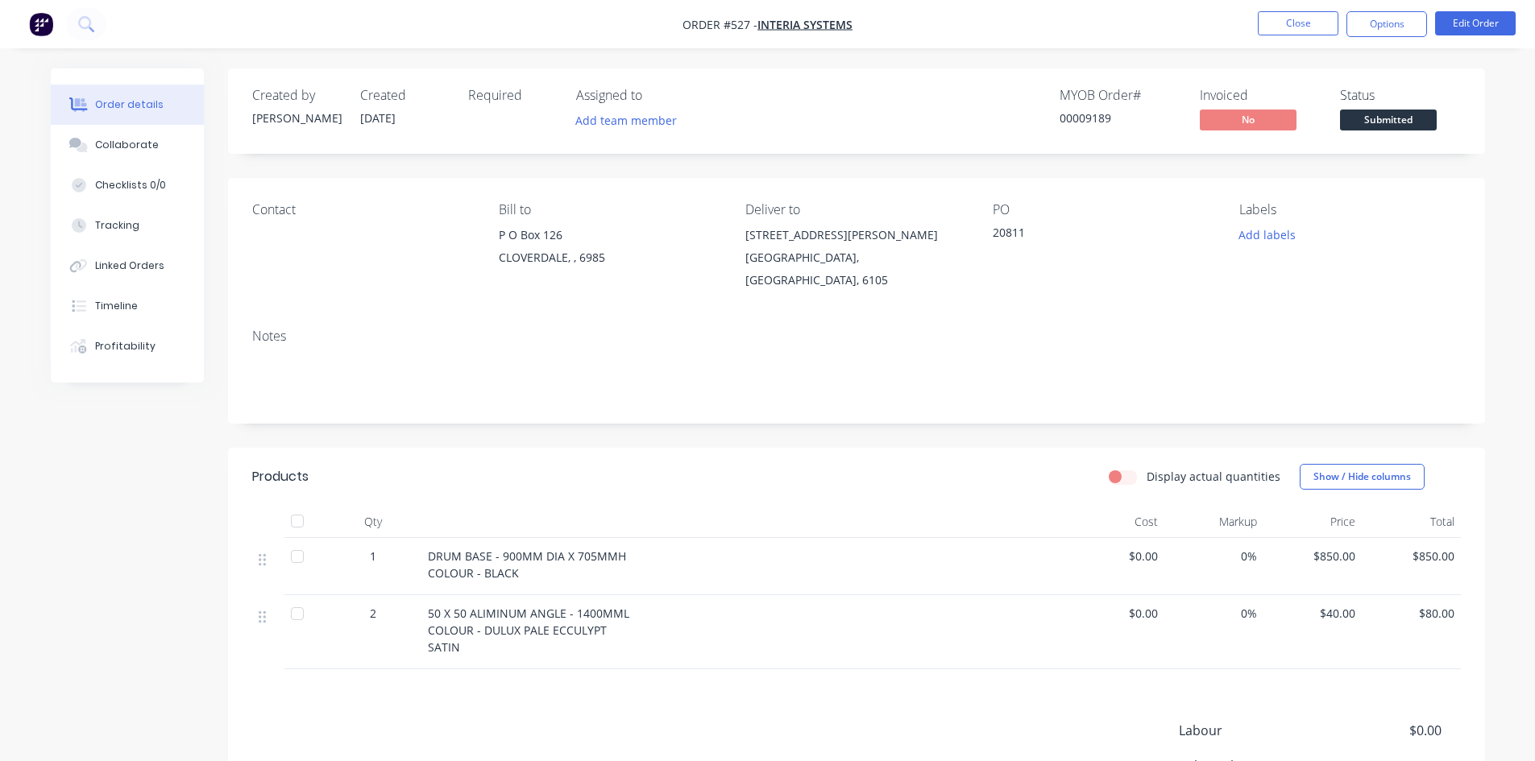
click at [1292, 19] on button "Close" at bounding box center [1298, 23] width 81 height 24
